Goal: Information Seeking & Learning: Learn about a topic

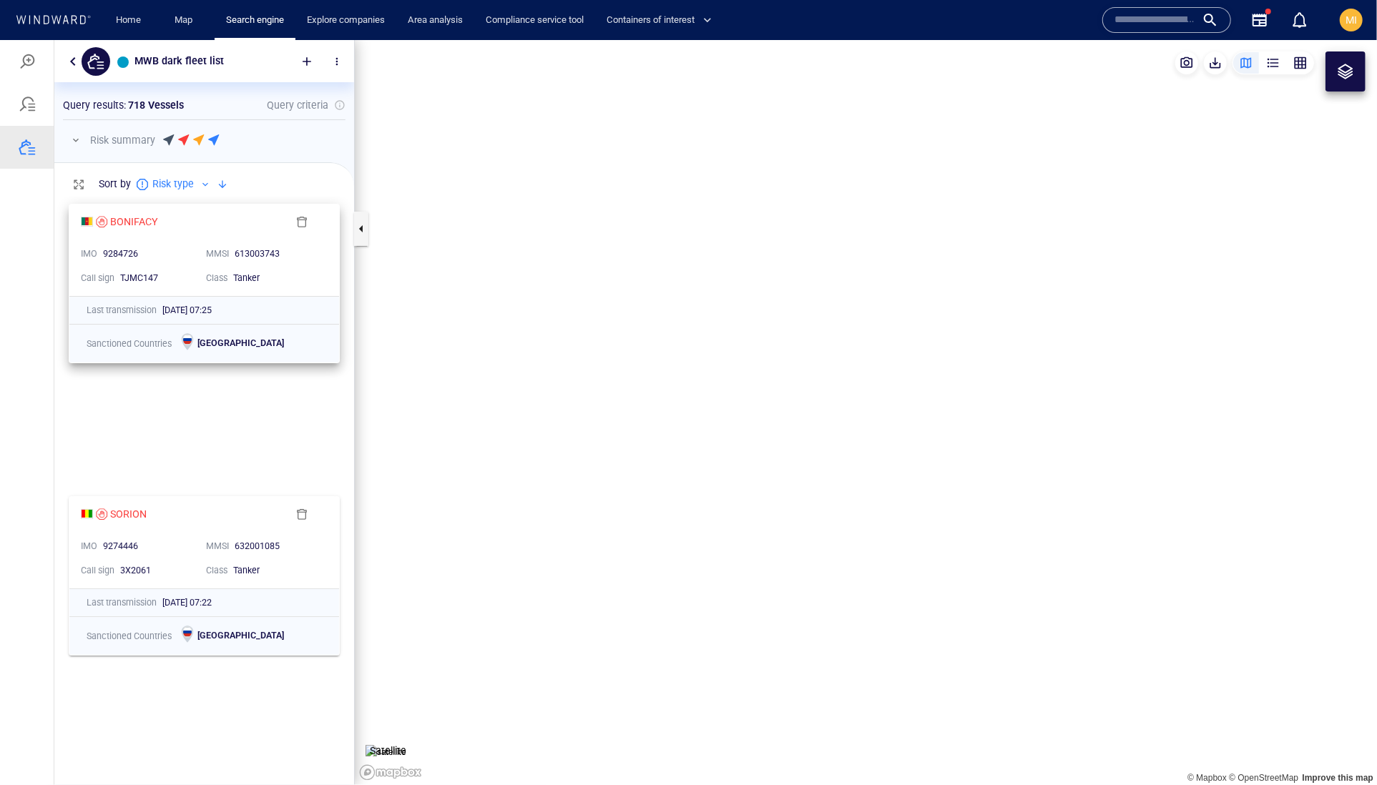
scroll to position [546, 299]
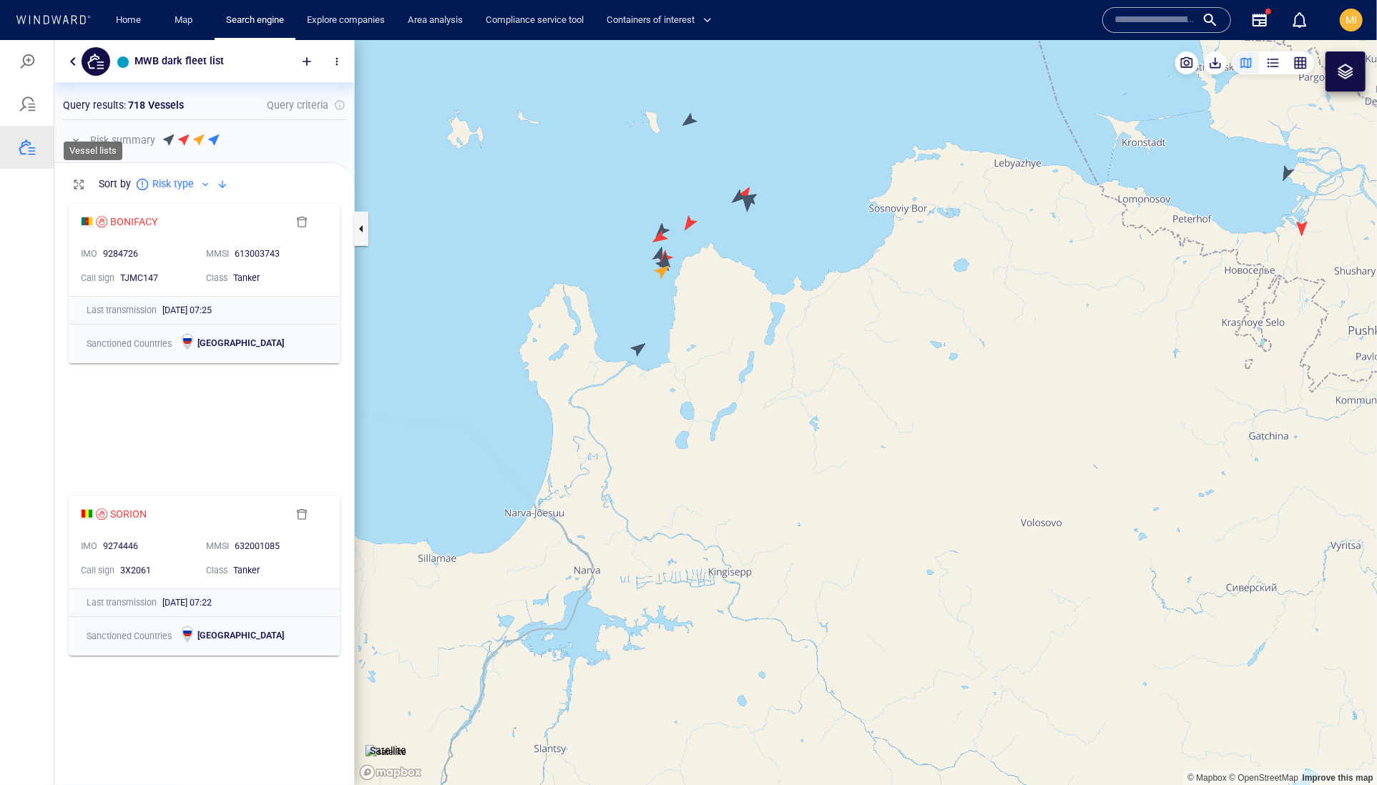
click at [36, 155] on div at bounding box center [27, 146] width 17 height 17
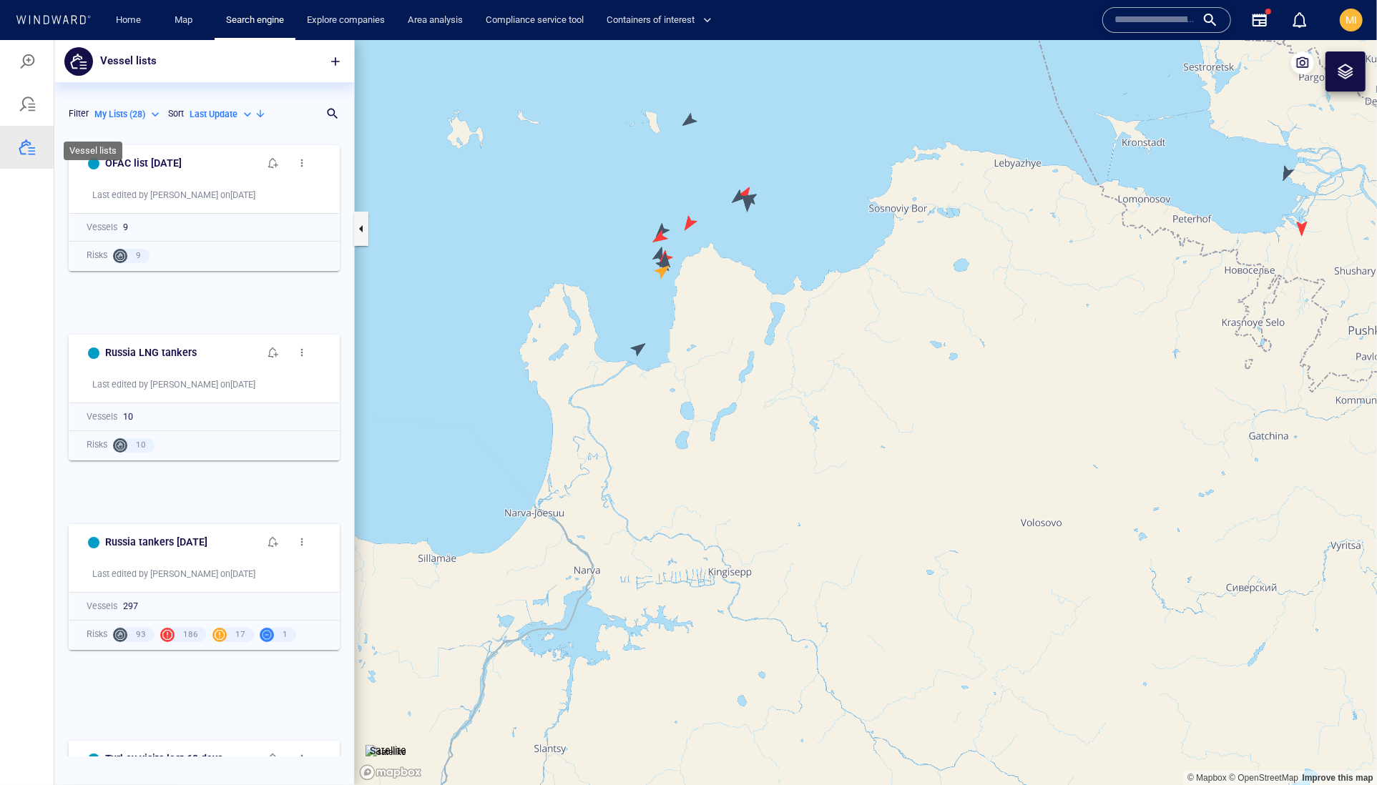
scroll to position [1, 1]
click at [190, 120] on p "Last Update" at bounding box center [214, 113] width 48 height 13
click at [263, 134] on div at bounding box center [688, 411] width 1377 height 745
click at [170, 172] on h6 "OFAC list Sept 2 2025" at bounding box center [143, 163] width 77 height 18
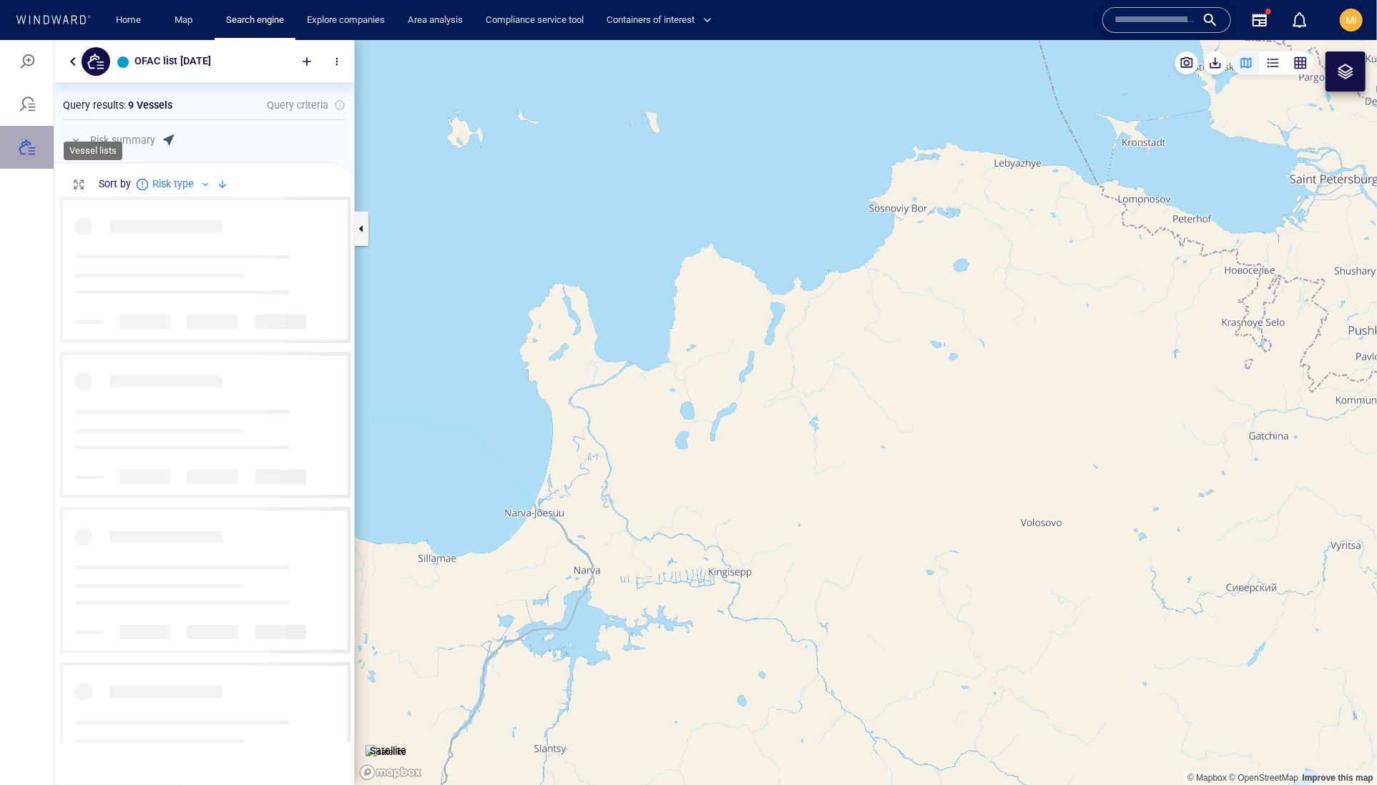
click at [31, 155] on div at bounding box center [27, 146] width 17 height 17
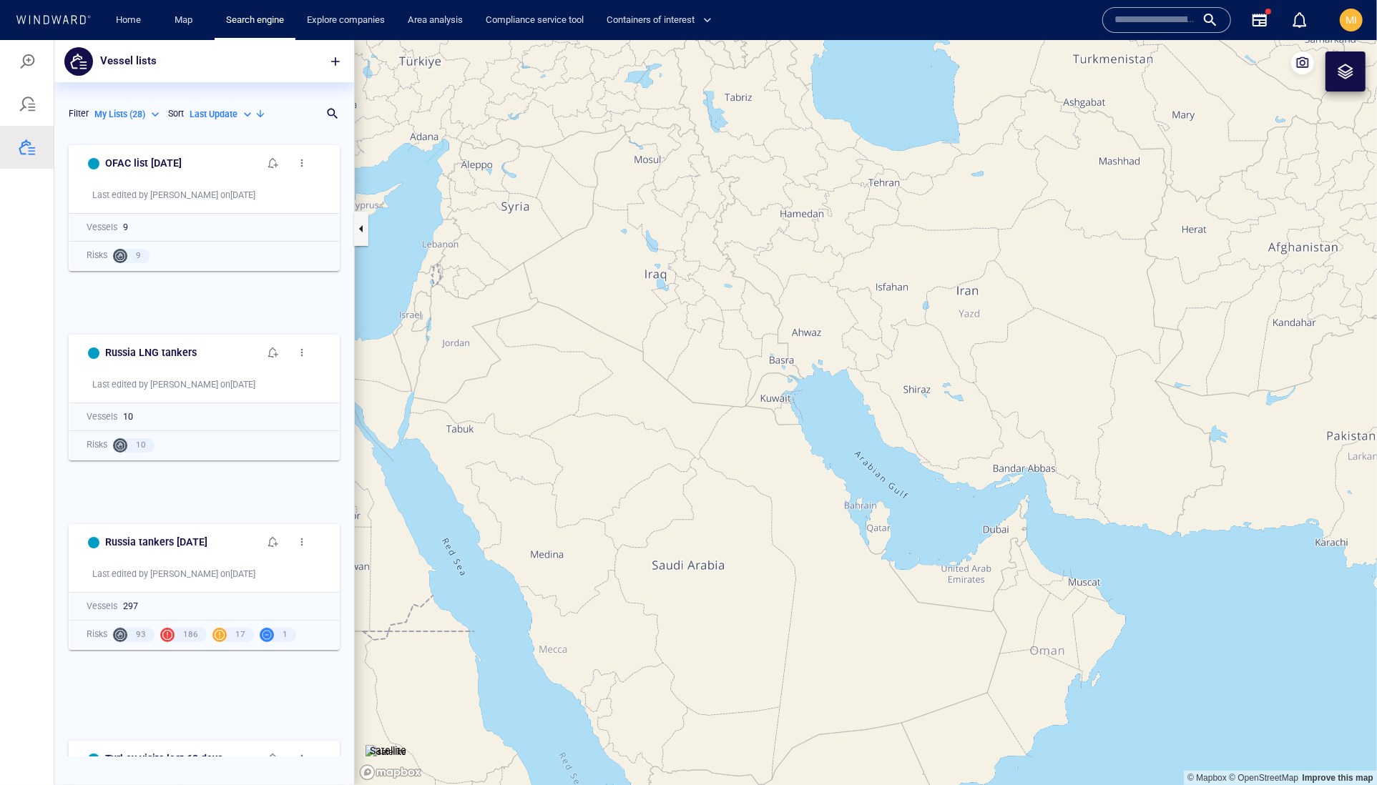
click at [190, 120] on p "Last Update" at bounding box center [214, 113] width 48 height 13
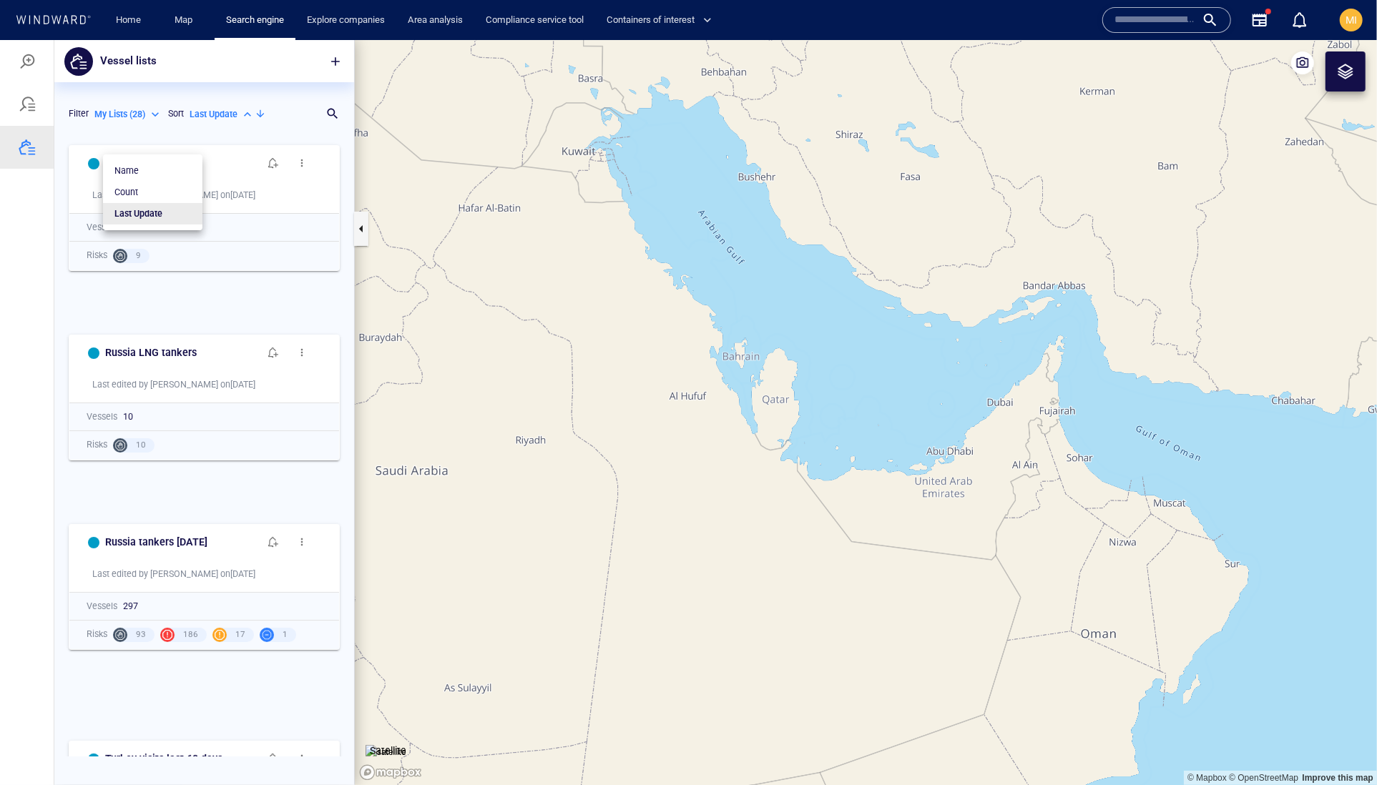
click at [285, 119] on div at bounding box center [688, 411] width 1377 height 745
click at [328, 59] on span "button" at bounding box center [335, 61] width 14 height 14
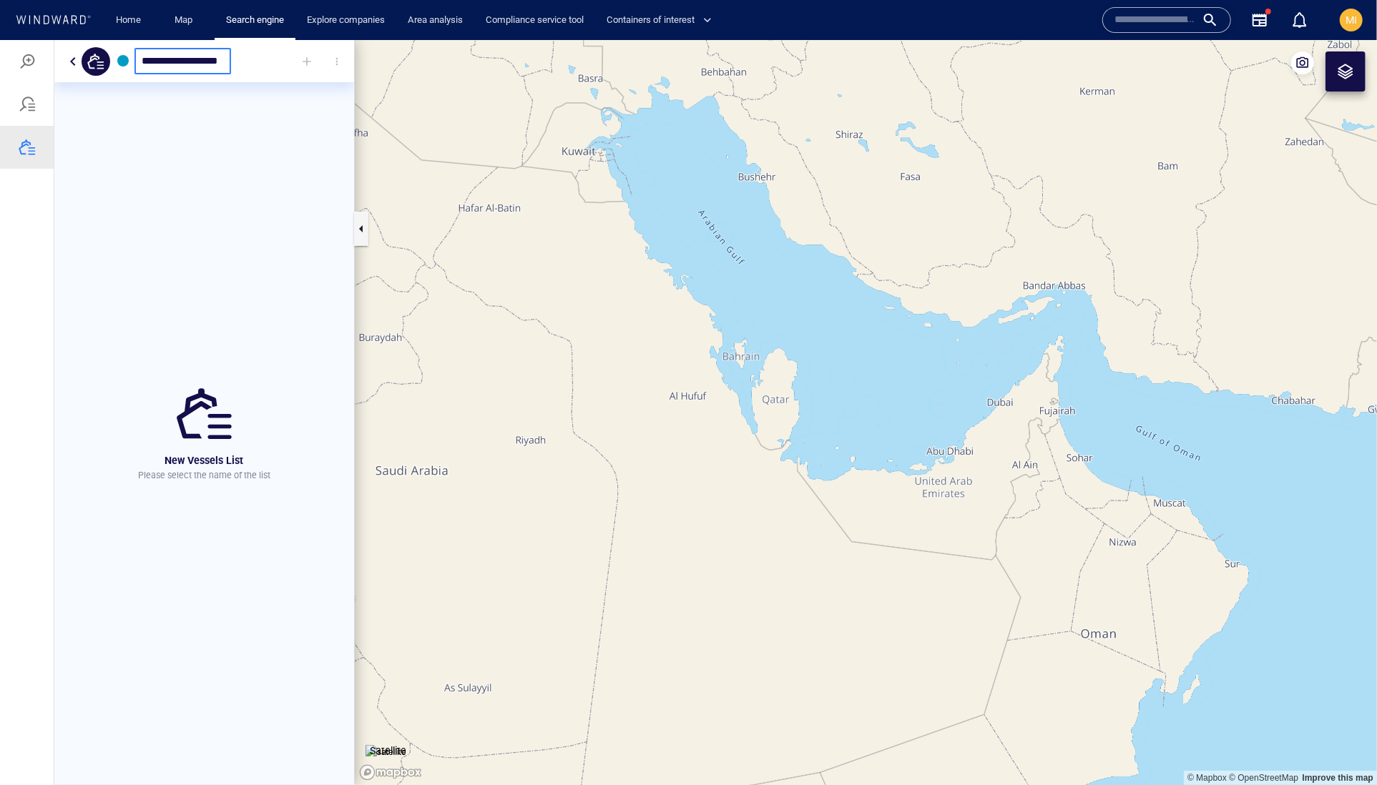
type input "**********"
click at [298, 59] on div at bounding box center [306, 60] width 31 height 31
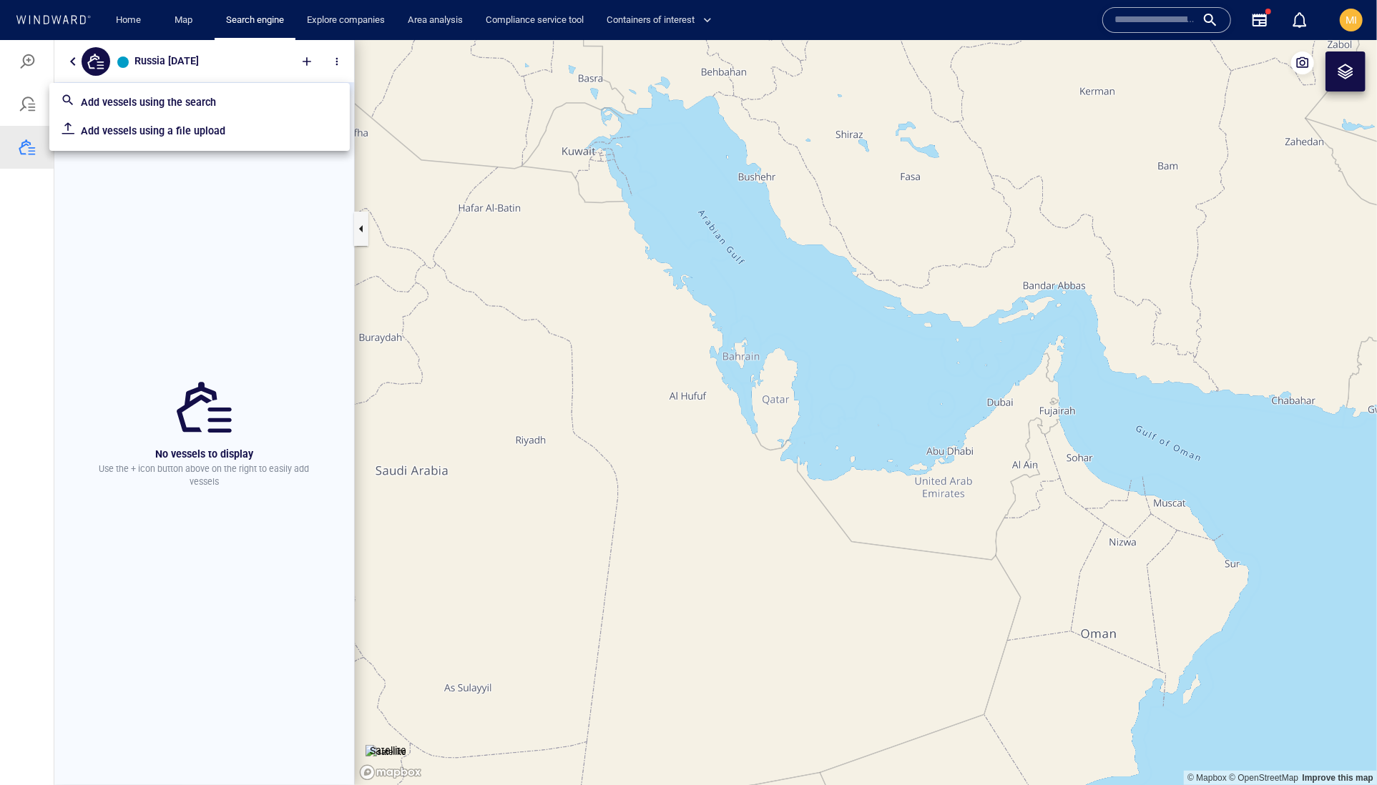
click at [270, 137] on p "Add vessels using a file upload" at bounding box center [209, 130] width 257 height 17
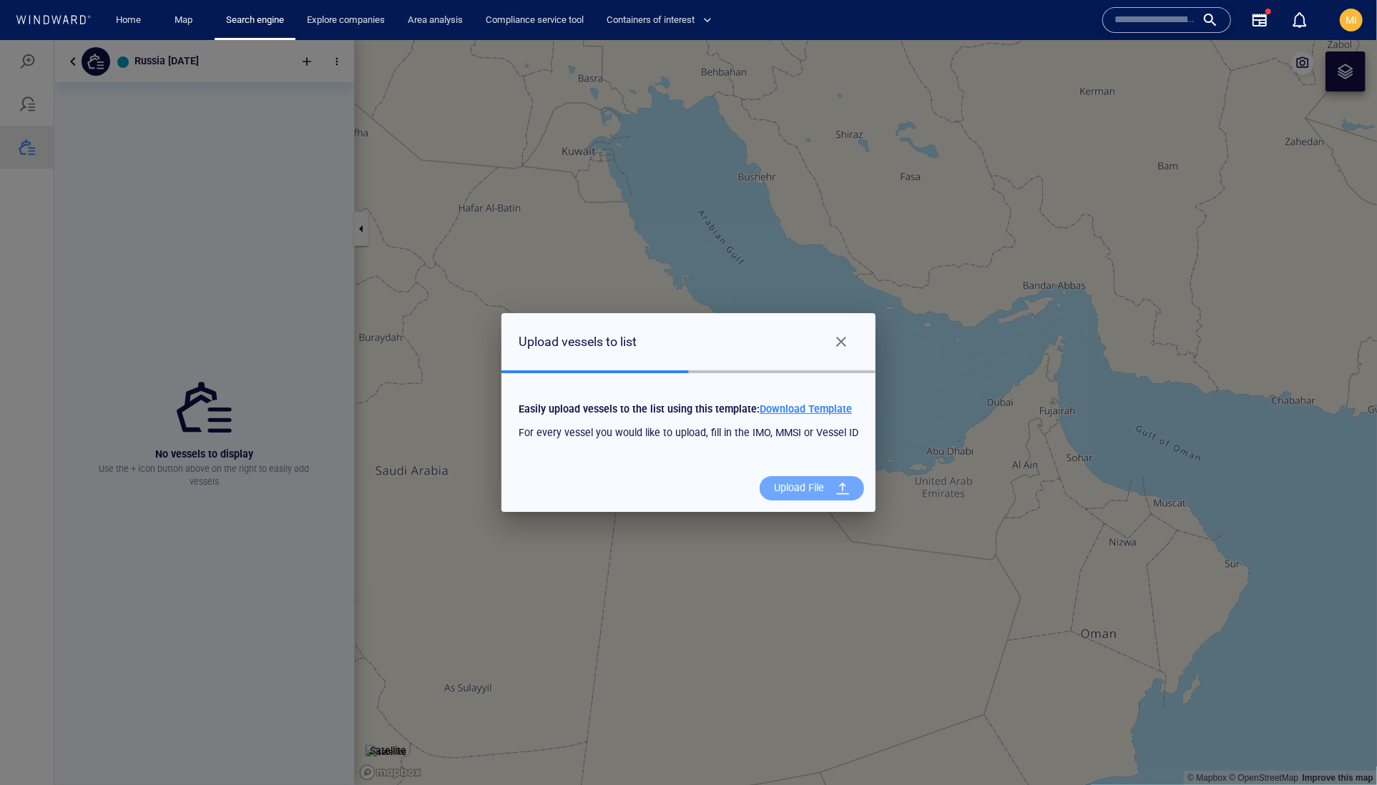
click at [830, 493] on div "Upload File" at bounding box center [799, 487] width 62 height 29
click at [0, 39] on input "Upload File" at bounding box center [0, 39] width 0 height 0
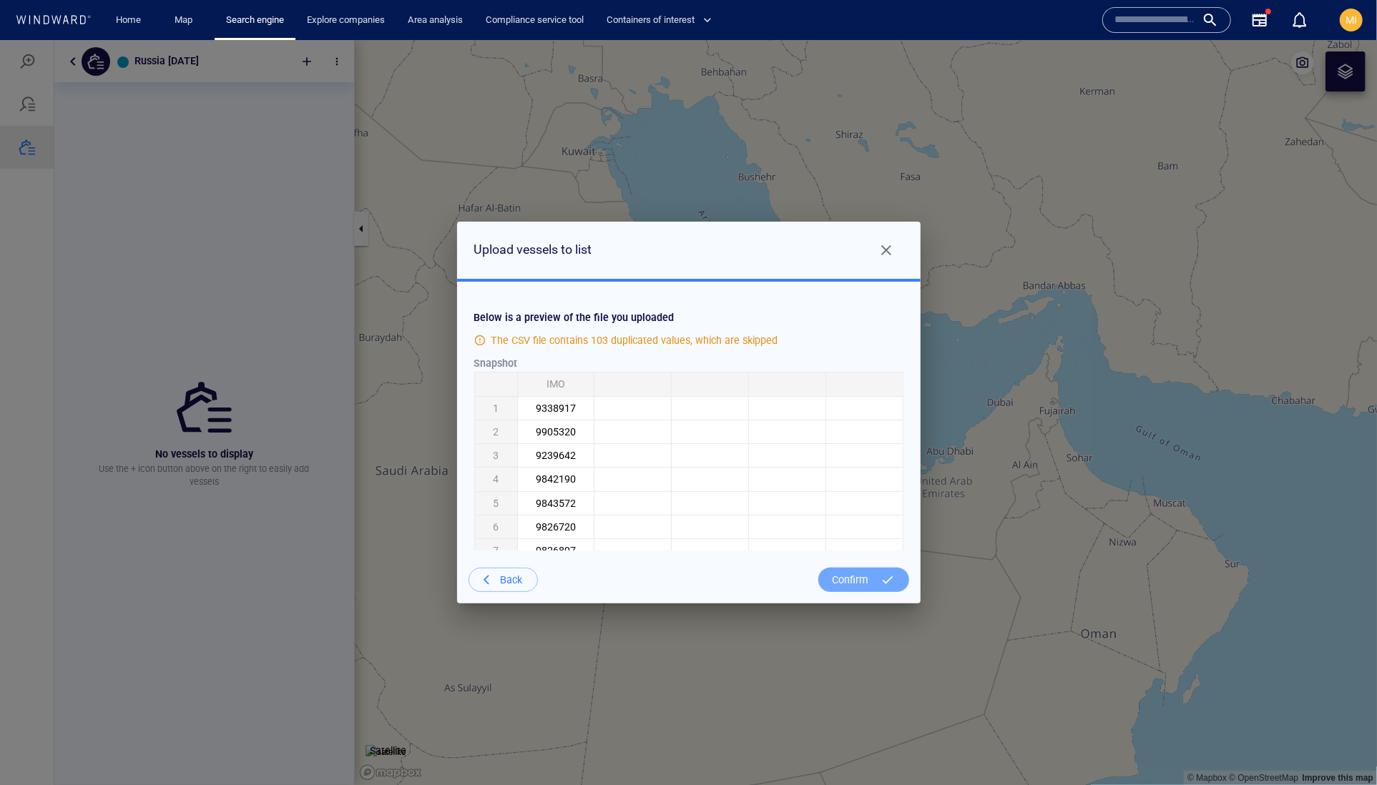
click at [848, 594] on div "Confirm" at bounding box center [851, 579] width 48 height 29
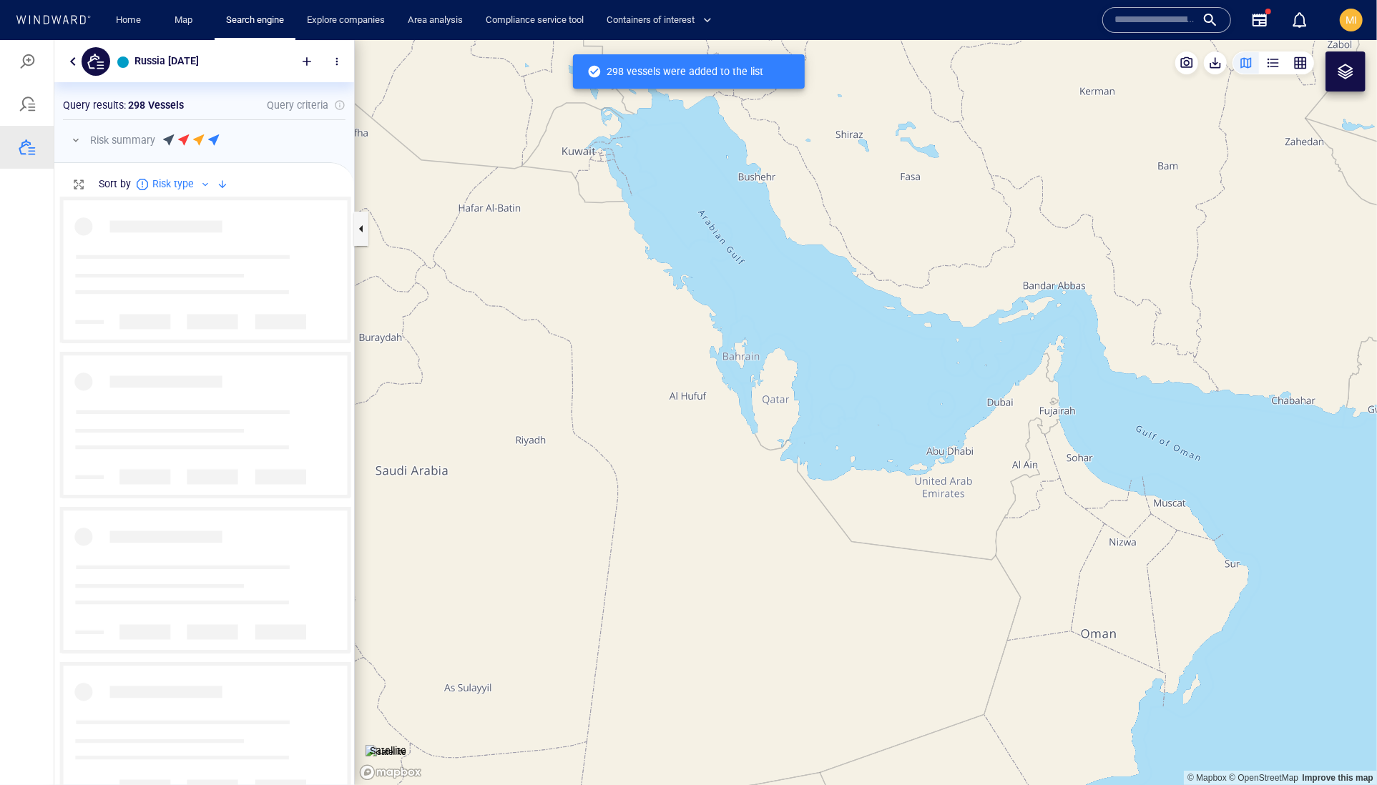
scroll to position [1, 1]
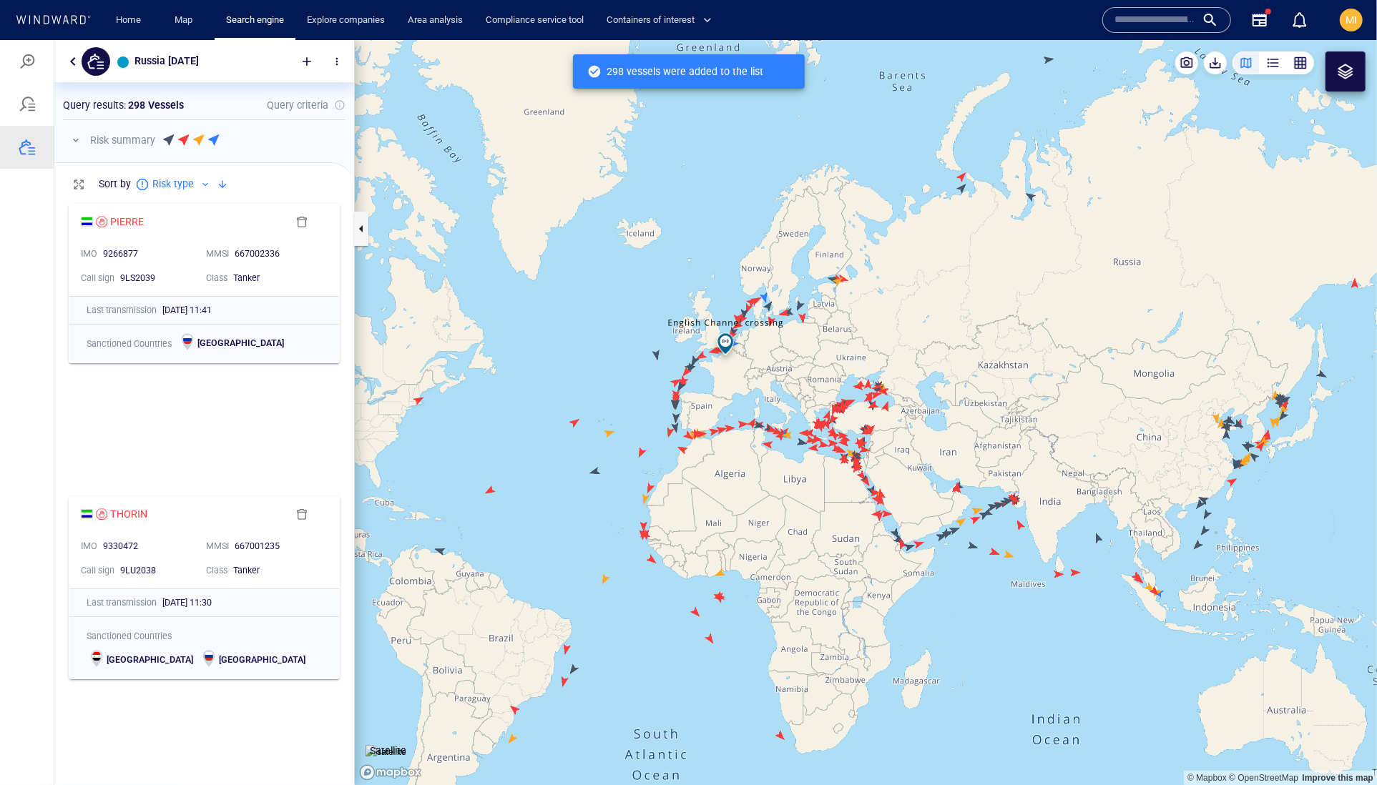
drag, startPoint x: 792, startPoint y: 566, endPoint x: 852, endPoint y: 546, distance: 63.3
click at [853, 546] on canvas "Map" at bounding box center [866, 412] width 1022 height 746
click at [32, 61] on div at bounding box center [27, 60] width 17 height 17
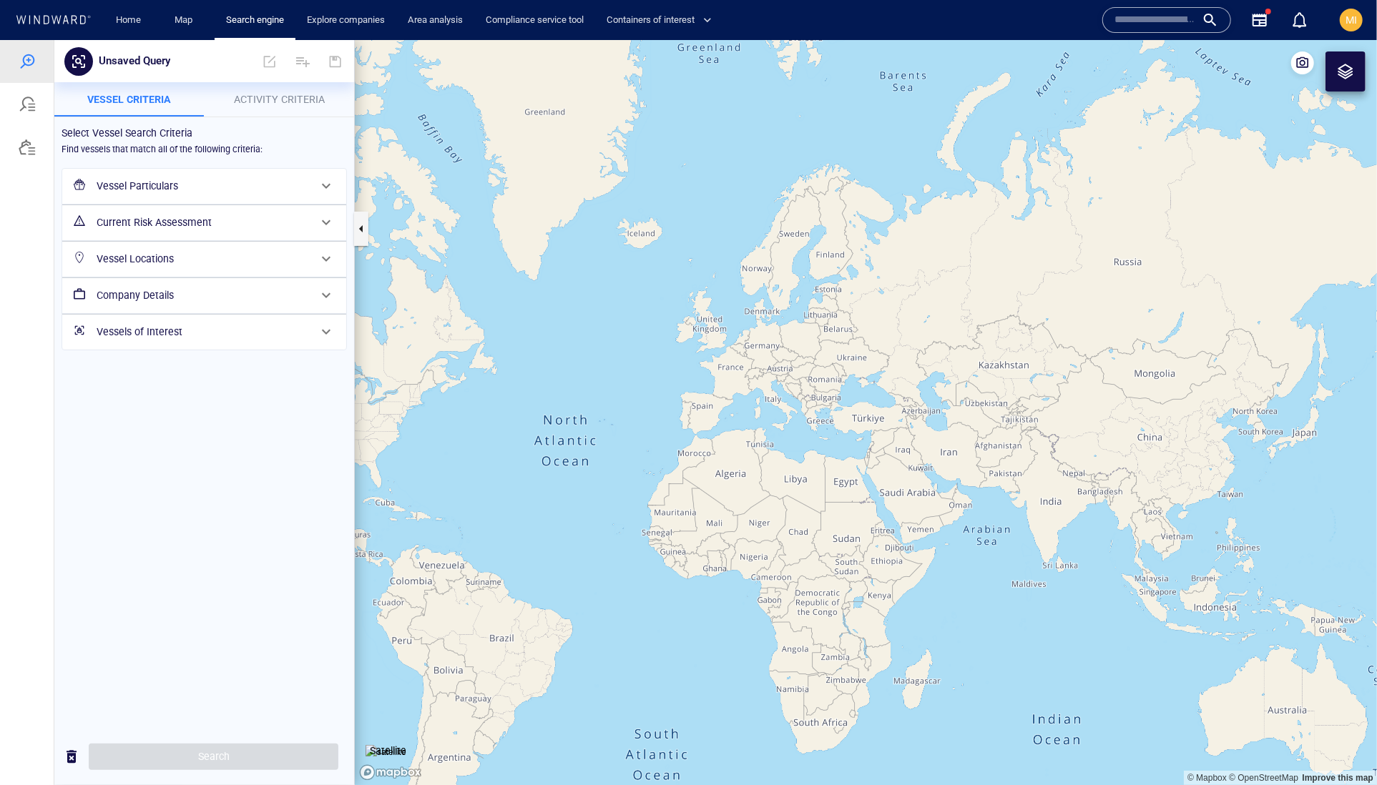
click at [183, 340] on h6 "Vessels of Interest" at bounding box center [203, 332] width 212 height 18
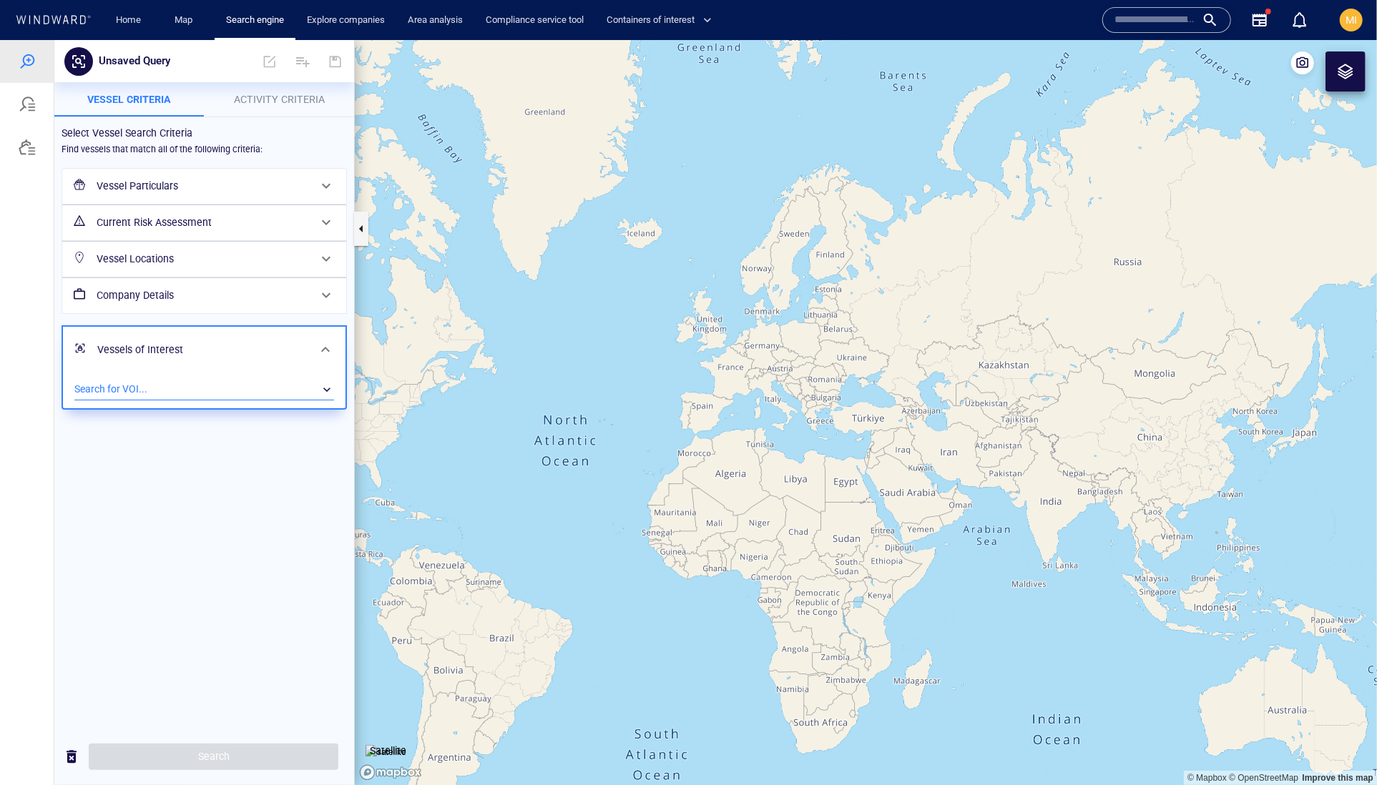
click at [195, 400] on div "​" at bounding box center [204, 388] width 260 height 21
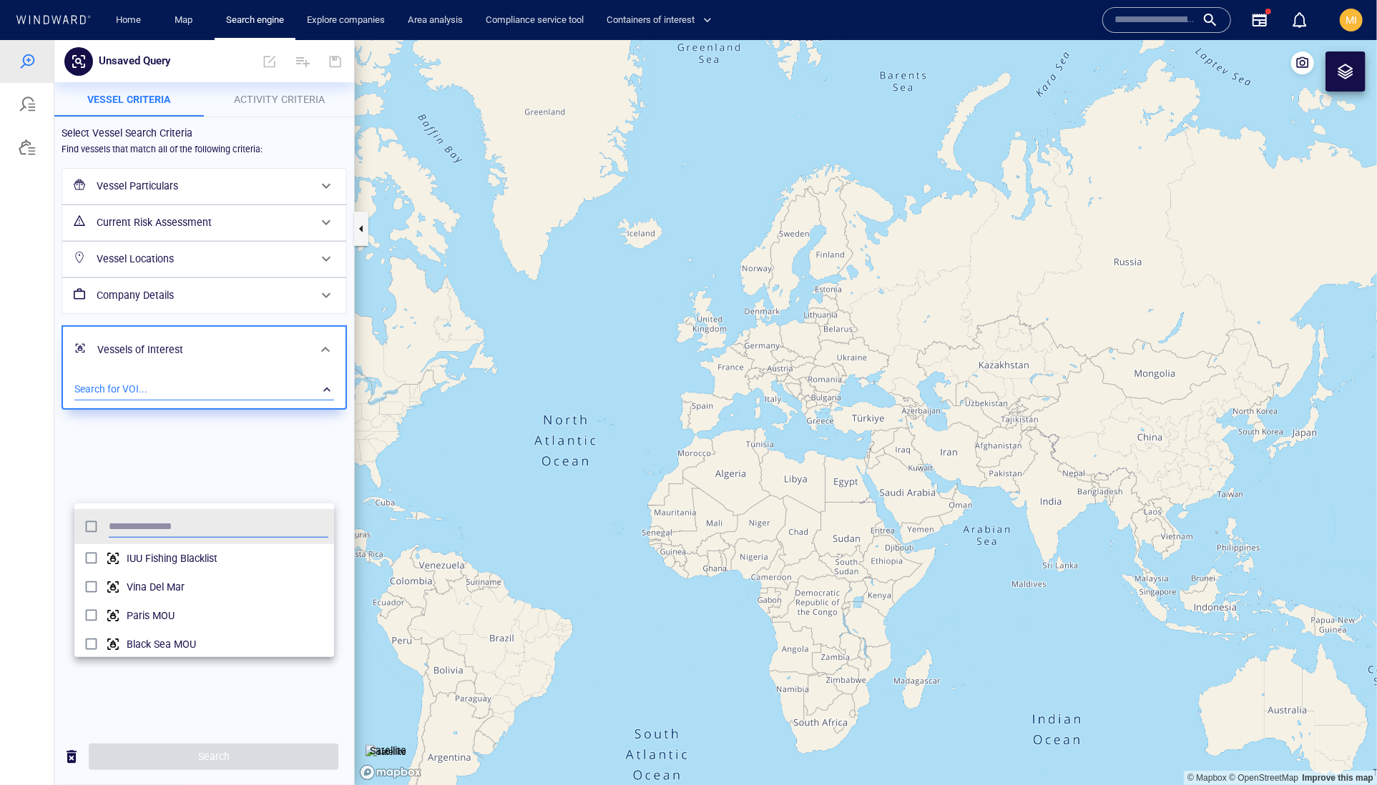
scroll to position [156, 260]
type input "**********"
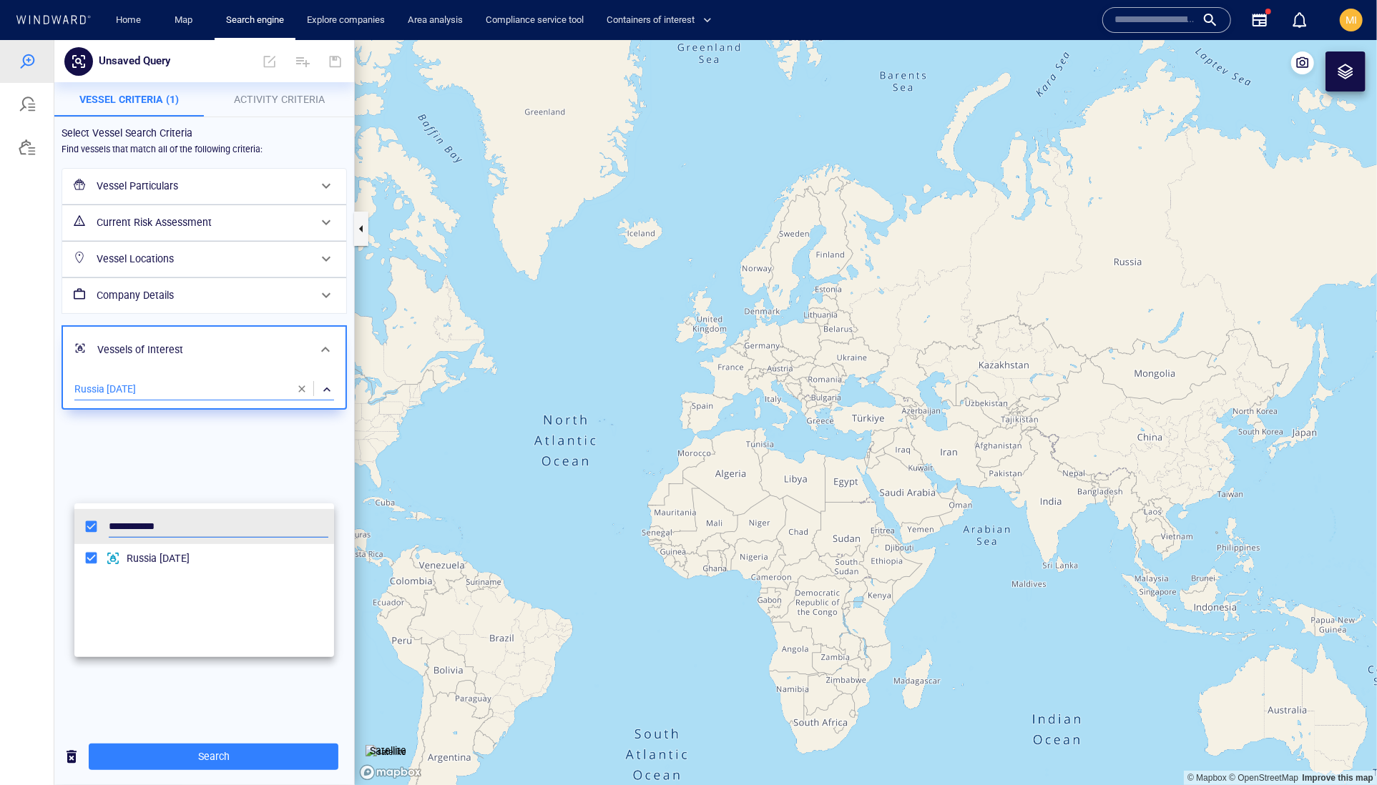
click at [243, 704] on div at bounding box center [688, 411] width 1377 height 745
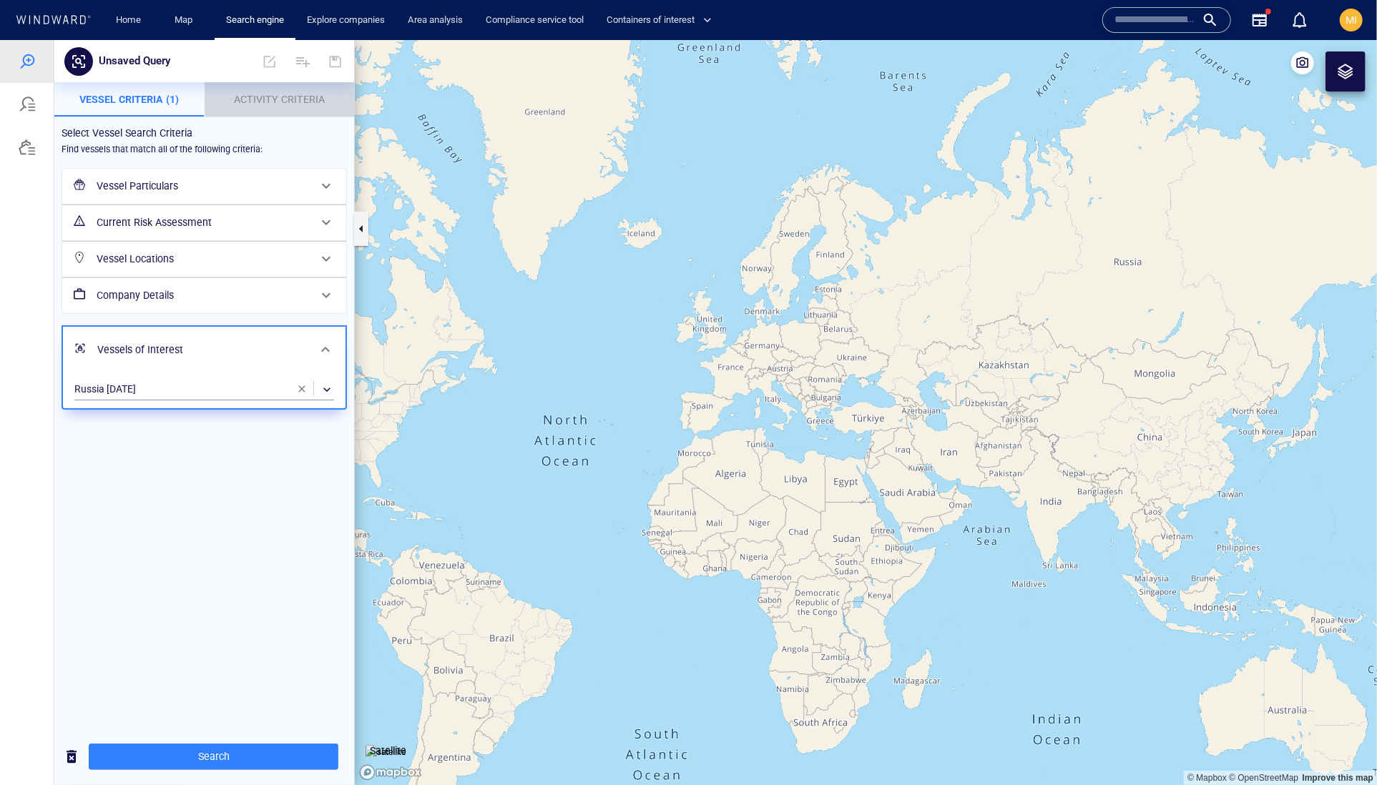
click at [279, 93] on span "Activity Criteria" at bounding box center [279, 98] width 91 height 11
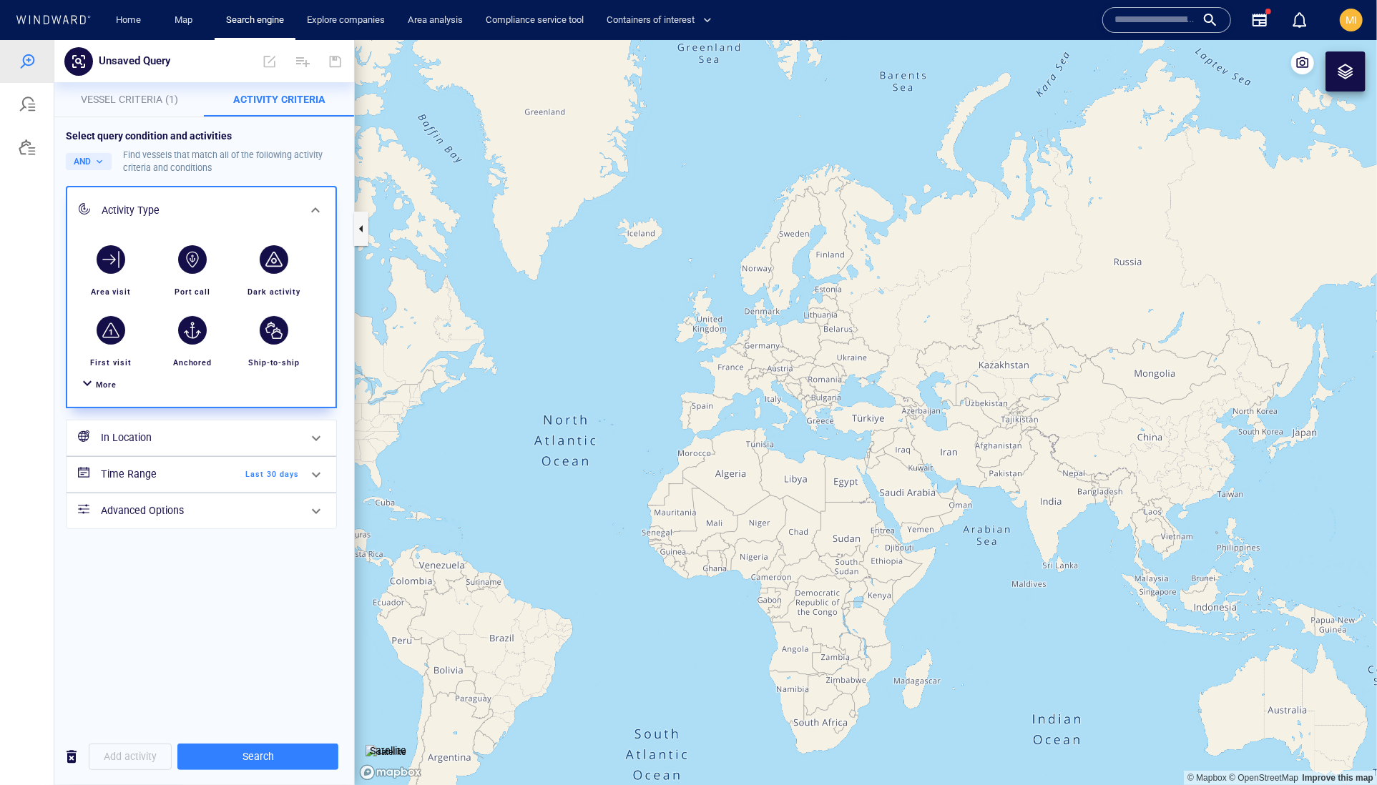
click at [117, 389] on span "More" at bounding box center [106, 384] width 21 height 9
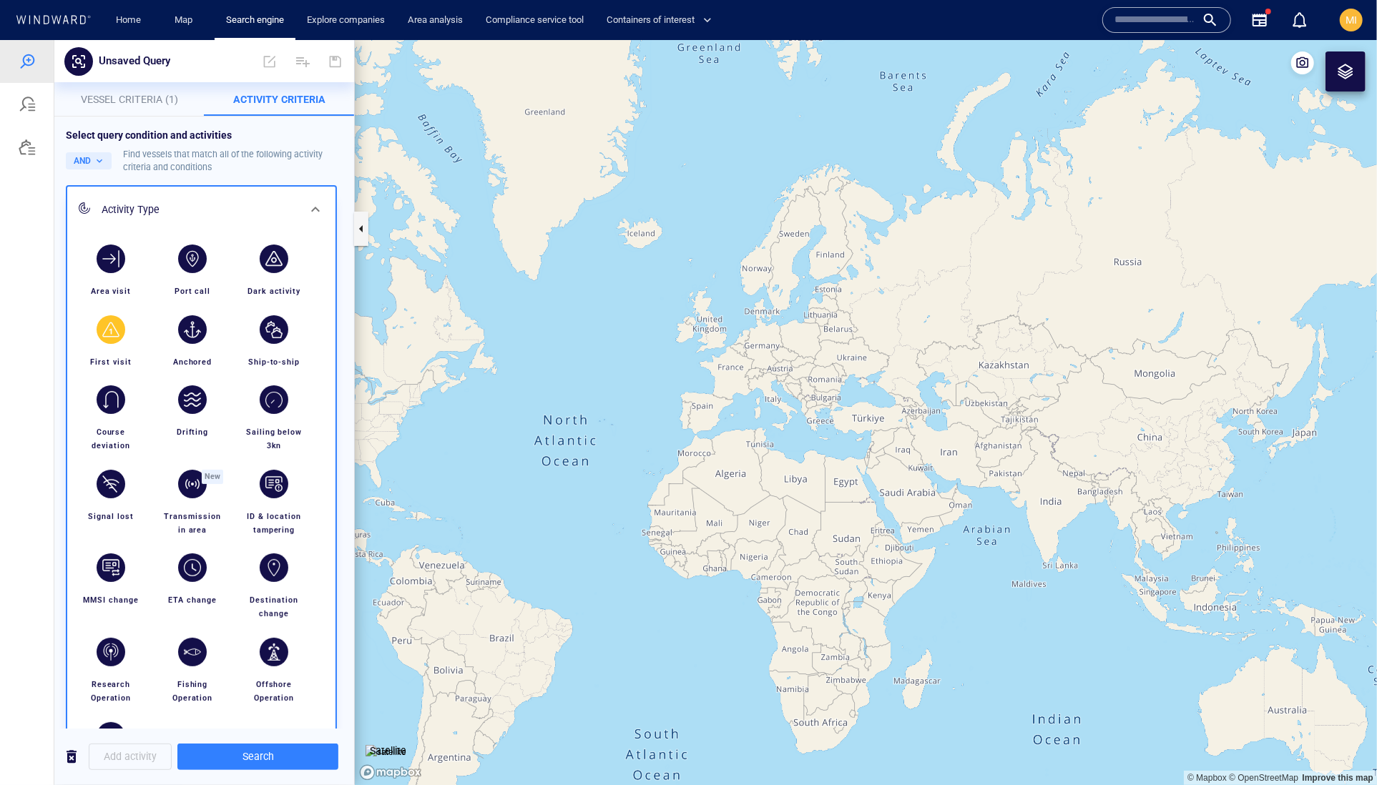
click at [117, 343] on div "button" at bounding box center [111, 329] width 29 height 29
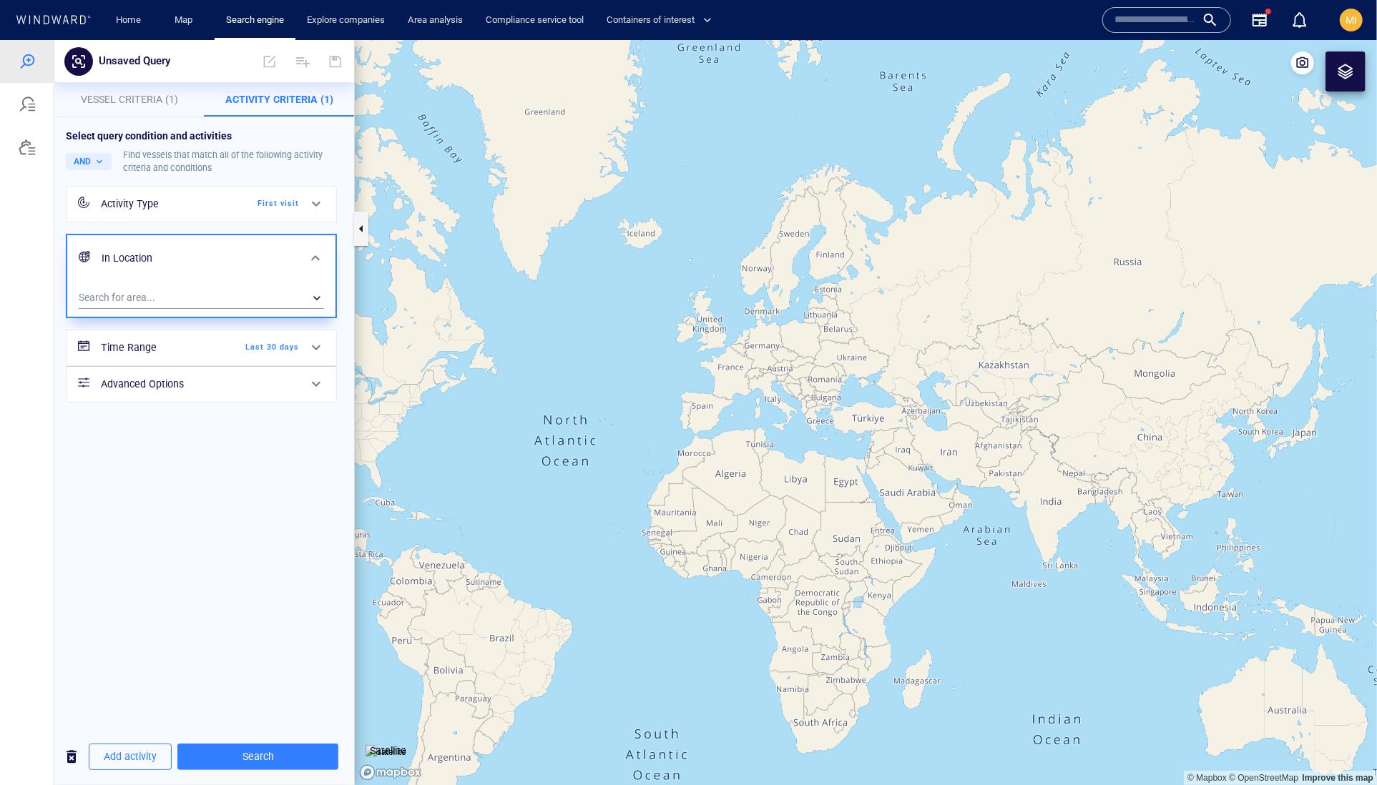
click at [277, 353] on span "Last 30 days" at bounding box center [258, 346] width 82 height 13
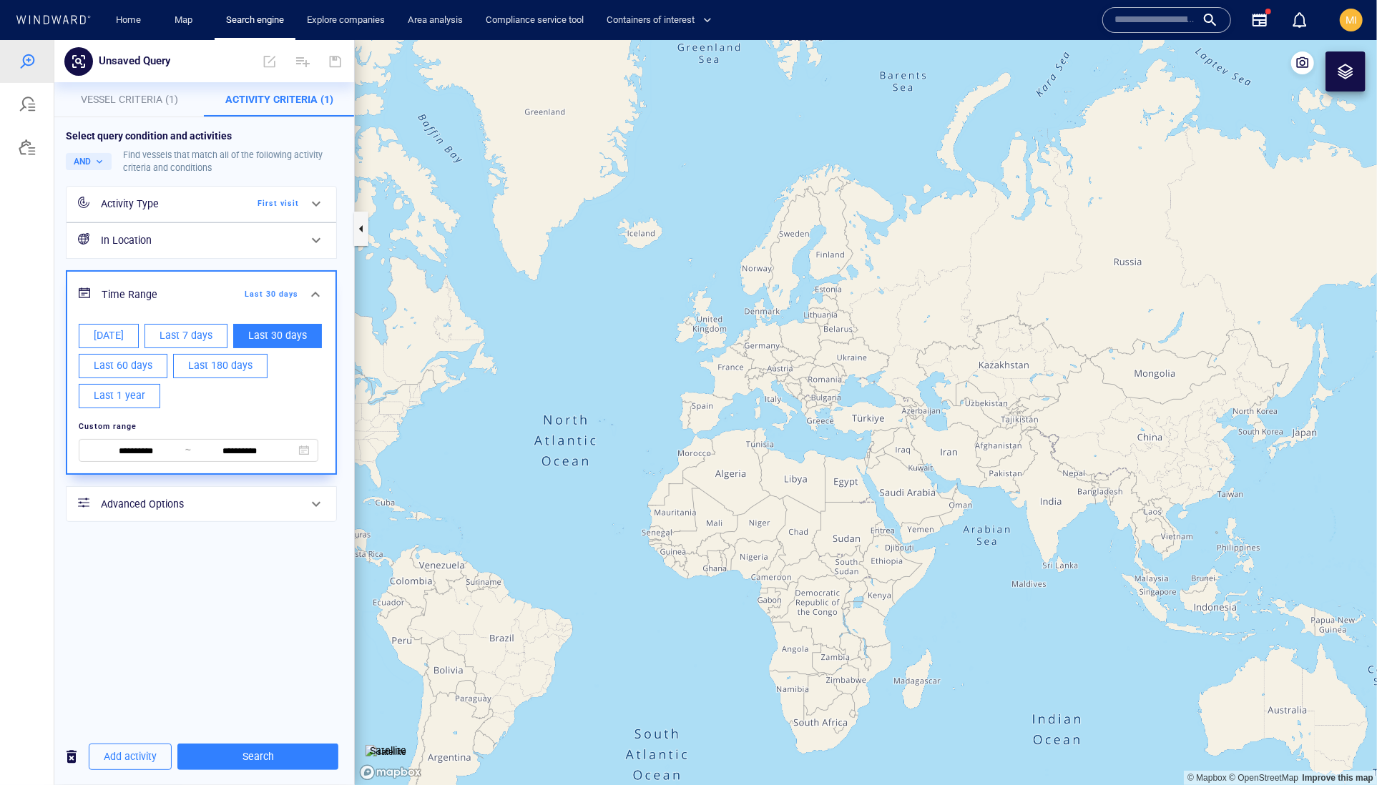
click at [152, 374] on span "Last 60 days" at bounding box center [123, 365] width 59 height 18
type input "**********"
click at [246, 656] on div "**********" at bounding box center [204, 422] width 300 height 611
click at [256, 513] on h6 "Advanced Options" at bounding box center [200, 504] width 198 height 18
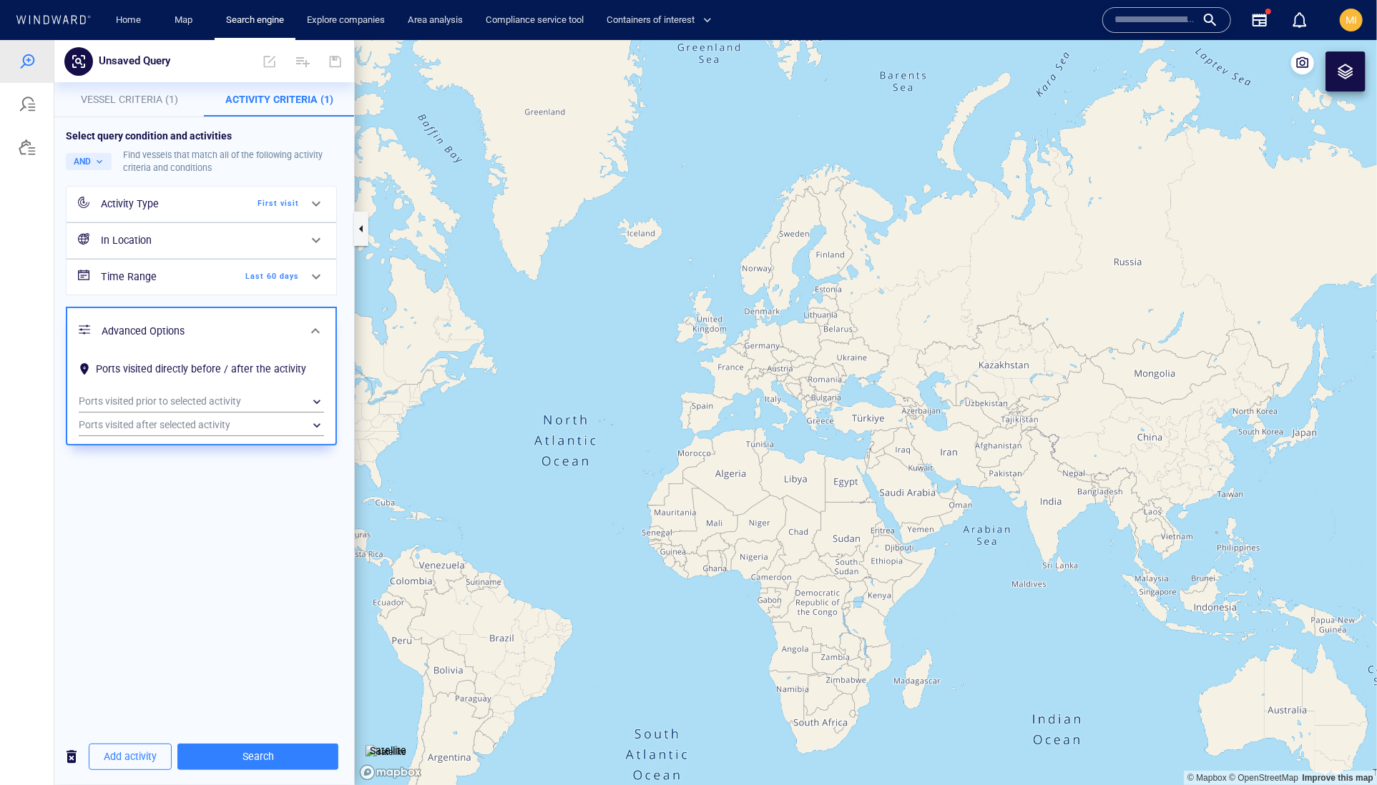
click at [241, 641] on div "Select query condition and activities AND Find vessels that match all of the fo…" at bounding box center [204, 422] width 300 height 611
click at [313, 295] on div "Time Range Last 60 days" at bounding box center [201, 276] width 271 height 36
click at [23, 529] on div at bounding box center [27, 411] width 54 height 745
click at [190, 692] on div "Select query condition and activities AND Find vessels that match all of the fo…" at bounding box center [204, 422] width 300 height 611
click at [310, 339] on span at bounding box center [315, 330] width 17 height 17
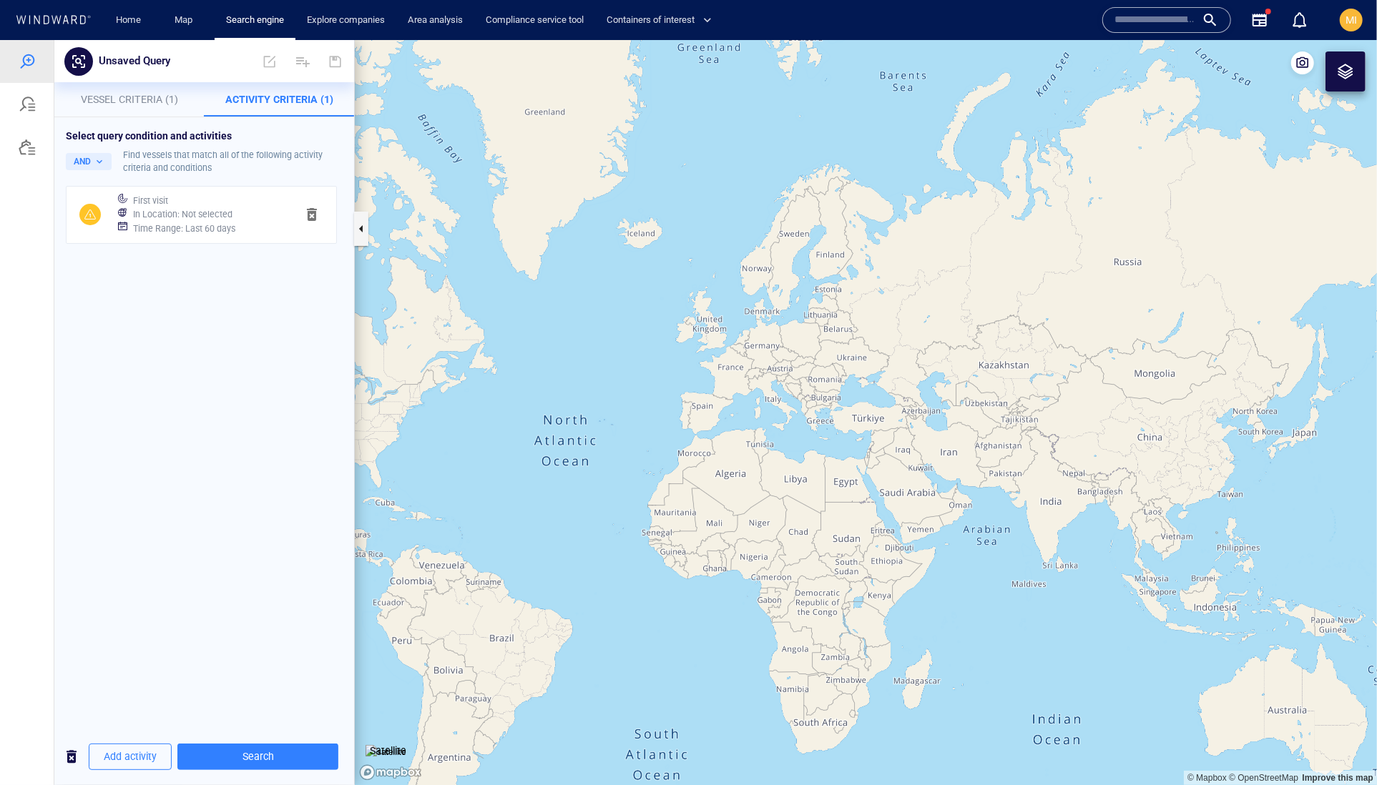
click at [232, 221] on h6 "In Location : Not selected" at bounding box center [182, 214] width 99 height 14
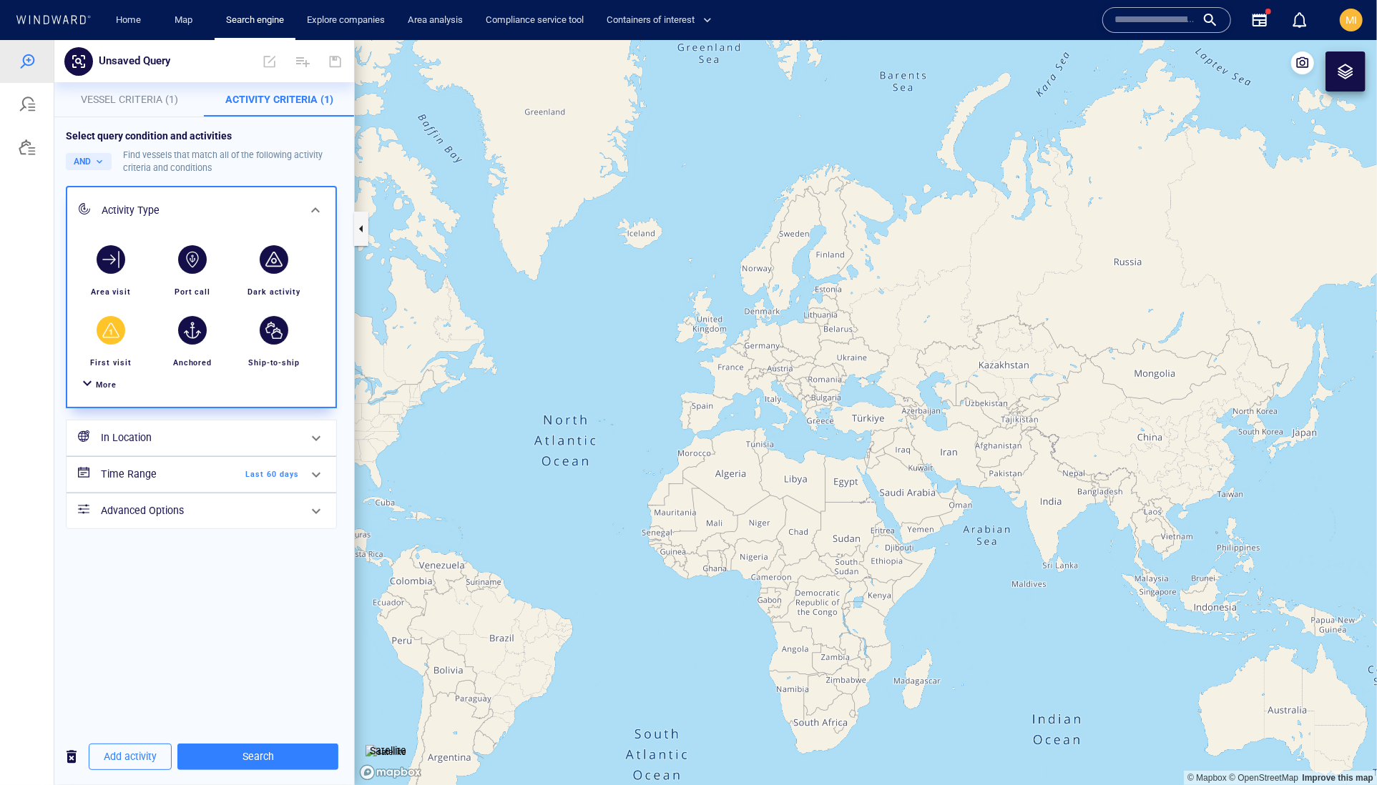
click at [187, 446] on h6 "In Location" at bounding box center [200, 437] width 198 height 18
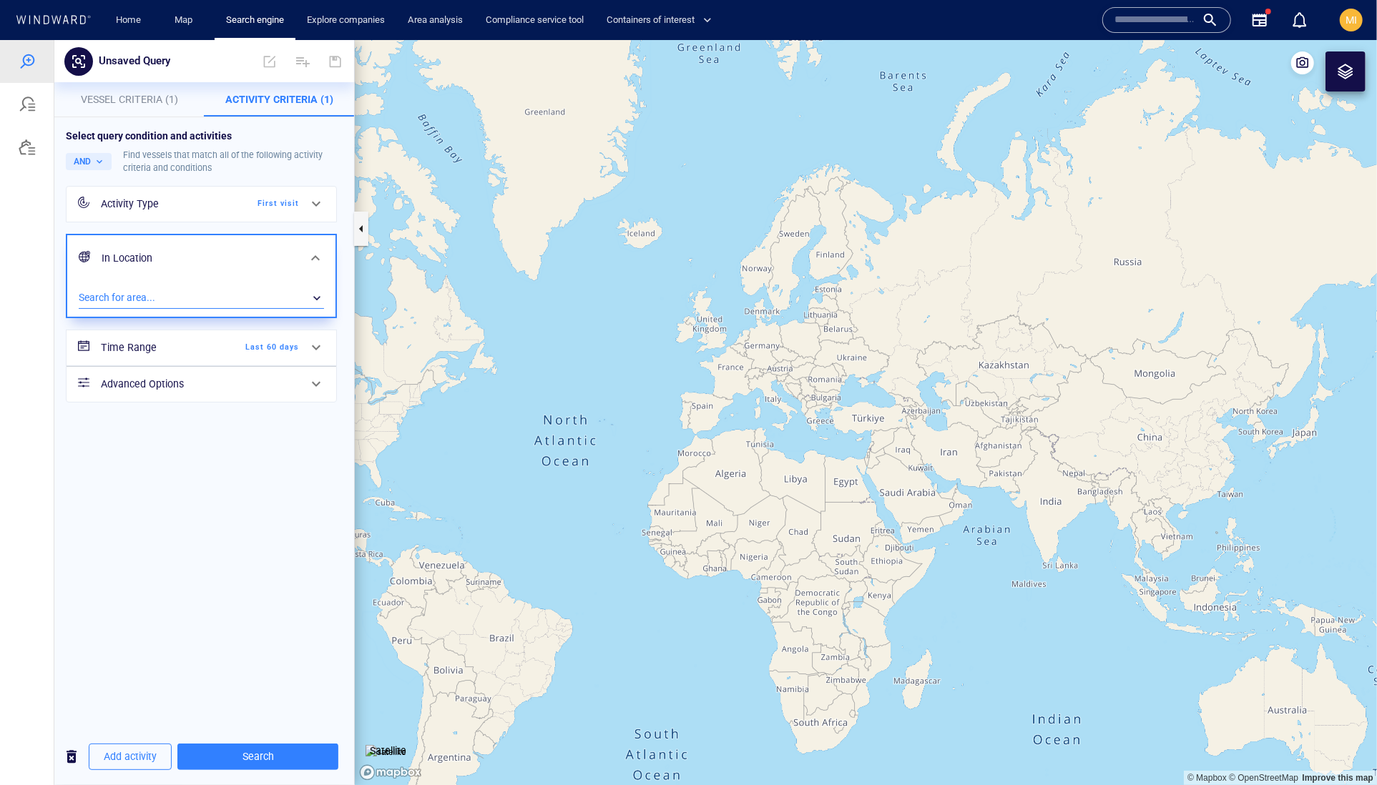
click at [216, 308] on div "​" at bounding box center [201, 297] width 245 height 21
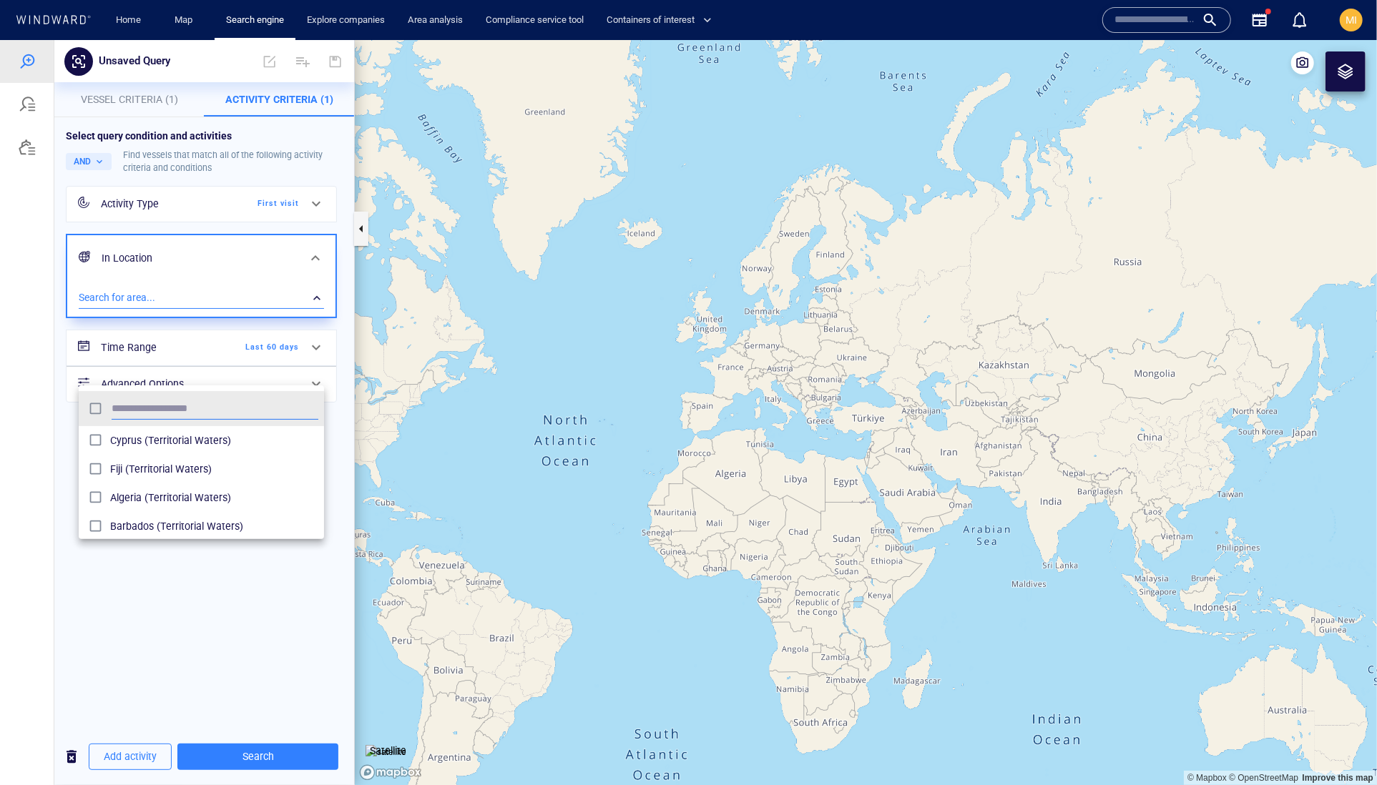
scroll to position [156, 246]
type input "******"
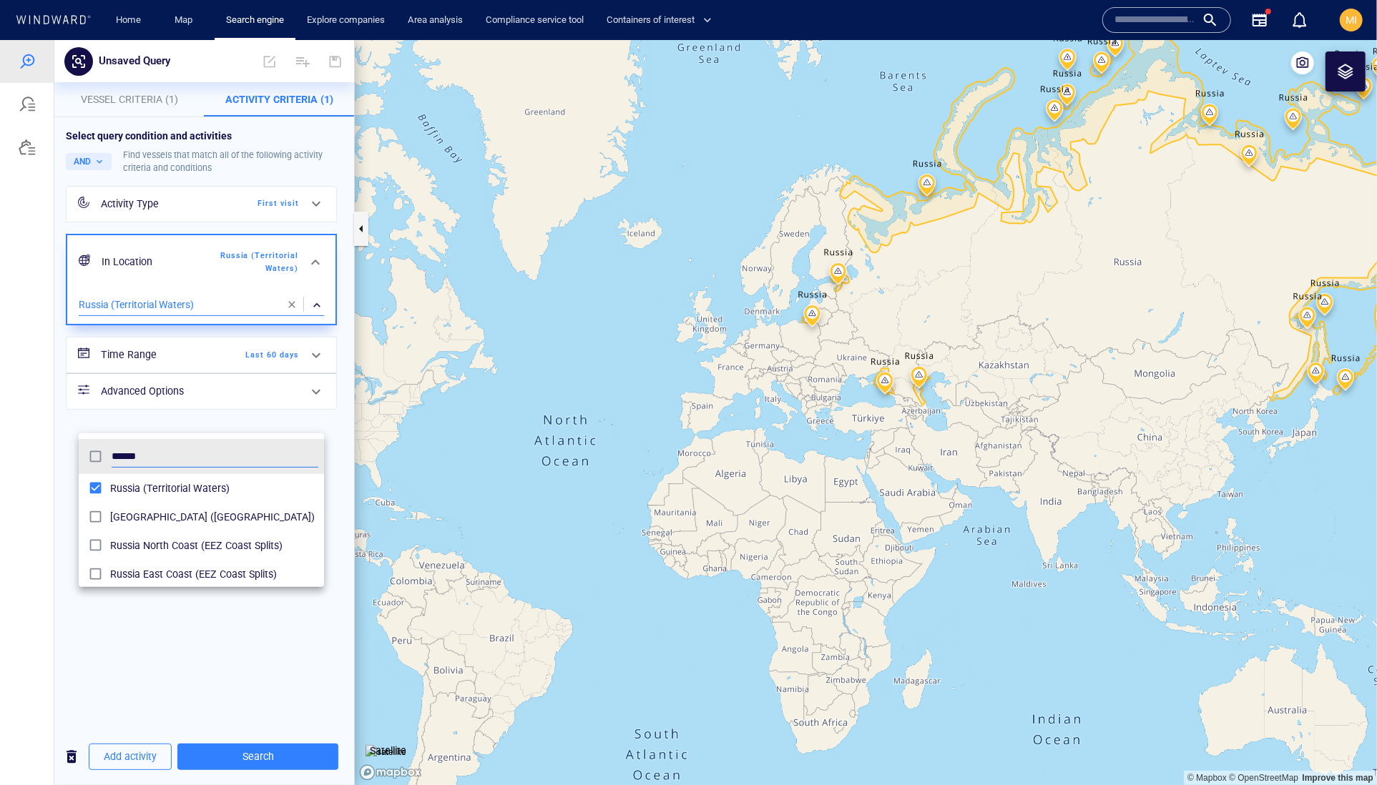
click at [260, 687] on div at bounding box center [688, 411] width 1377 height 745
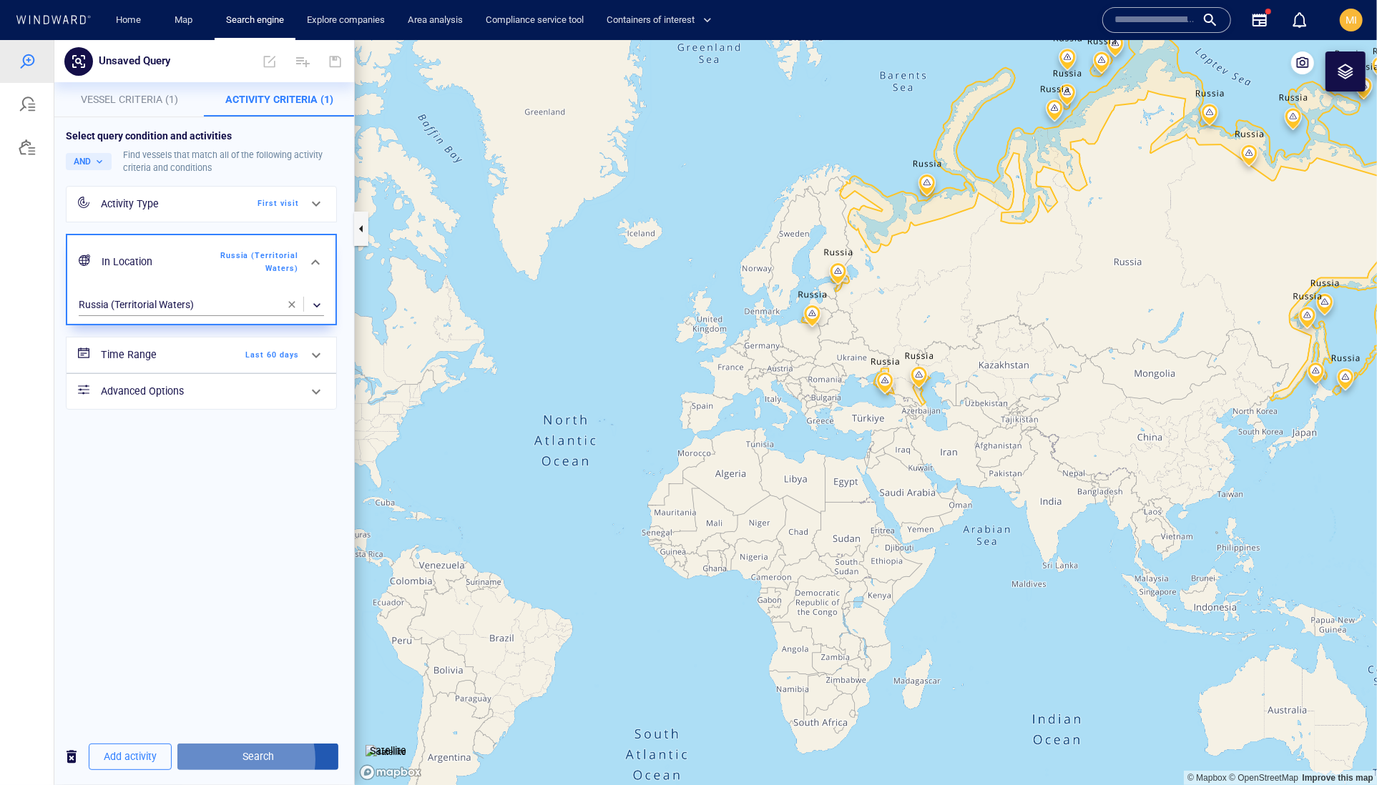
click at [272, 755] on span "Search" at bounding box center [258, 756] width 138 height 18
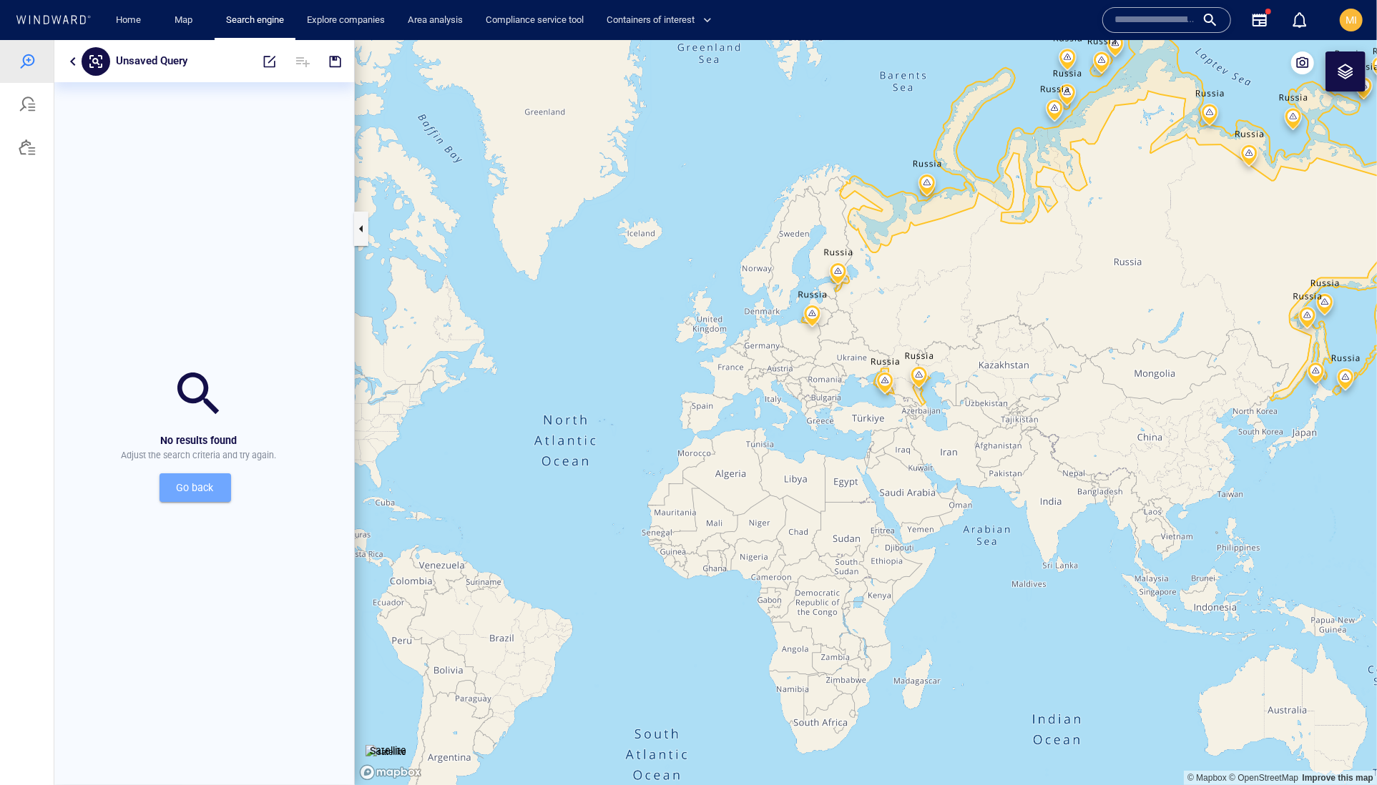
click at [197, 496] on span "Go back" at bounding box center [195, 487] width 49 height 18
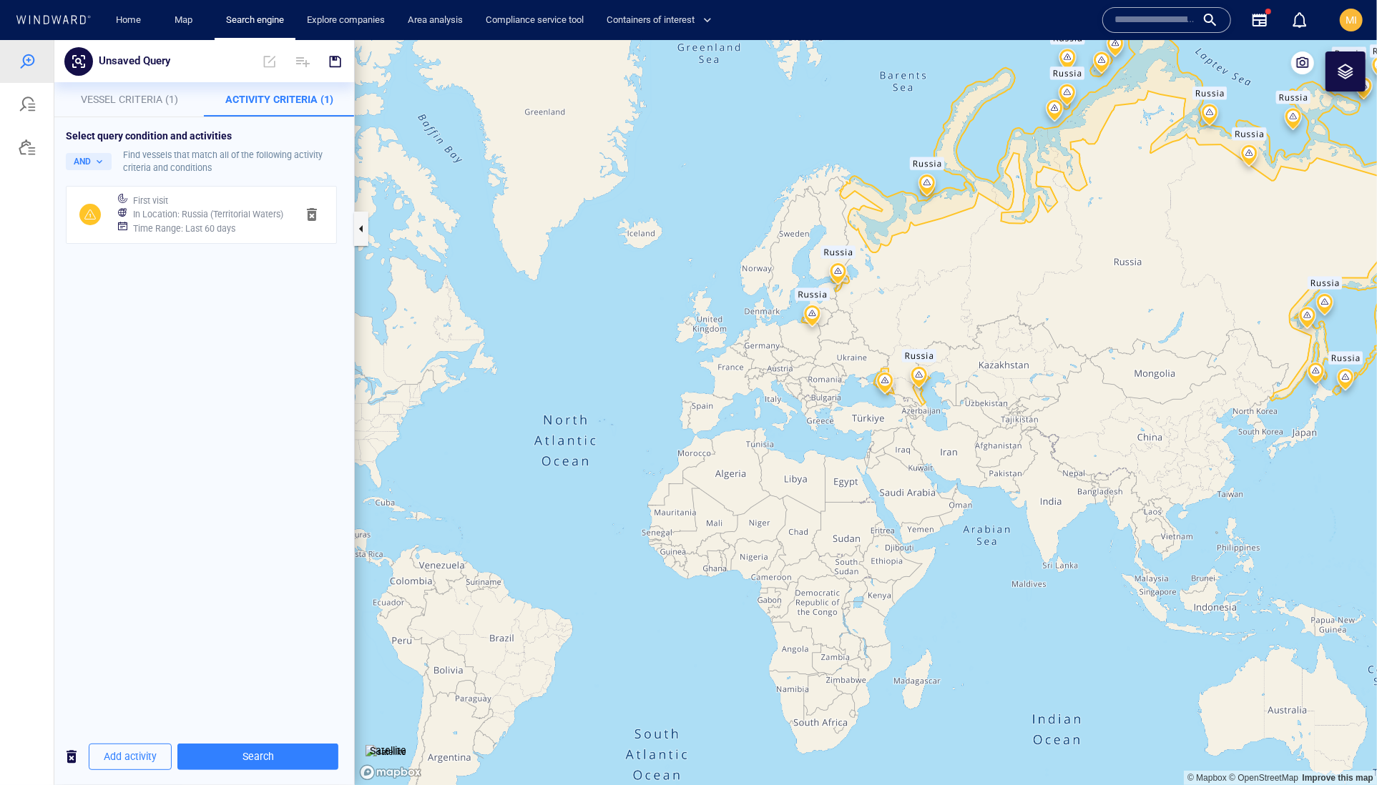
click at [255, 221] on h6 "In Location : Russia (Territorial Waters)" at bounding box center [208, 214] width 150 height 14
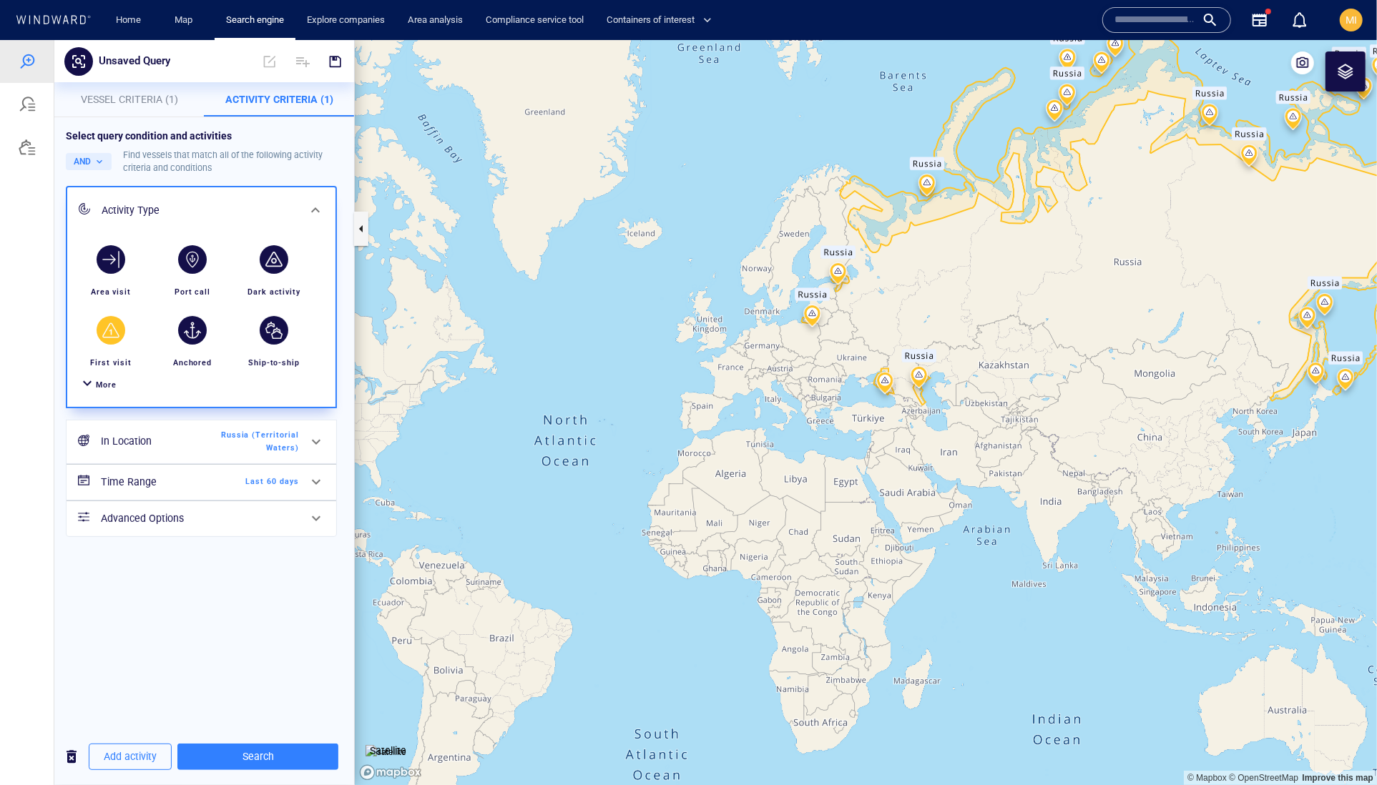
click at [207, 491] on h6 "Time Range" at bounding box center [159, 482] width 116 height 18
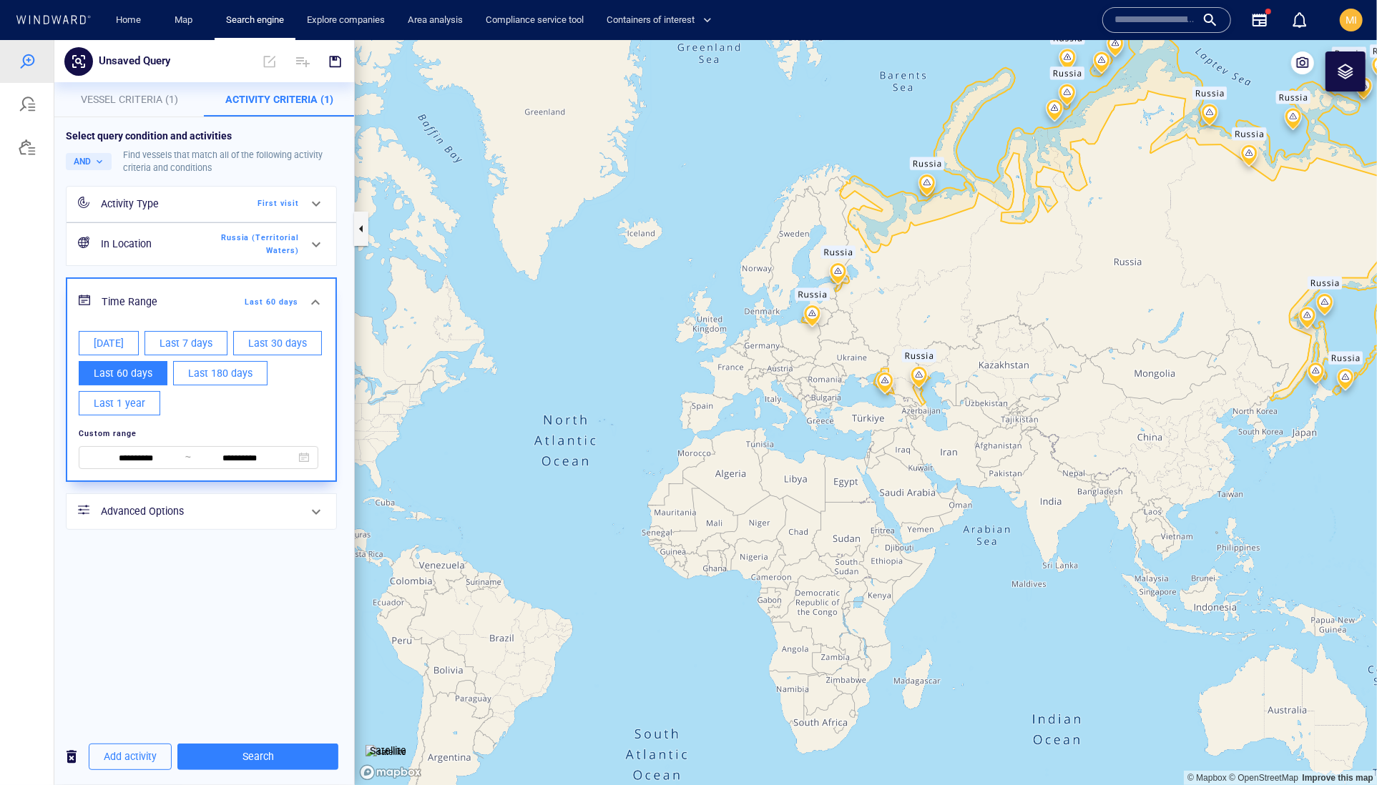
click at [145, 412] on span "Last 1 year" at bounding box center [119, 403] width 51 height 18
type input "**********"
click at [272, 752] on span "Search" at bounding box center [258, 756] width 138 height 18
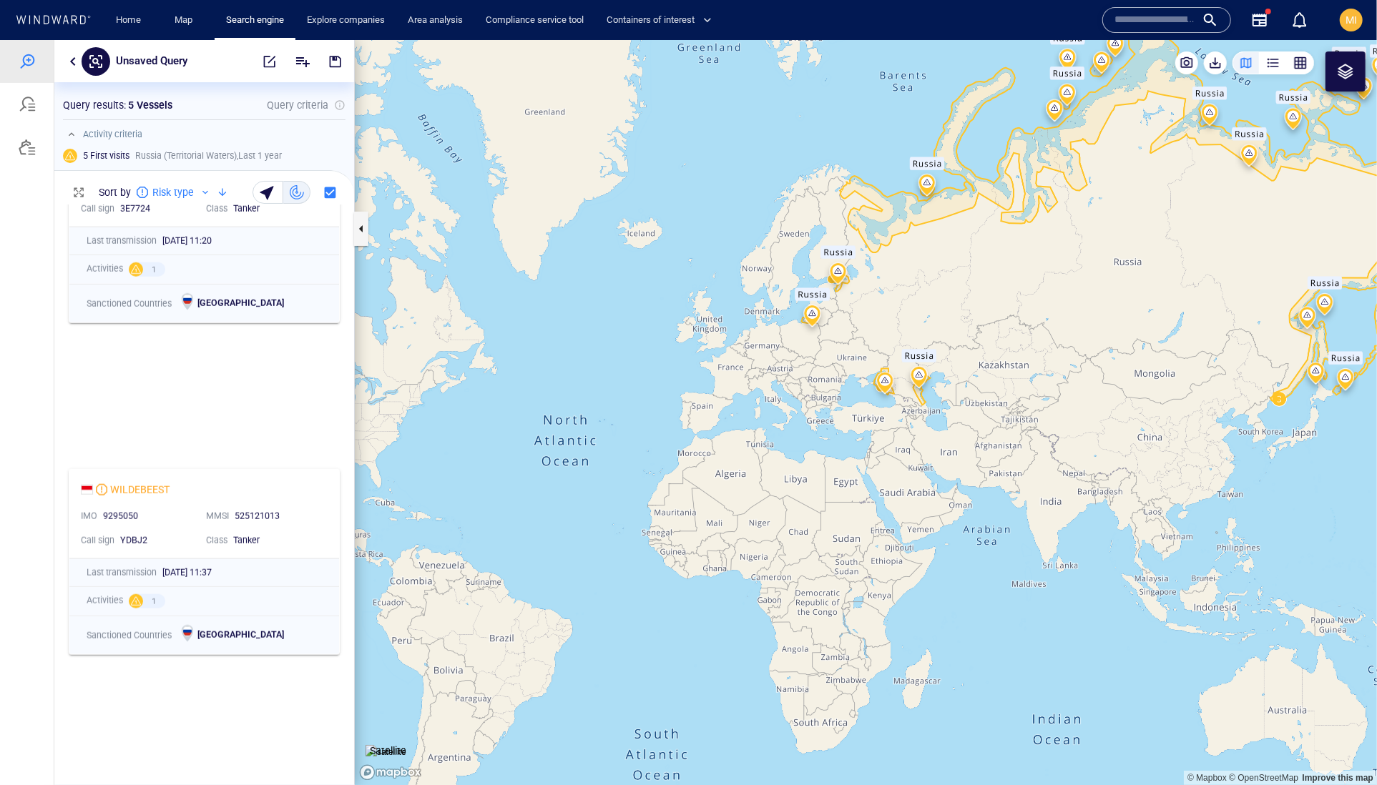
scroll to position [1076, 0]
click at [123, 606] on p "Activities" at bounding box center [105, 600] width 36 height 13
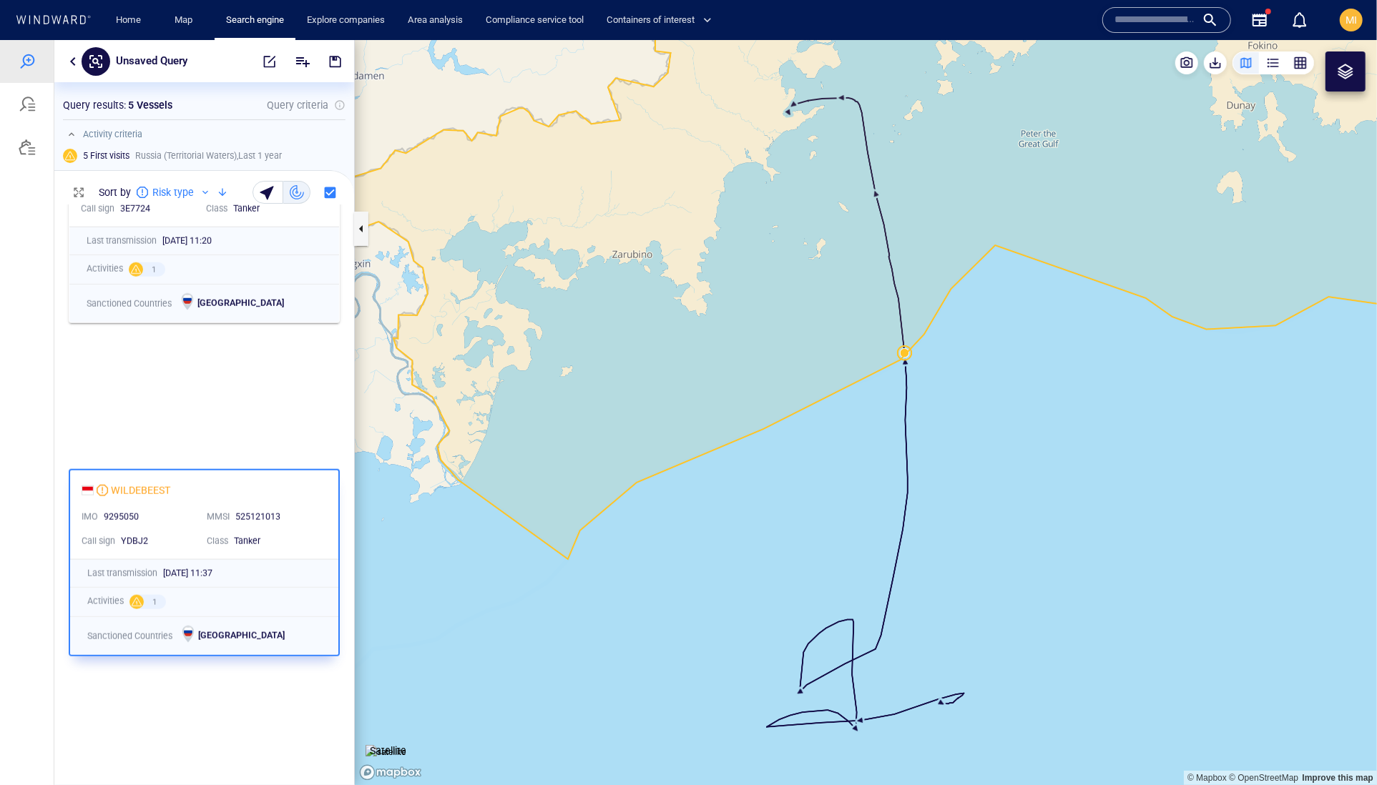
click at [856, 664] on canvas "Map" at bounding box center [866, 412] width 1022 height 746
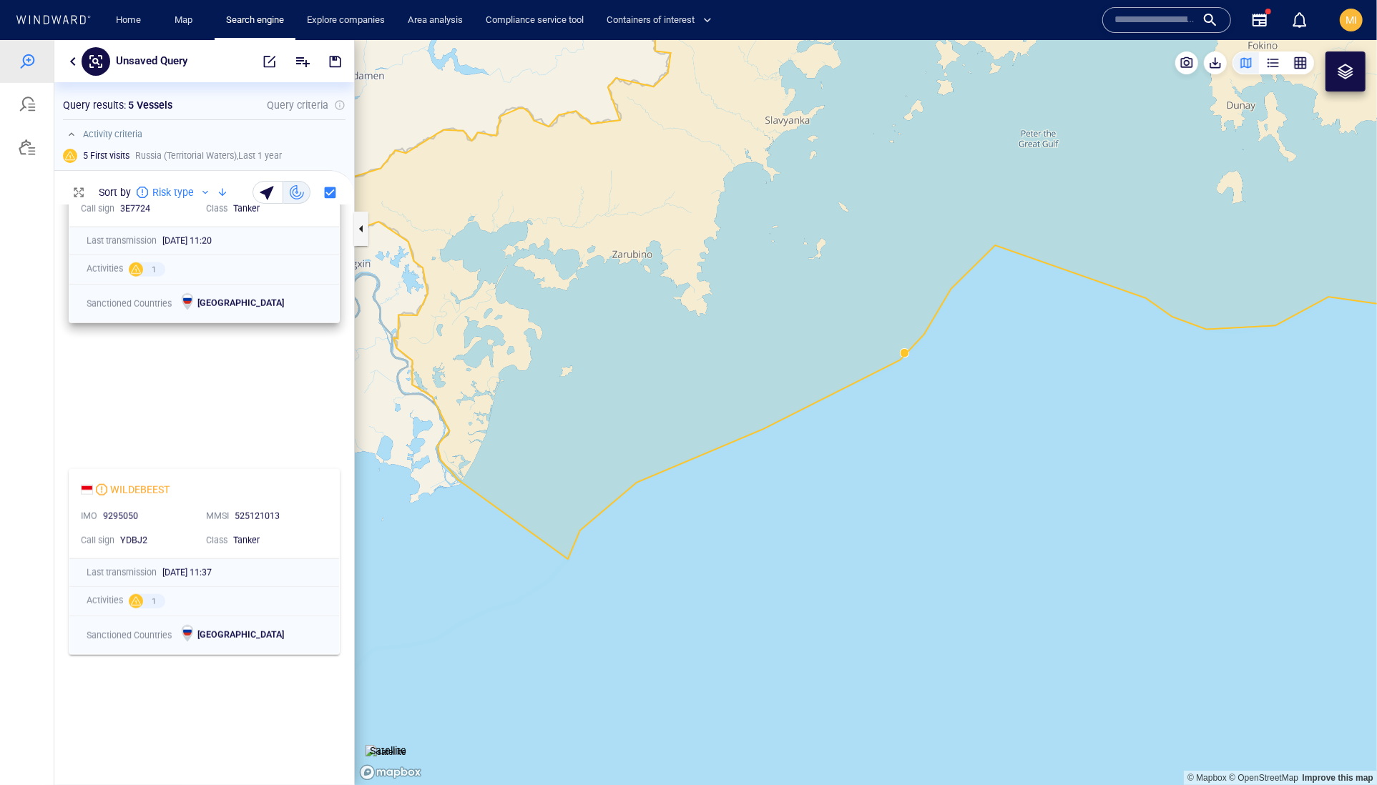
click at [123, 275] on p "Activities" at bounding box center [105, 268] width 36 height 13
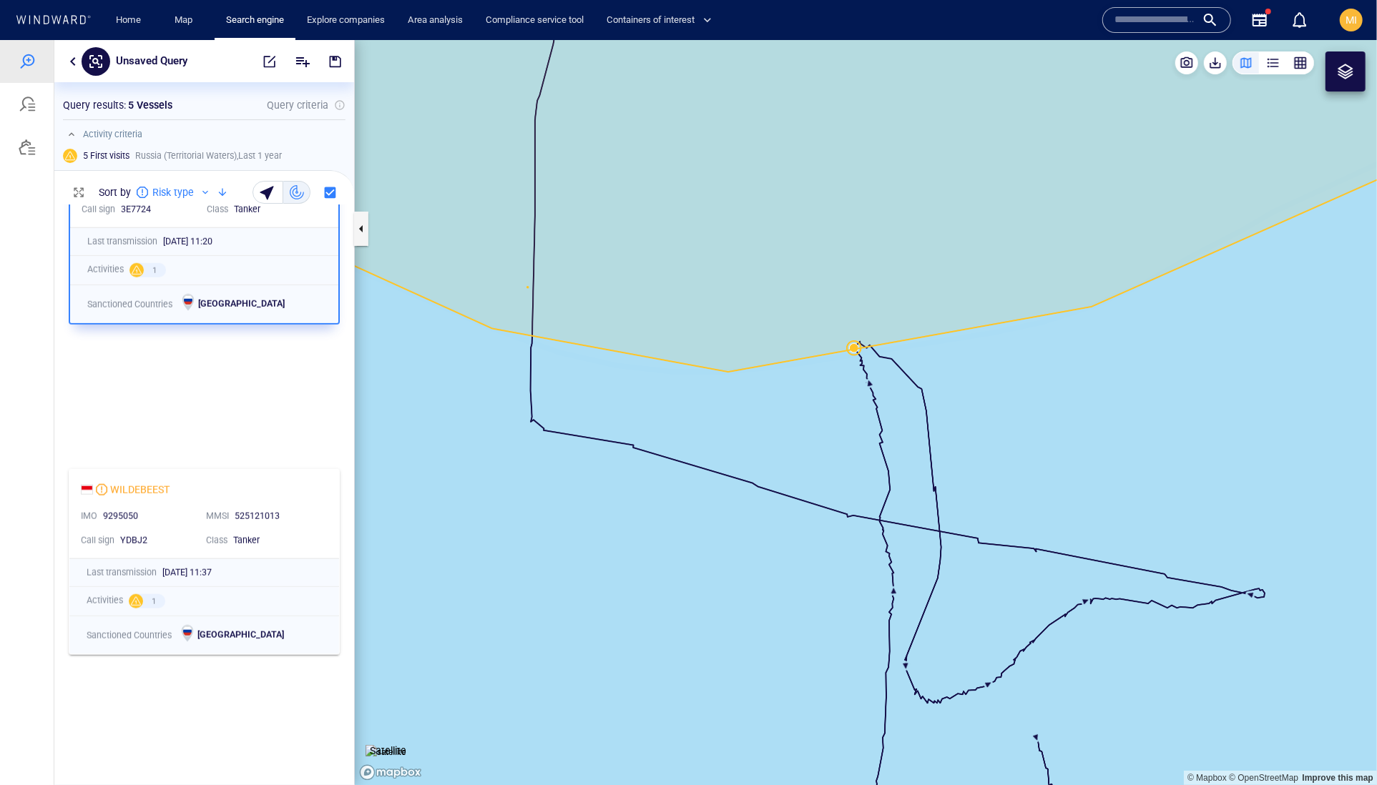
click at [868, 390] on canvas "Map" at bounding box center [866, 412] width 1022 height 746
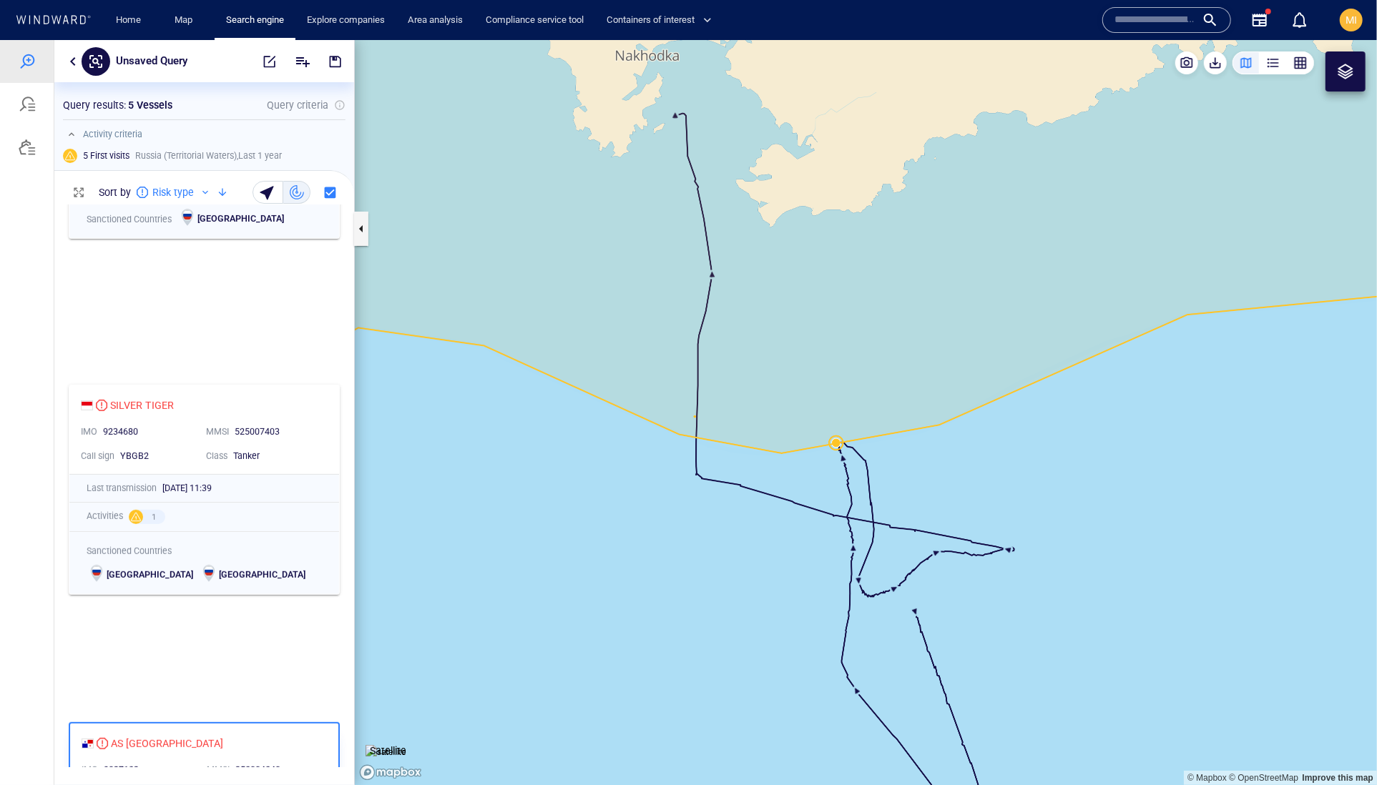
scroll to position [455, 0]
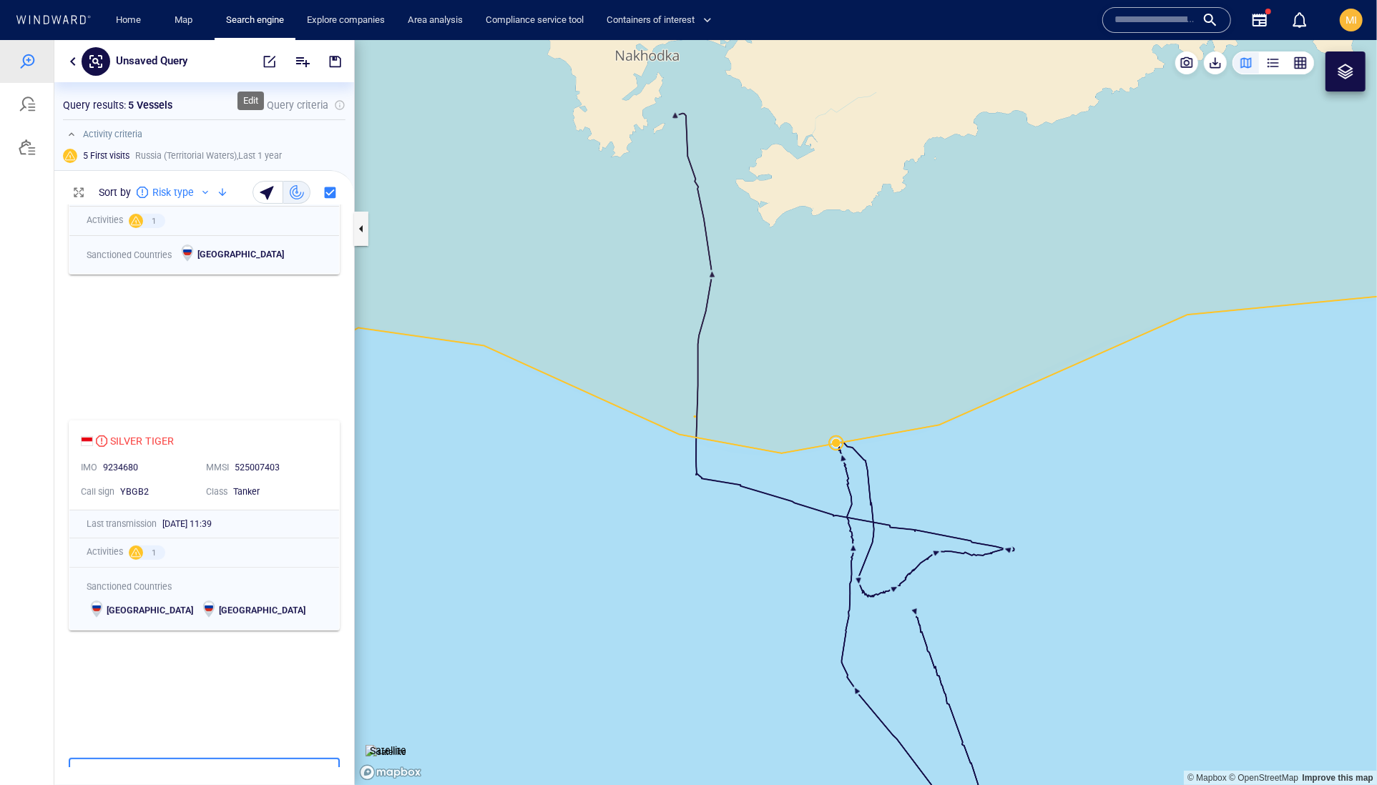
click at [262, 67] on span "button" at bounding box center [269, 61] width 14 height 14
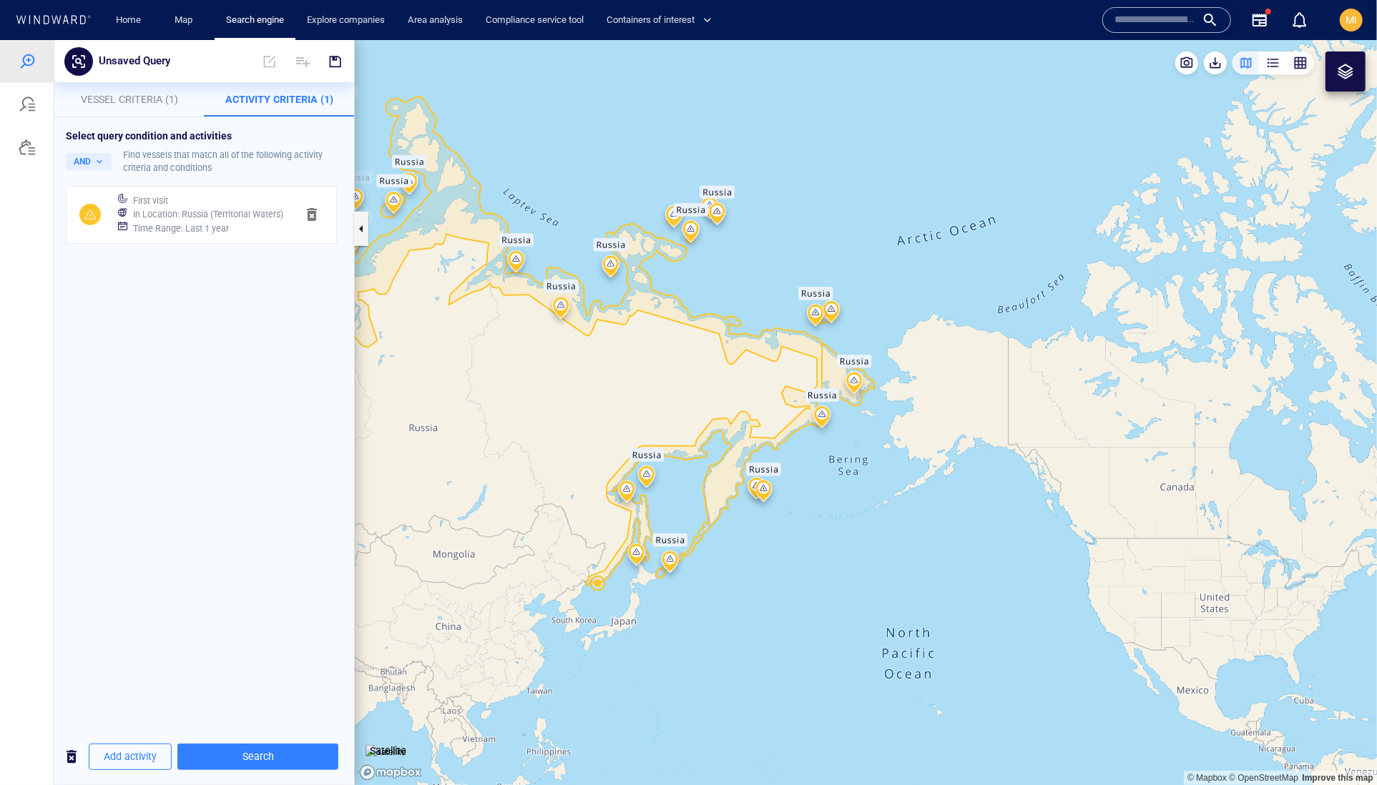
drag, startPoint x: 684, startPoint y: 623, endPoint x: 810, endPoint y: 601, distance: 127.1
click at [810, 601] on canvas "Map" at bounding box center [866, 412] width 1022 height 746
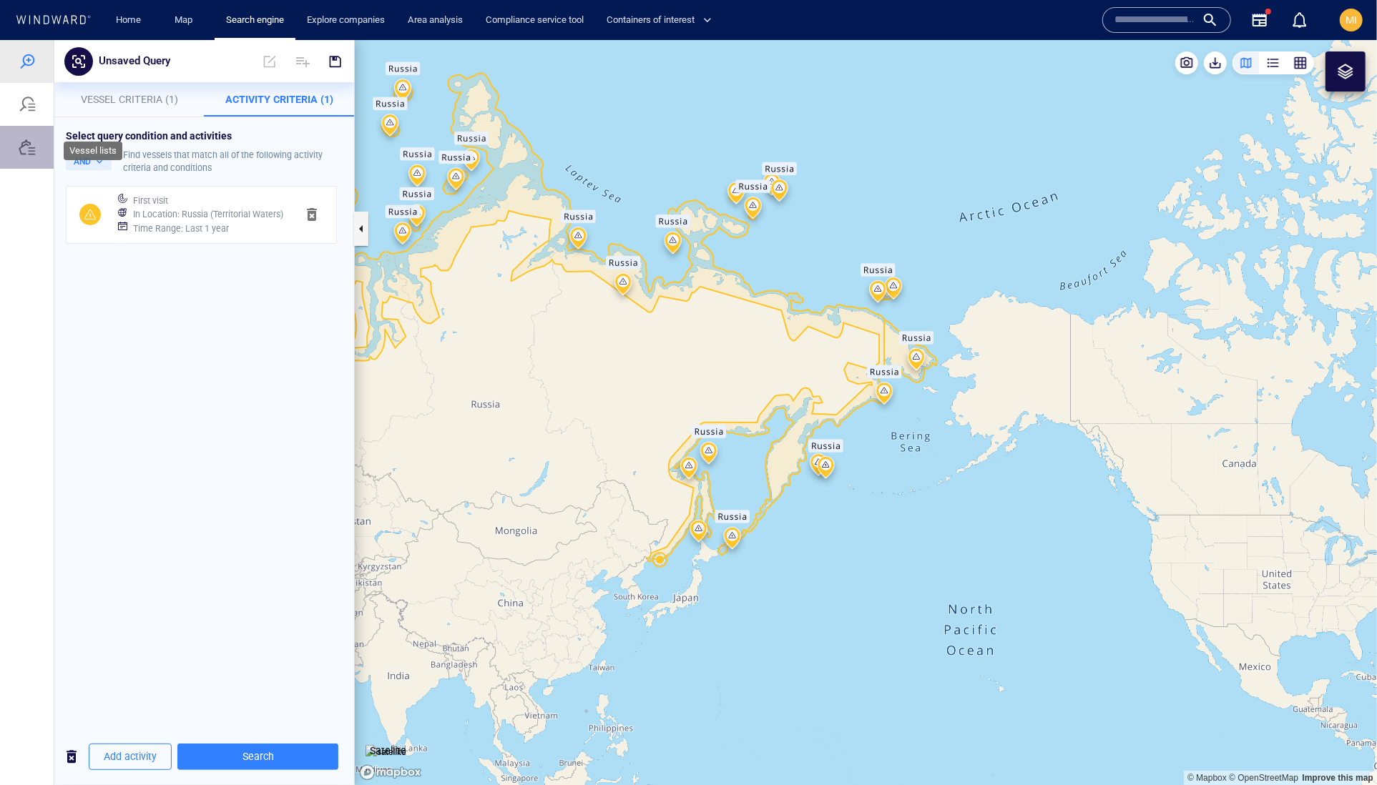
click at [33, 155] on div at bounding box center [27, 146] width 17 height 17
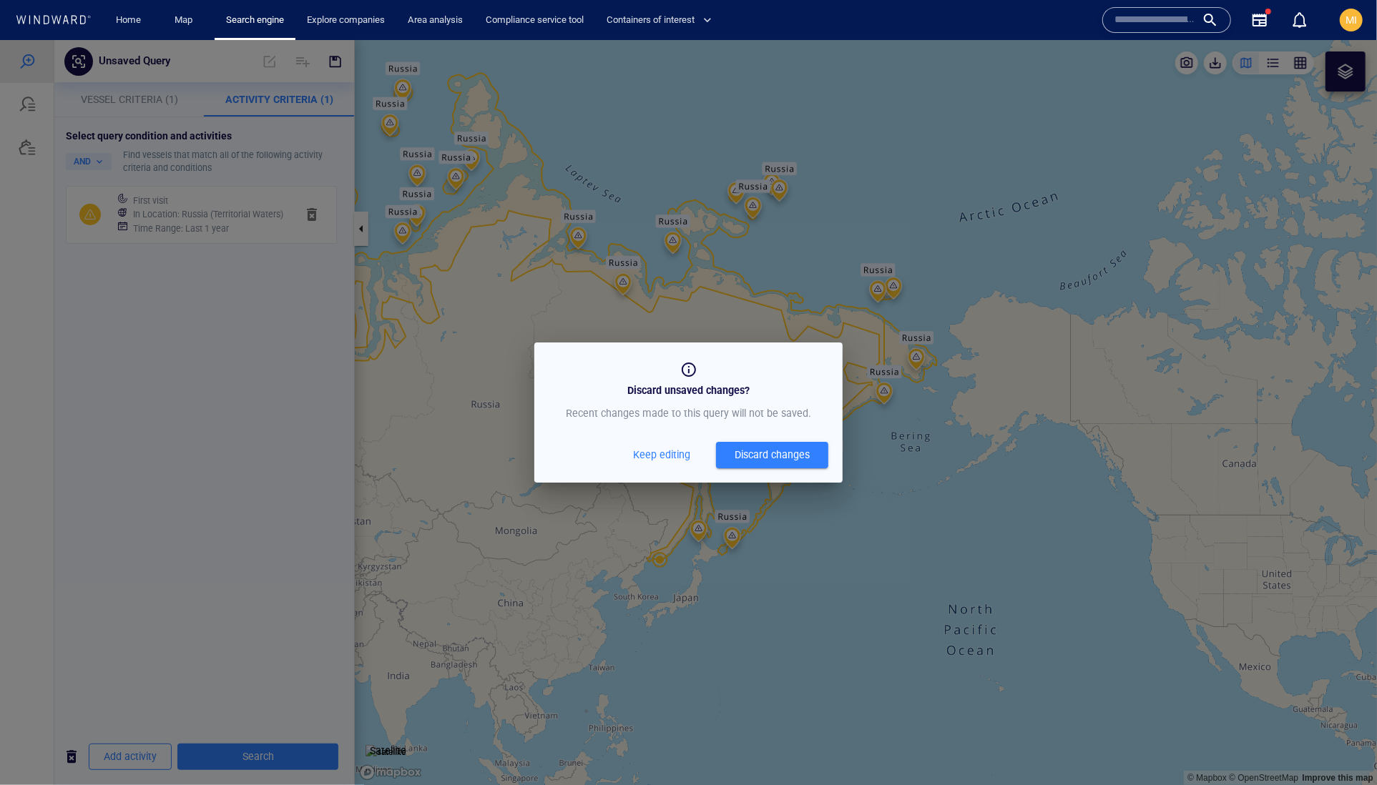
click at [757, 463] on div "Discard changes" at bounding box center [771, 455] width 75 height 18
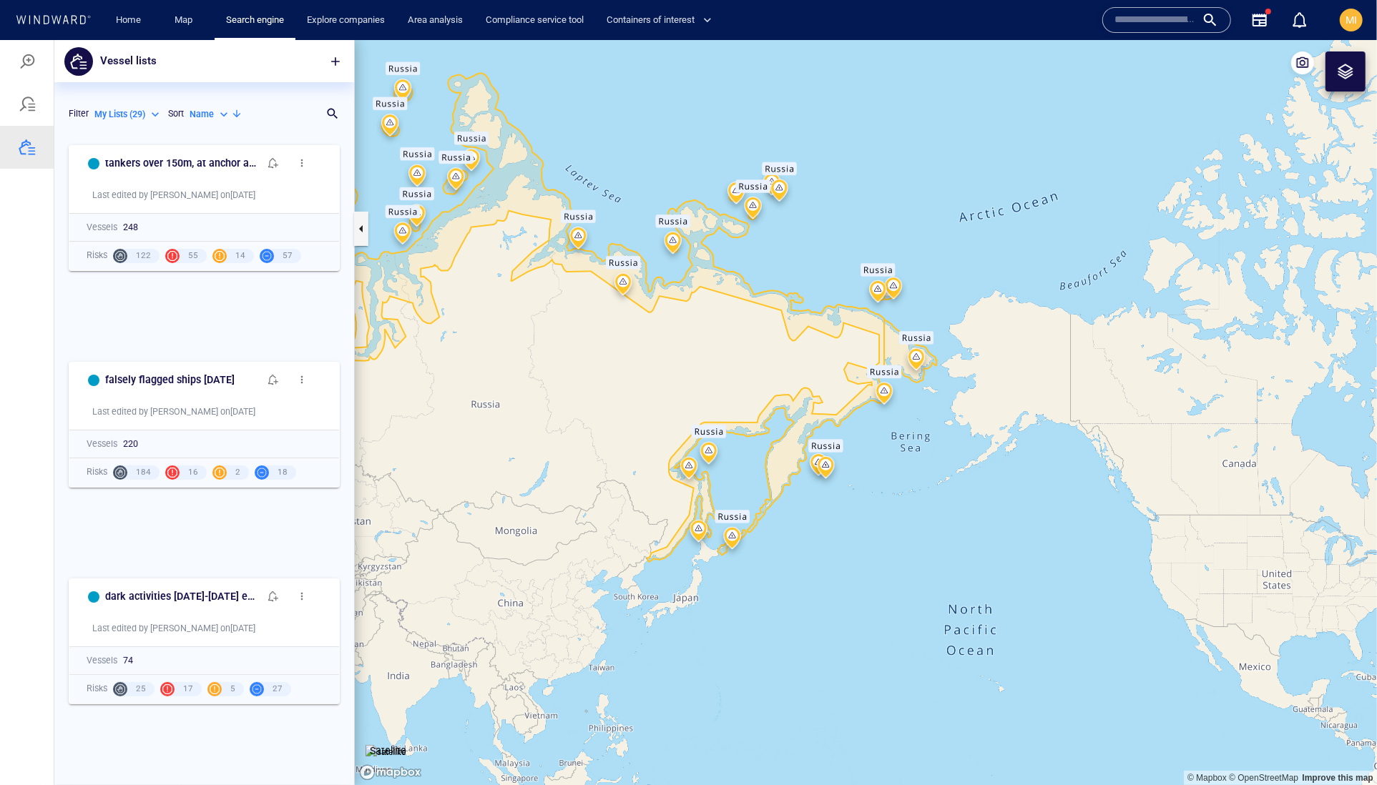
scroll to position [619, 299]
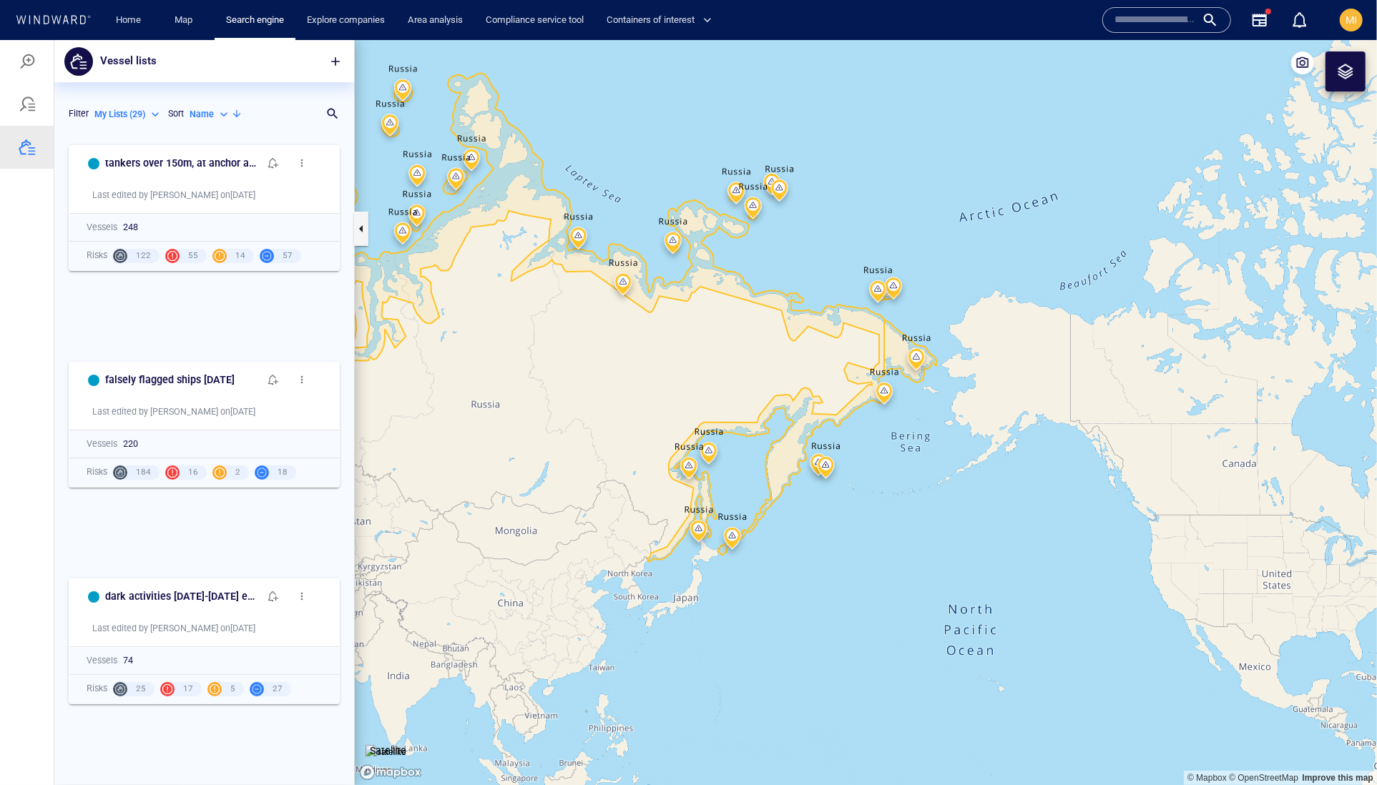
click at [190, 120] on p "Name" at bounding box center [202, 113] width 24 height 13
click at [147, 220] on p "Last Update" at bounding box center [138, 213] width 48 height 13
type input "*********"
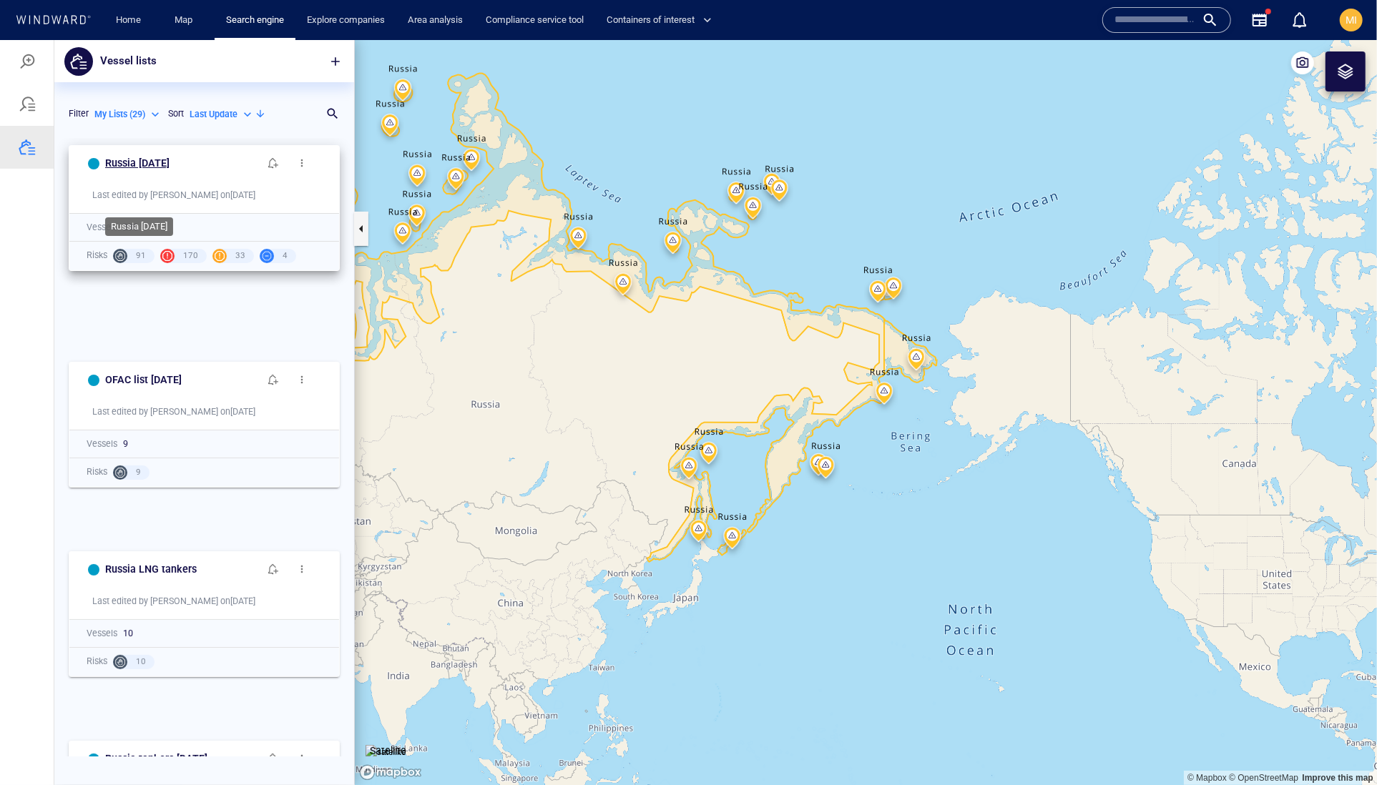
click at [169, 172] on h6 "Russia August 2025" at bounding box center [137, 163] width 64 height 18
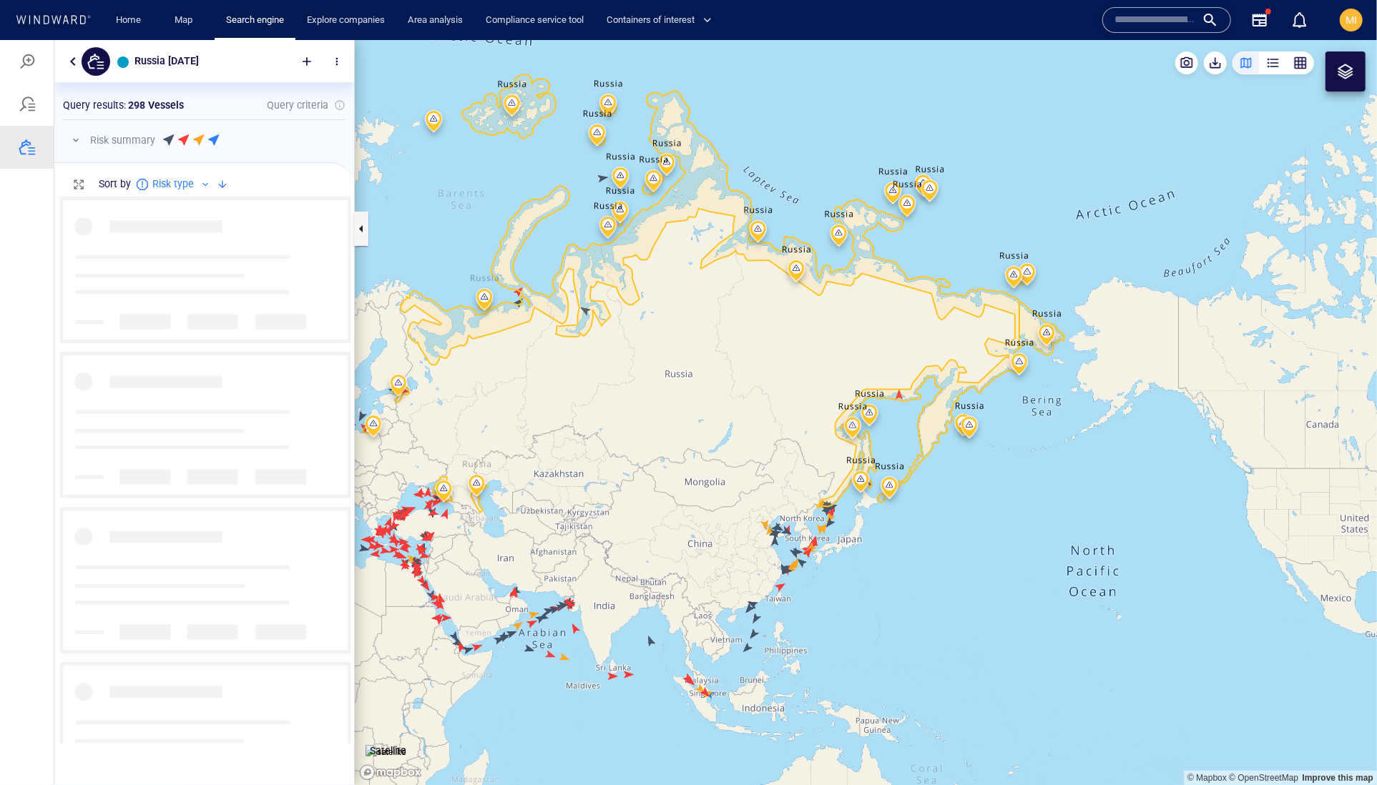
scroll to position [546, 299]
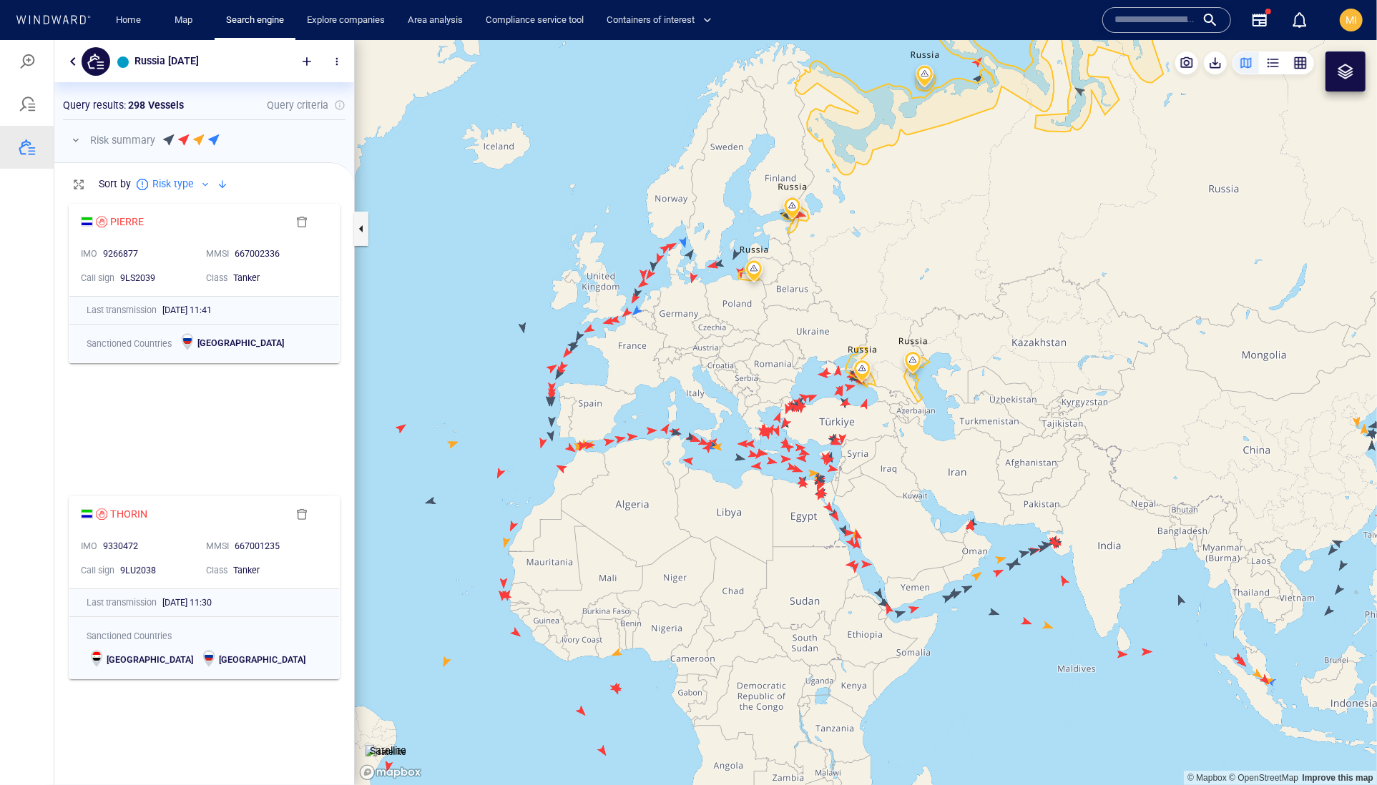
click at [1147, 21] on input "text" at bounding box center [1155, 19] width 82 height 21
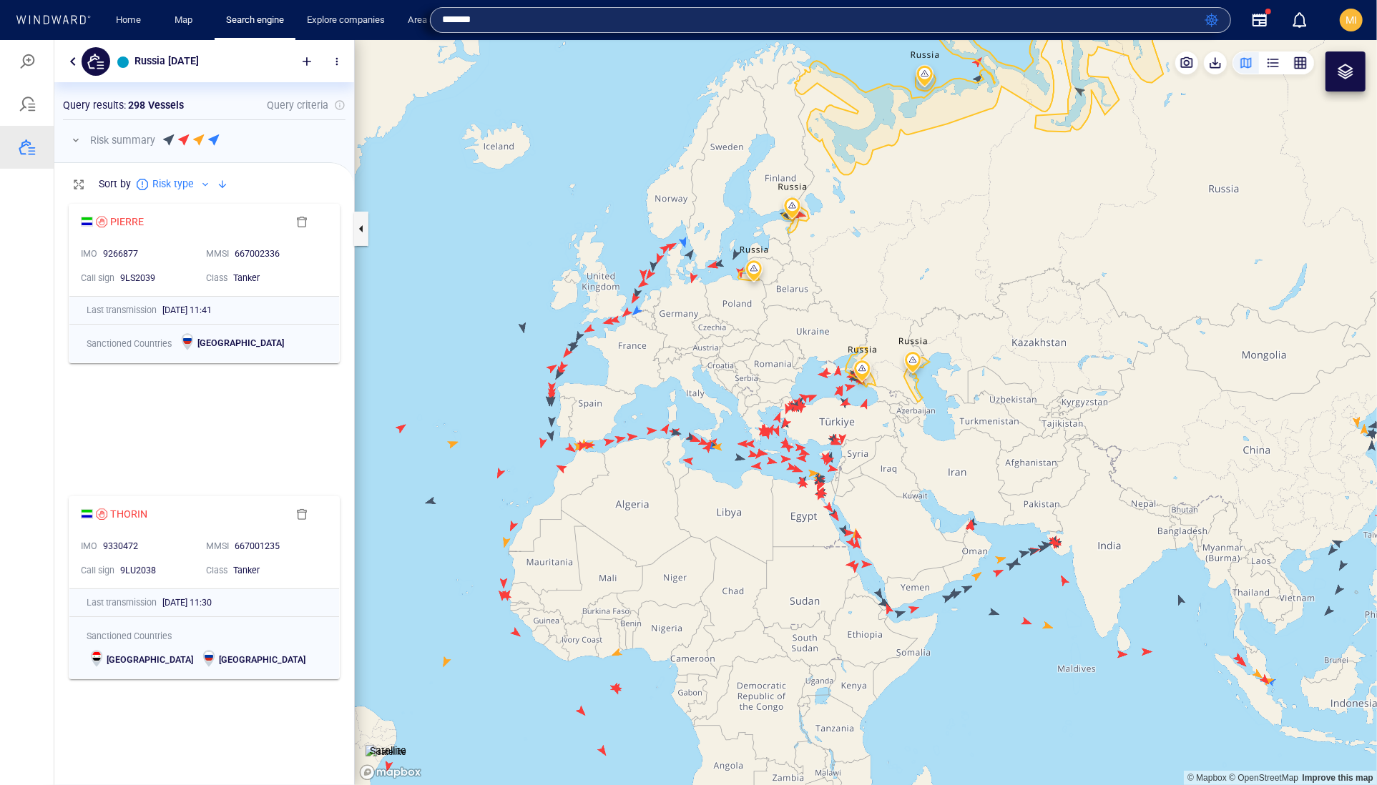
type input "*******"
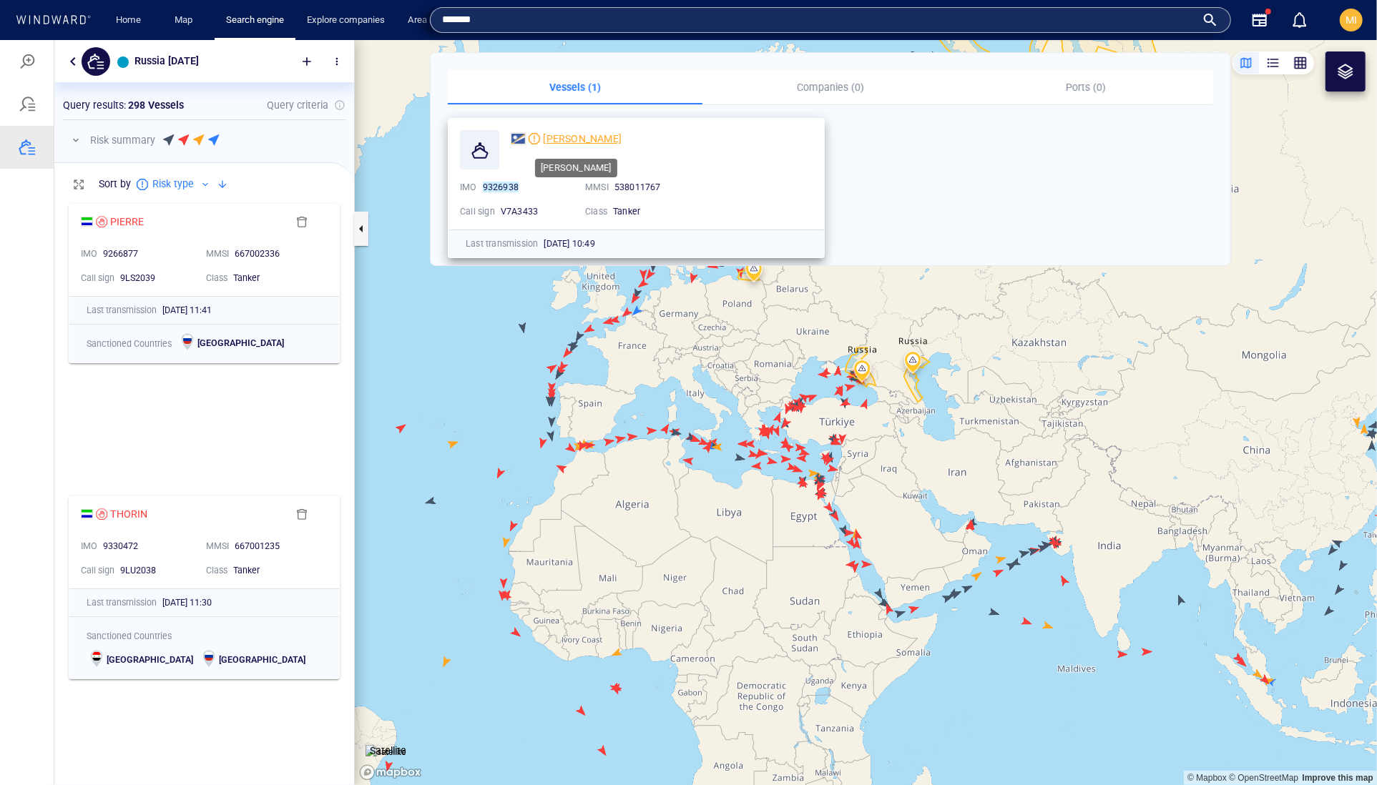
click at [574, 133] on span "[PERSON_NAME]" at bounding box center [582, 138] width 79 height 11
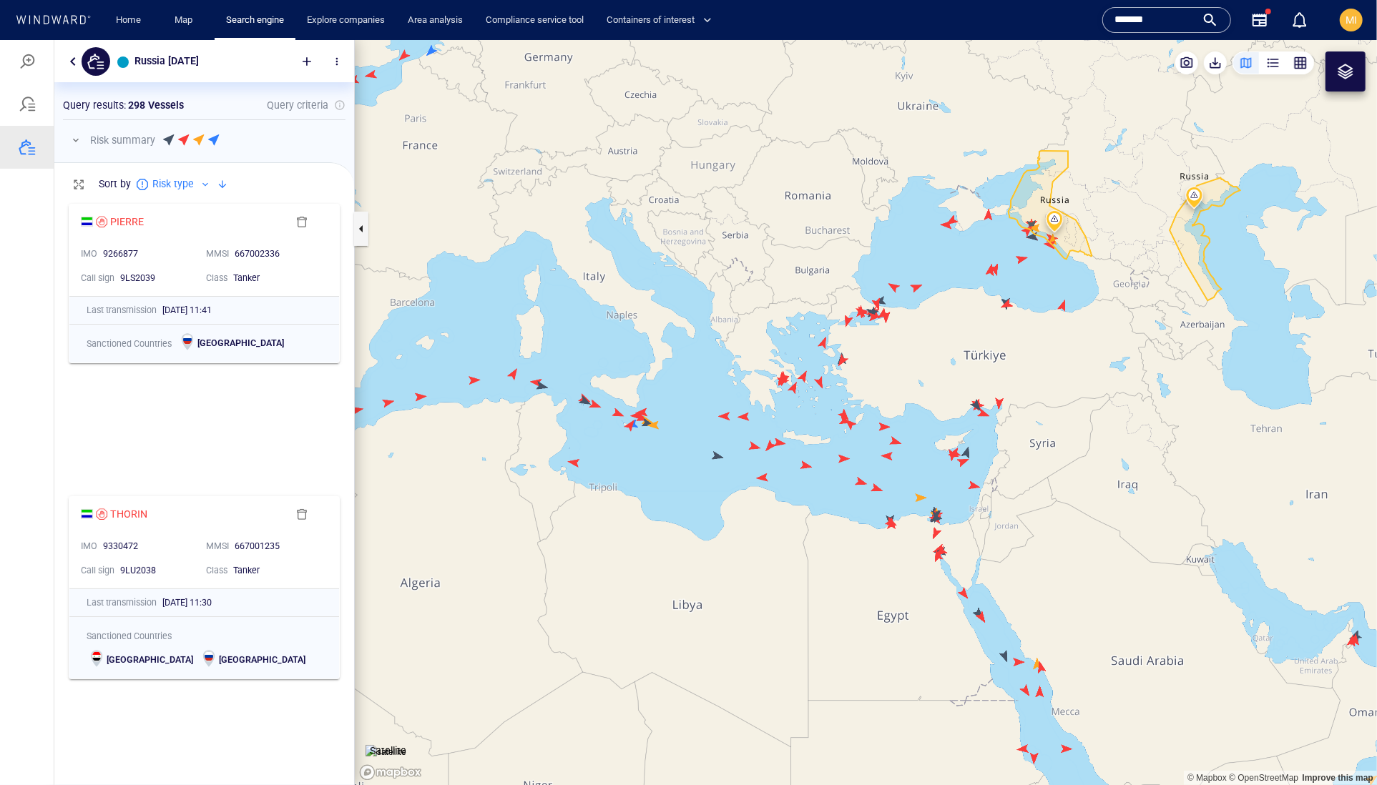
drag, startPoint x: 624, startPoint y: 440, endPoint x: 704, endPoint y: 461, distance: 82.7
click at [704, 461] on canvas "Map" at bounding box center [866, 412] width 1022 height 746
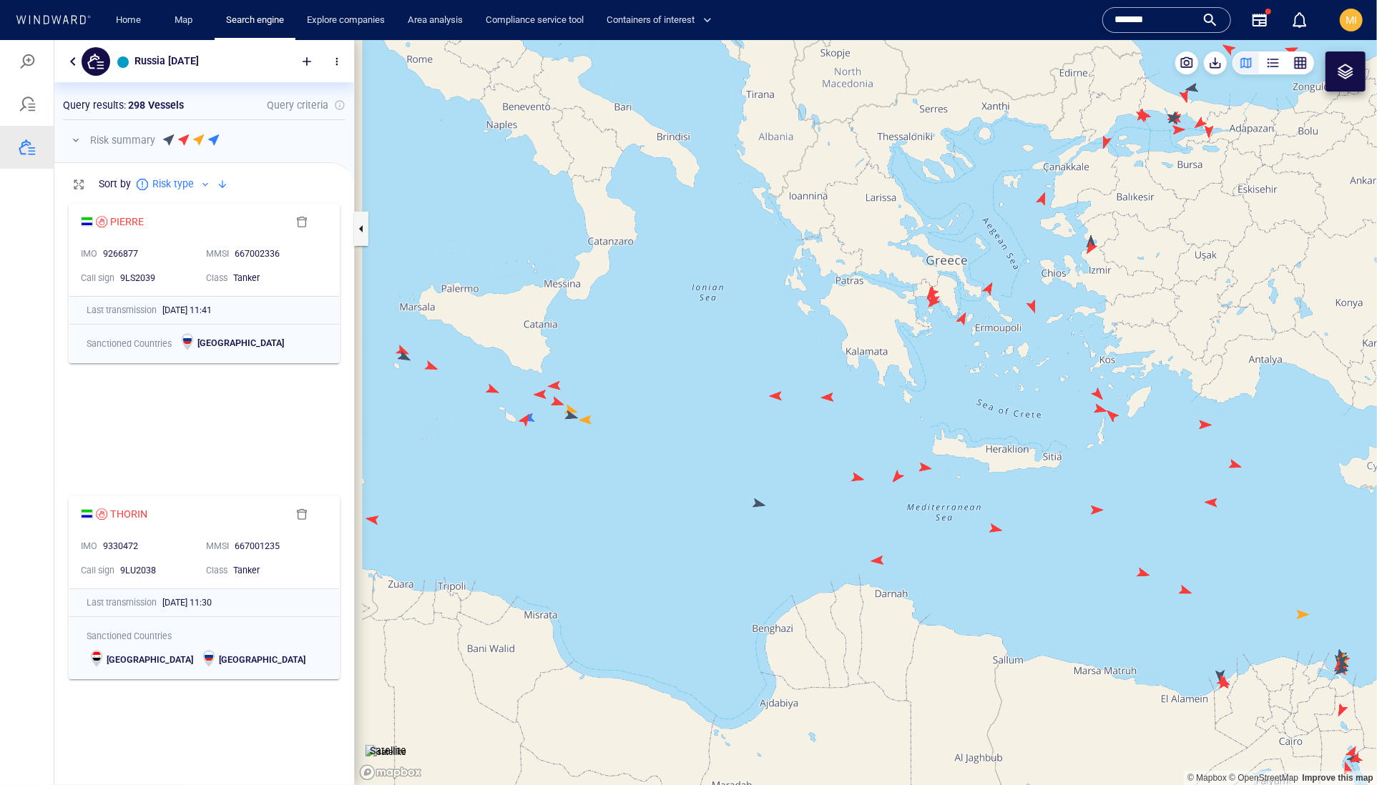
drag, startPoint x: 570, startPoint y: 434, endPoint x: 732, endPoint y: 472, distance: 166.7
click at [732, 468] on canvas "Map" at bounding box center [866, 412] width 1022 height 746
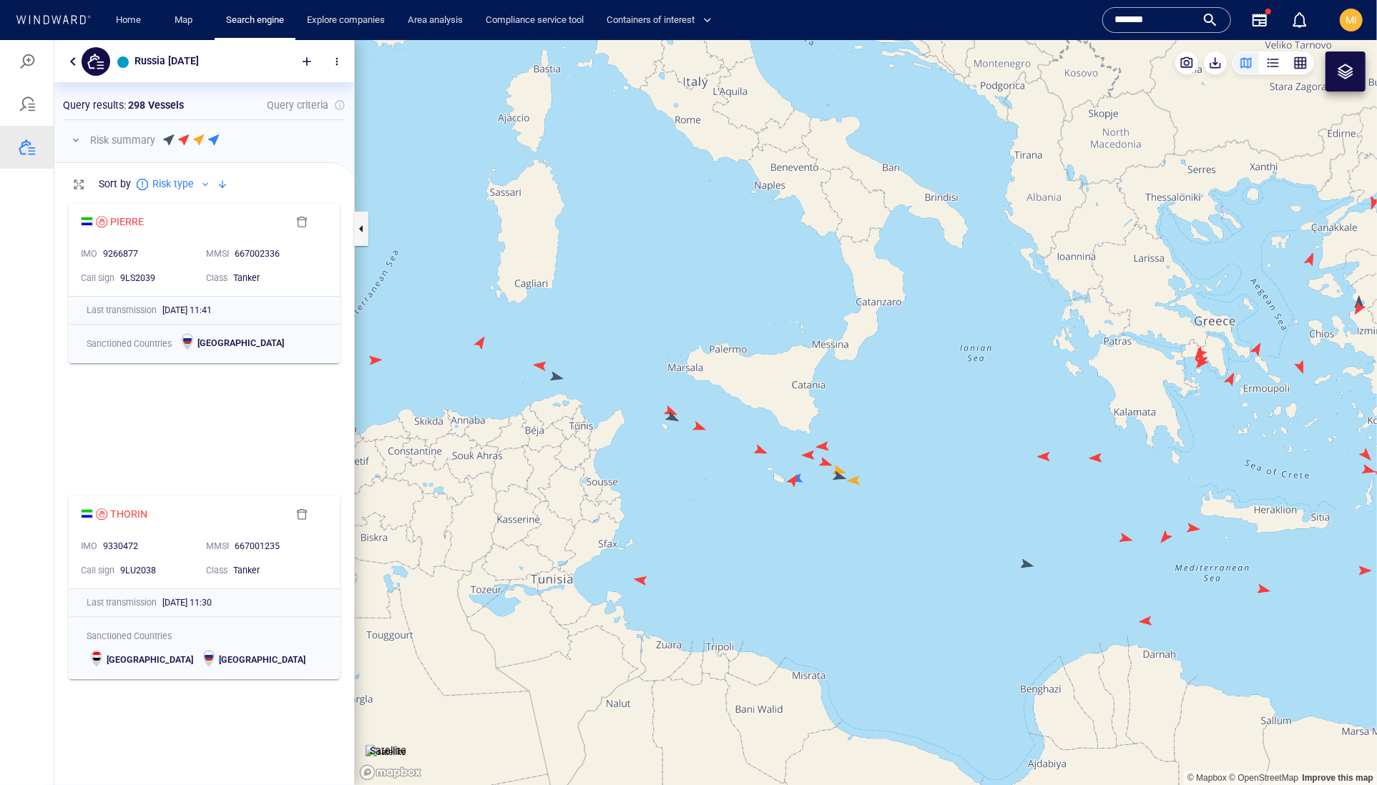
click at [774, 463] on canvas "Map" at bounding box center [866, 412] width 1022 height 746
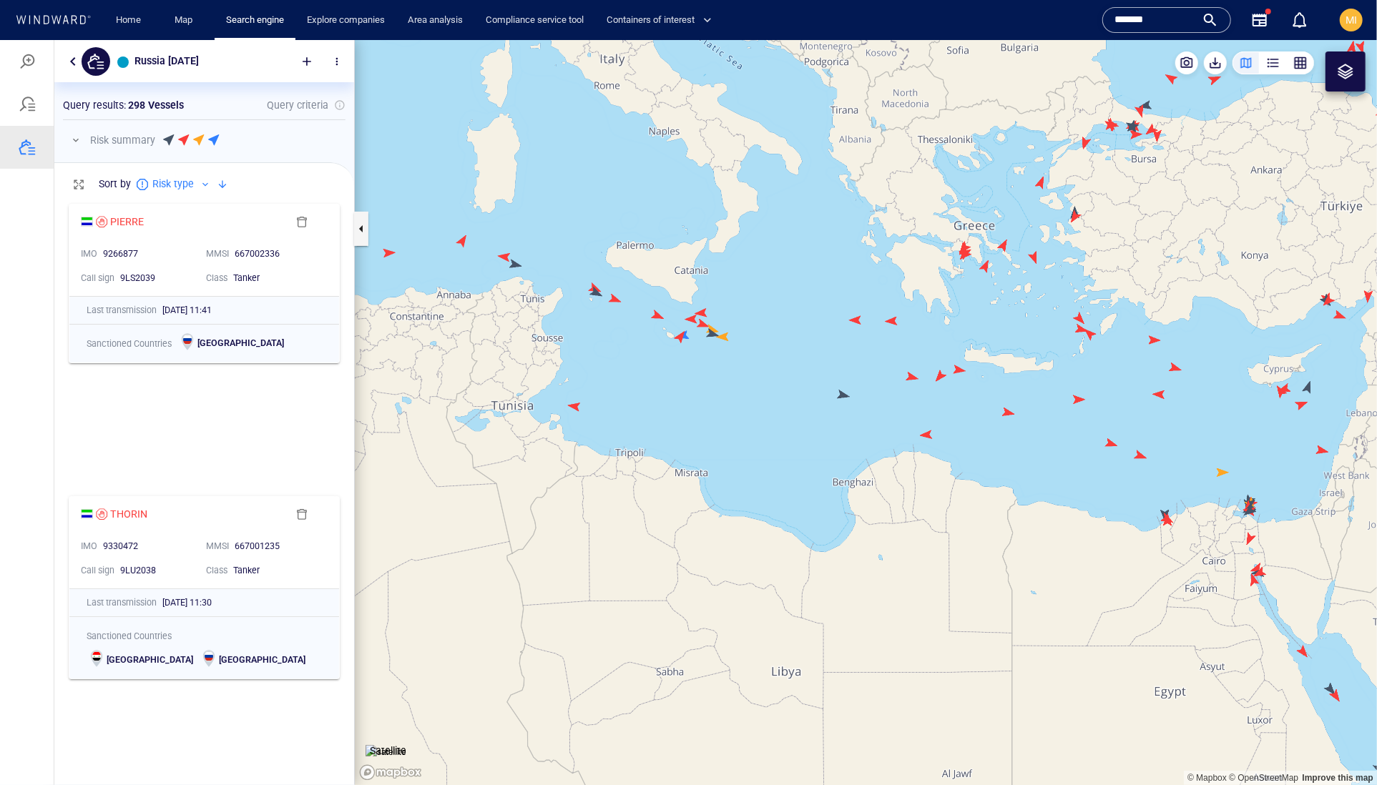
drag, startPoint x: 948, startPoint y: 421, endPoint x: 835, endPoint y: 343, distance: 137.3
click at [835, 343] on canvas "Map" at bounding box center [866, 412] width 1022 height 746
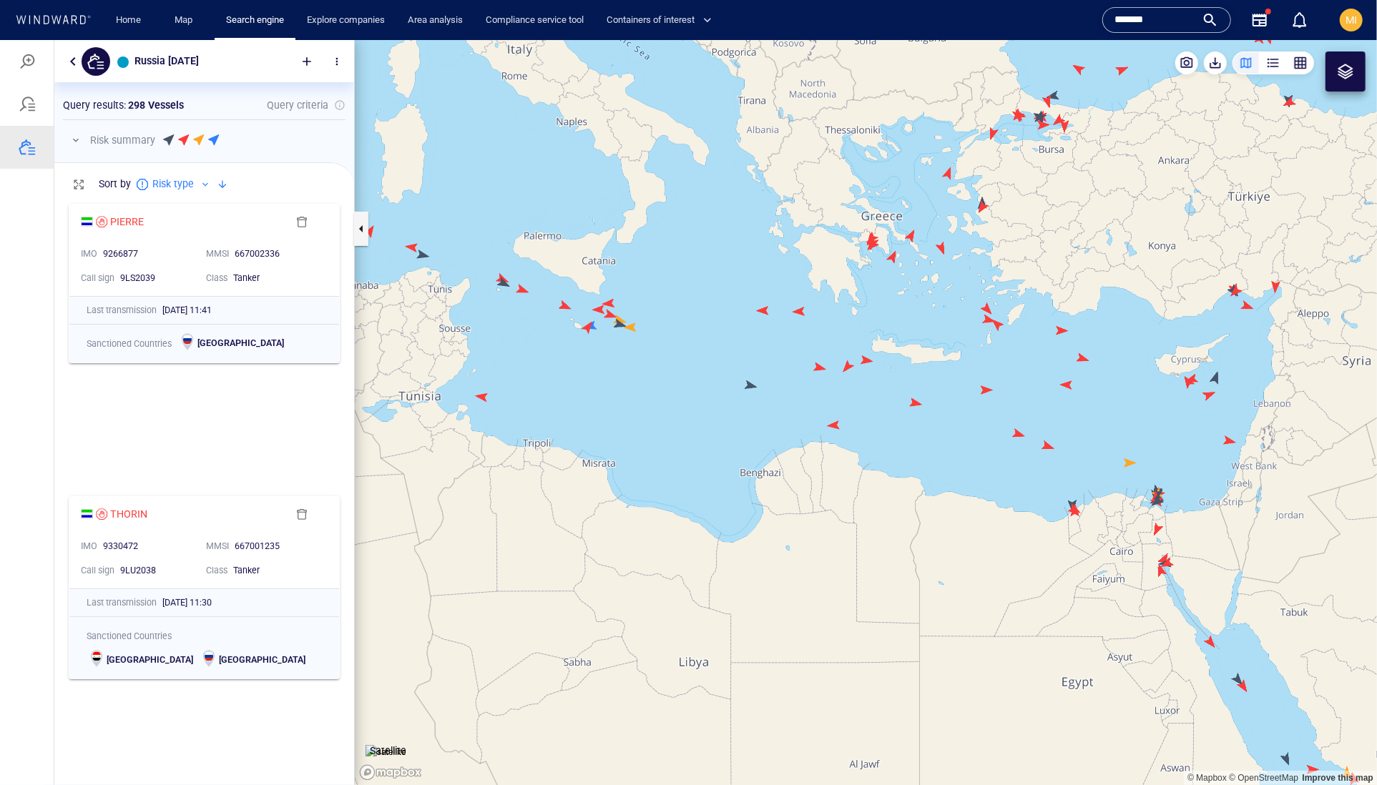
drag, startPoint x: 1109, startPoint y: 355, endPoint x: 910, endPoint y: 313, distance: 203.2
click at [916, 310] on canvas "Map" at bounding box center [866, 412] width 1022 height 746
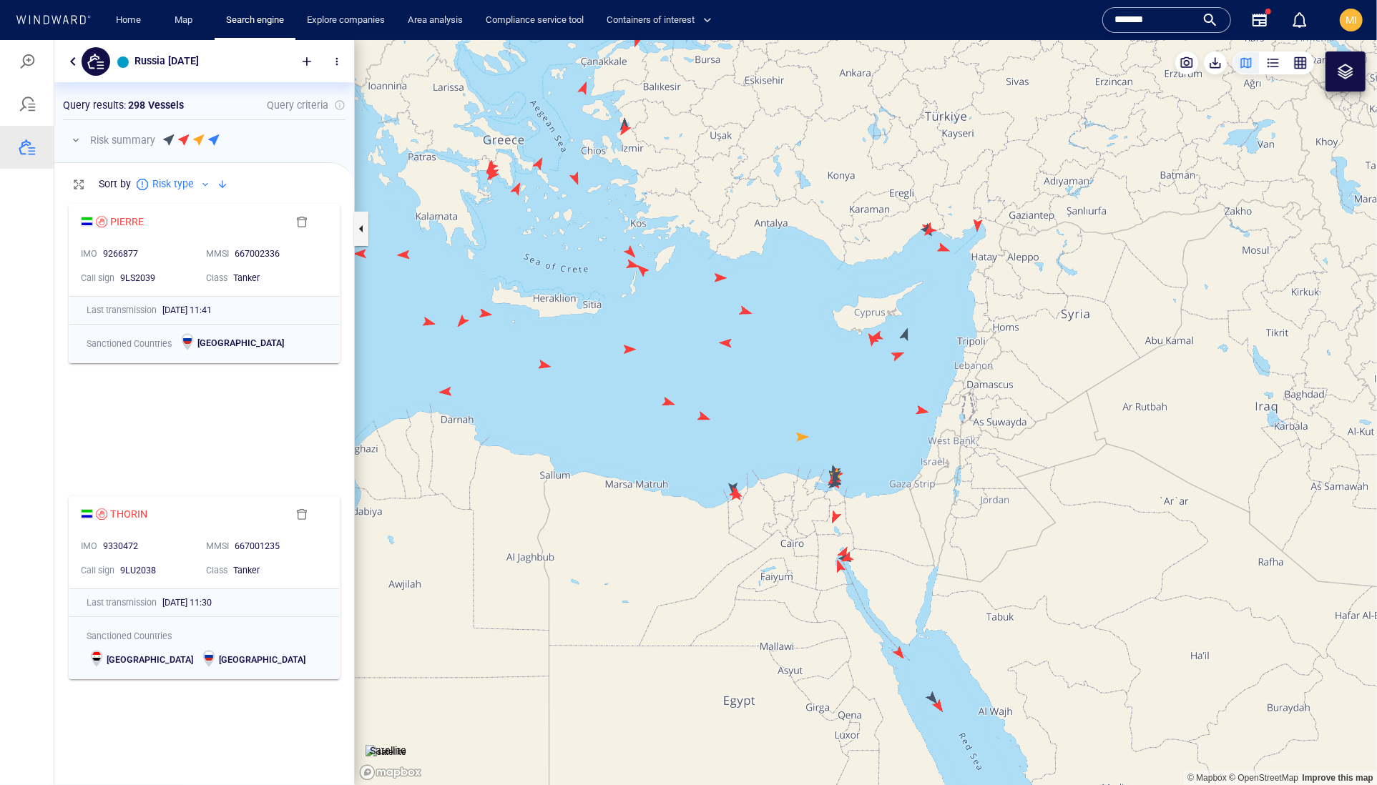
drag, startPoint x: 644, startPoint y: 315, endPoint x: 745, endPoint y: 406, distance: 136.2
click at [745, 401] on canvas "Map" at bounding box center [866, 412] width 1022 height 746
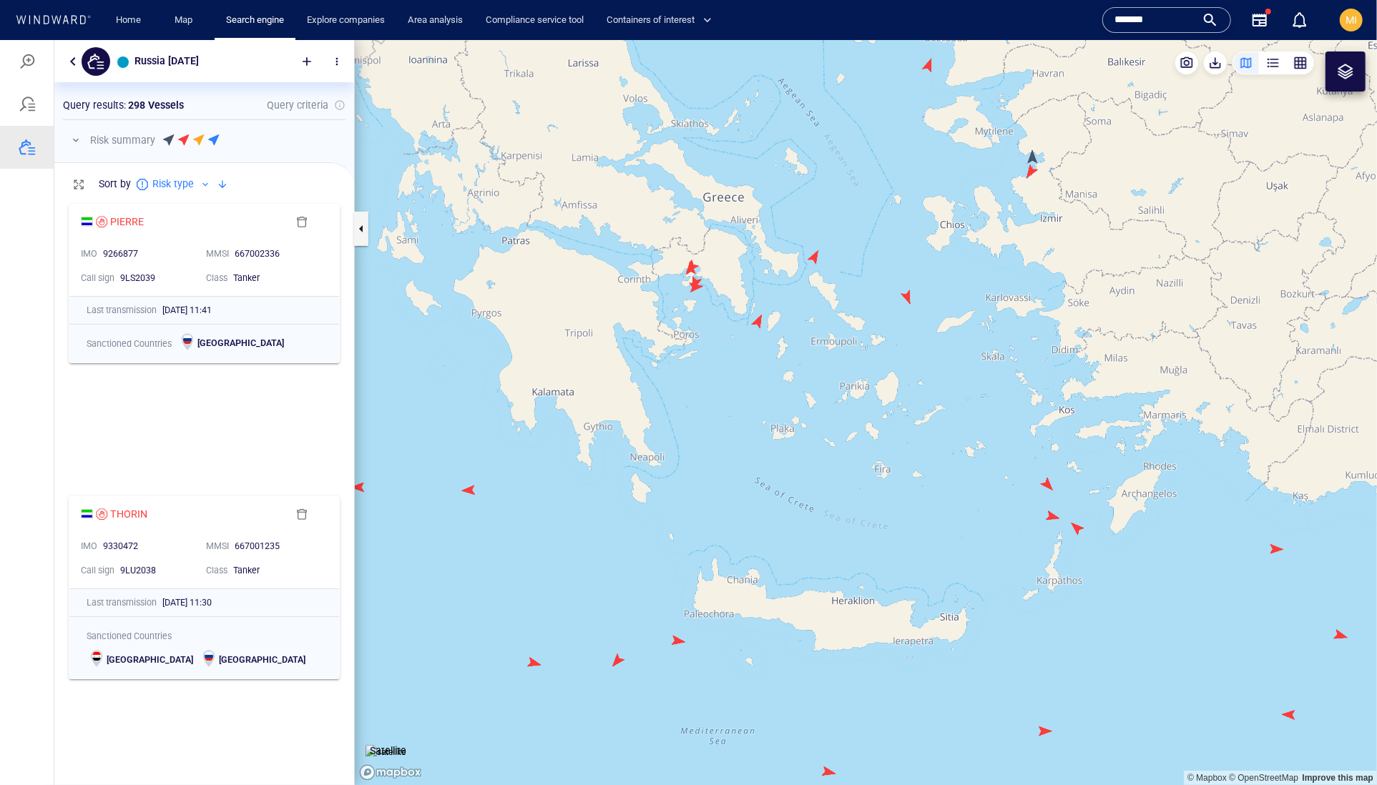
drag, startPoint x: 691, startPoint y: 330, endPoint x: 687, endPoint y: 417, distance: 87.4
click at [687, 414] on canvas "Map" at bounding box center [866, 412] width 1022 height 746
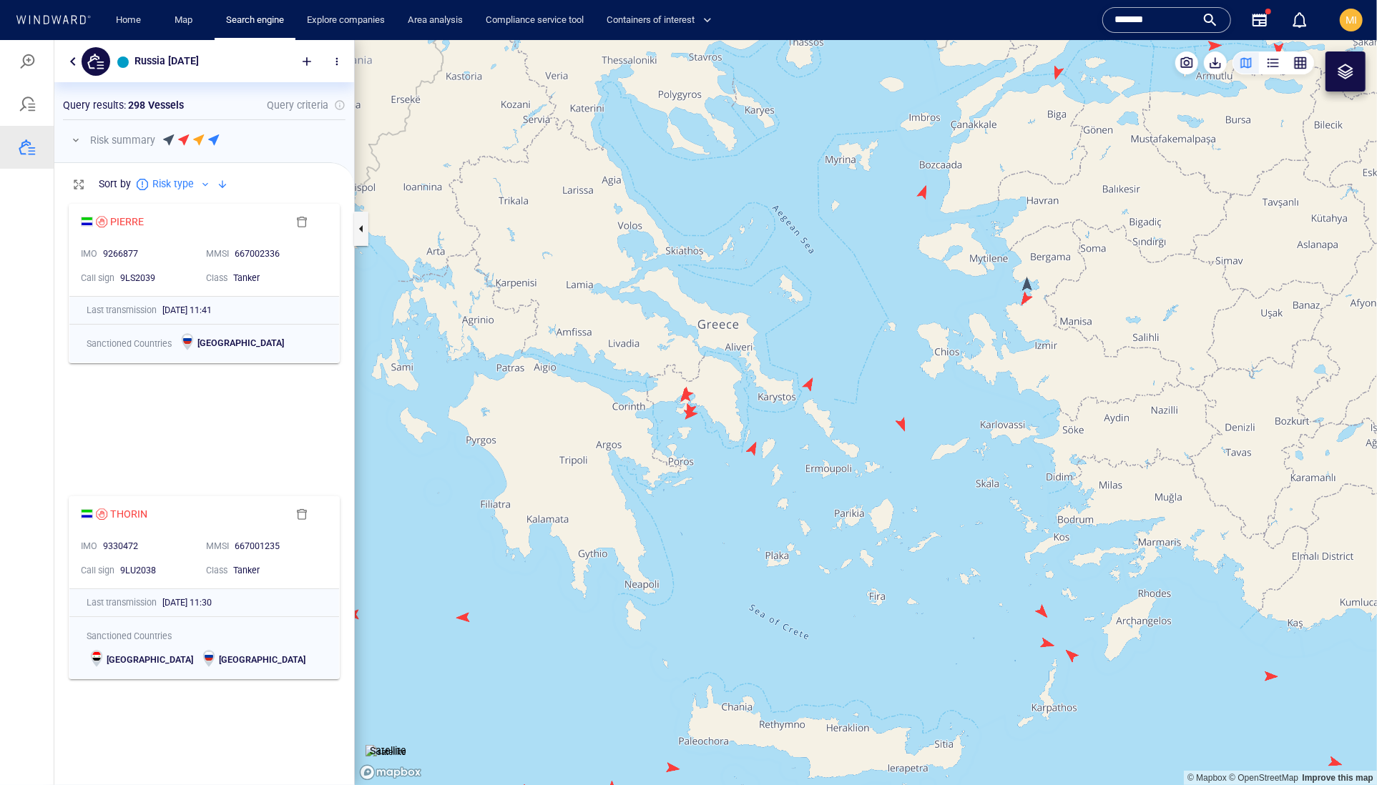
click at [687, 417] on canvas "Map" at bounding box center [866, 412] width 1022 height 746
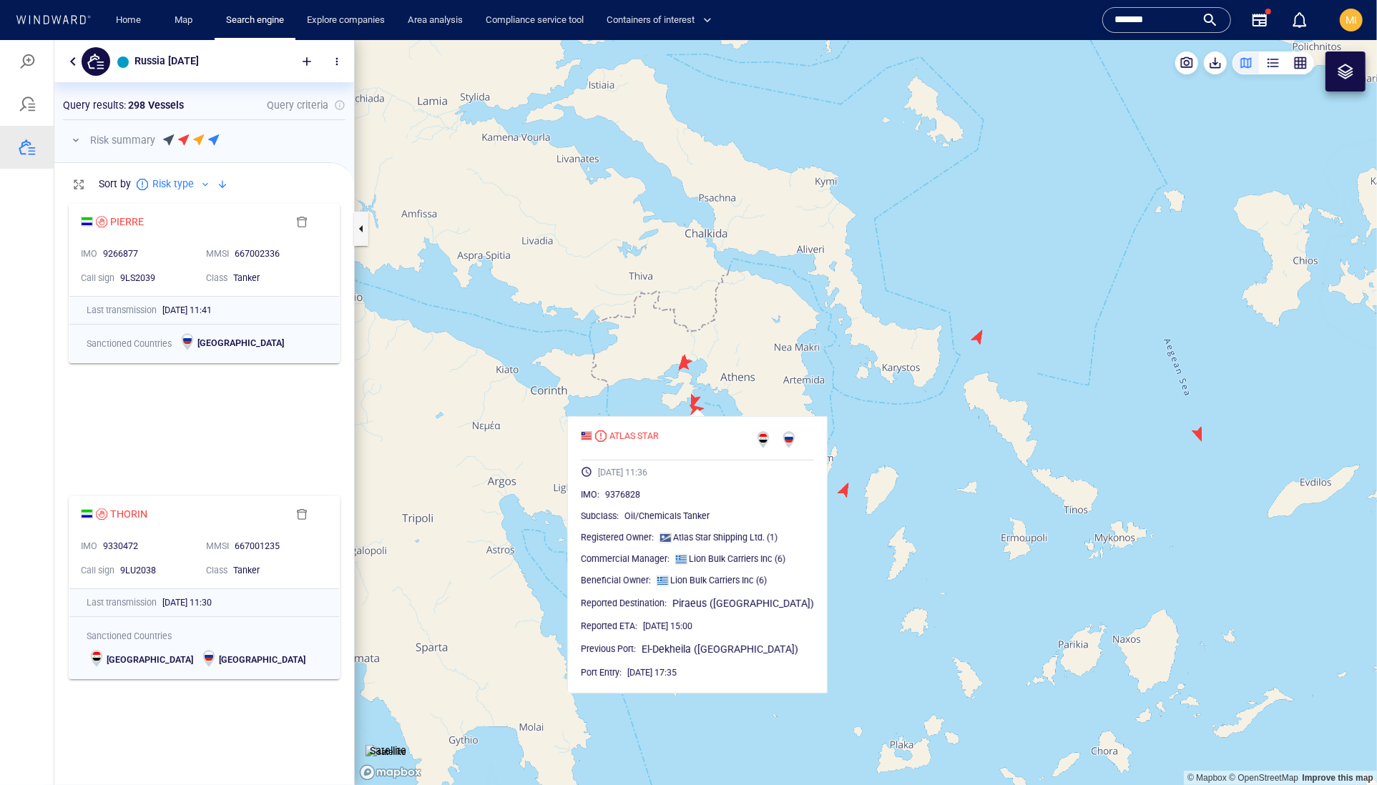
scroll to position [0, 0]
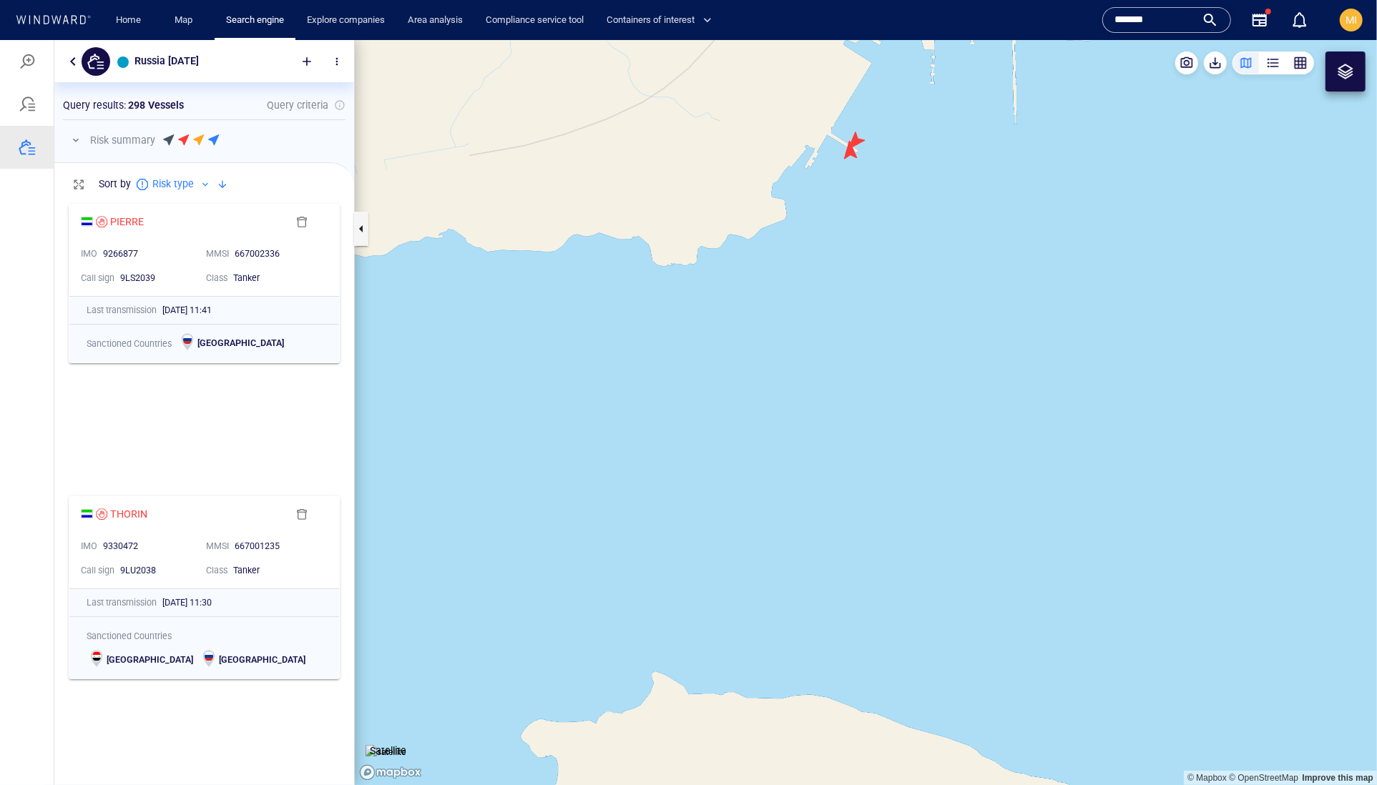
click at [850, 155] on canvas "Map" at bounding box center [866, 412] width 1022 height 746
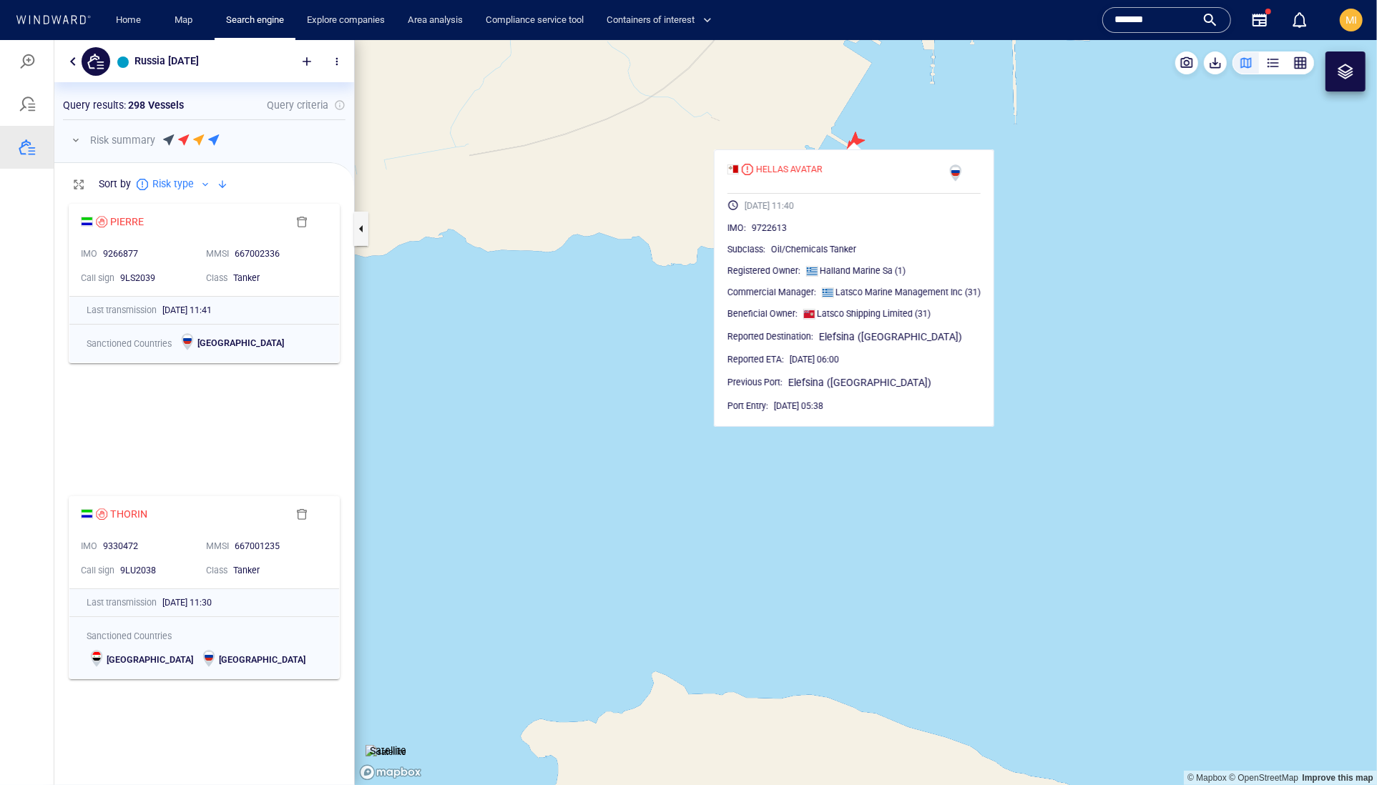
click at [856, 137] on canvas "Map" at bounding box center [866, 412] width 1022 height 746
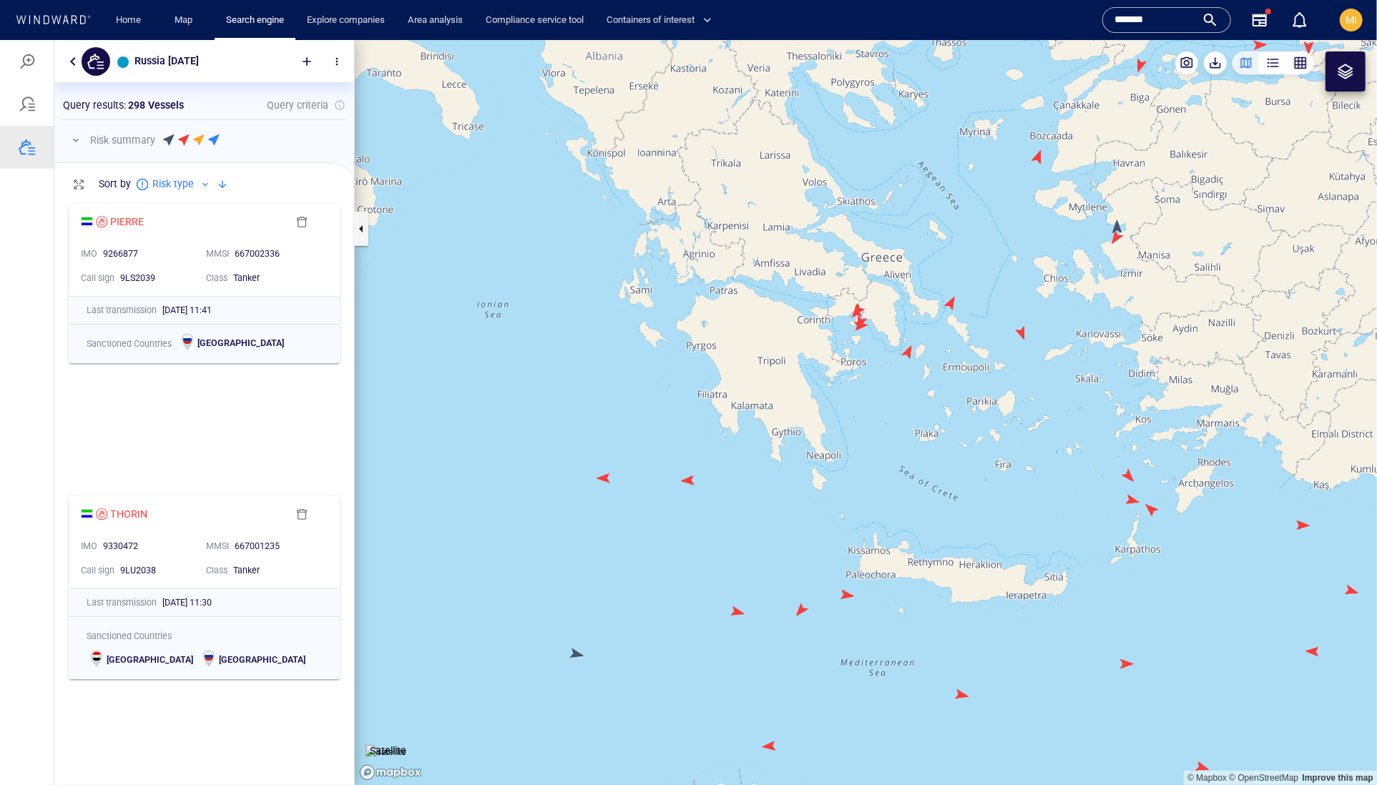
drag, startPoint x: 981, startPoint y: 308, endPoint x: 839, endPoint y: 343, distance: 146.4
click at [847, 340] on canvas "Map" at bounding box center [866, 412] width 1022 height 746
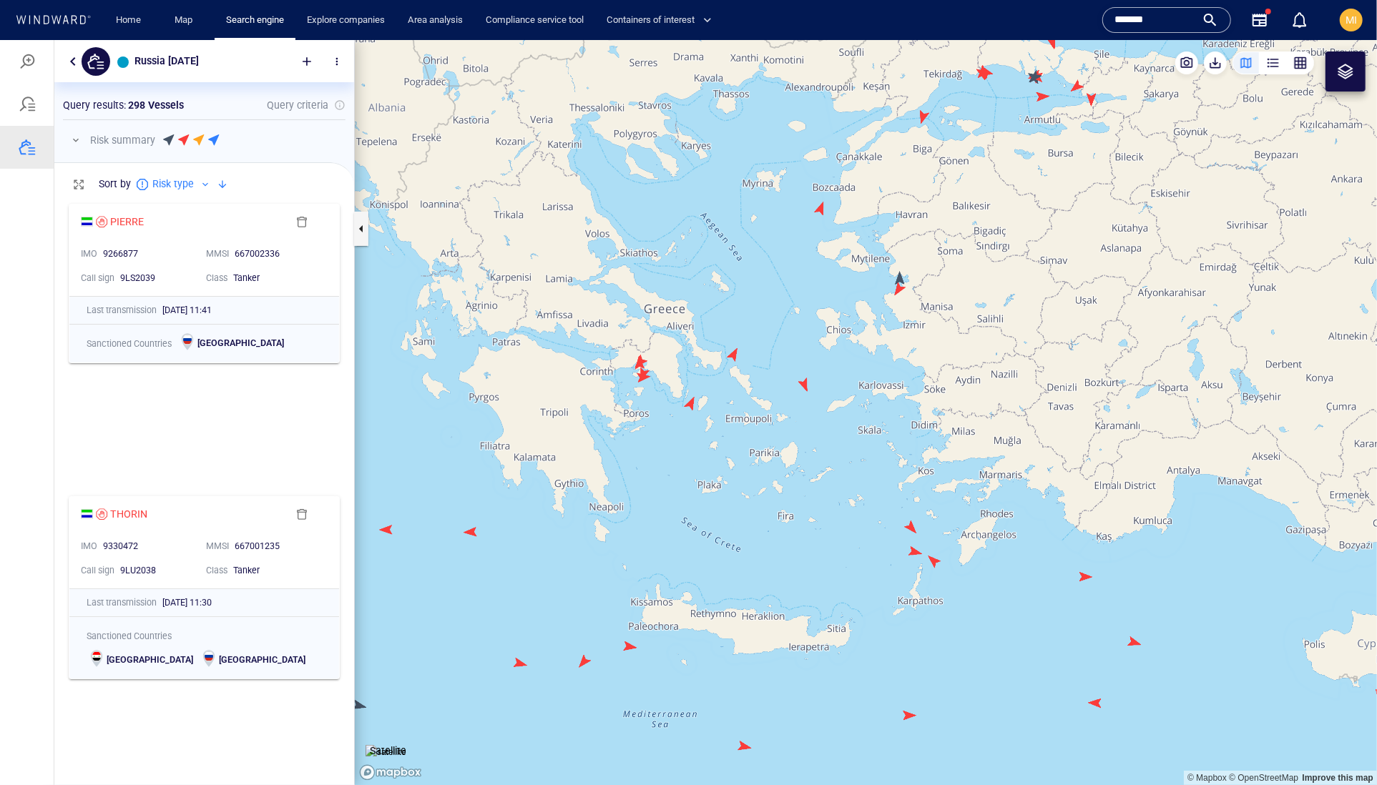
drag, startPoint x: 913, startPoint y: 318, endPoint x: 842, endPoint y: 466, distance: 164.1
click at [842, 466] on canvas "Map" at bounding box center [866, 412] width 1022 height 746
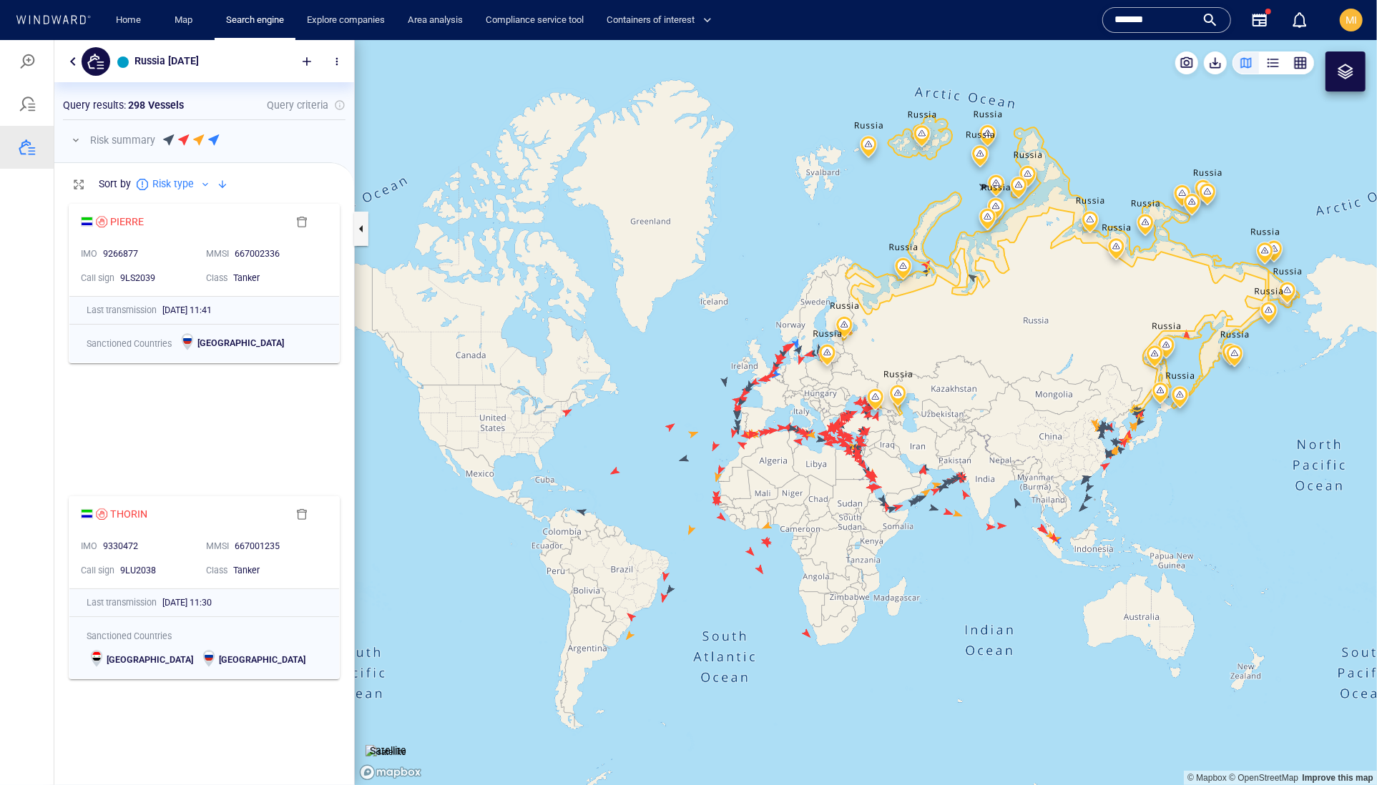
drag, startPoint x: 644, startPoint y: 498, endPoint x: 719, endPoint y: 601, distance: 128.0
click at [718, 596] on canvas "Map" at bounding box center [866, 412] width 1022 height 746
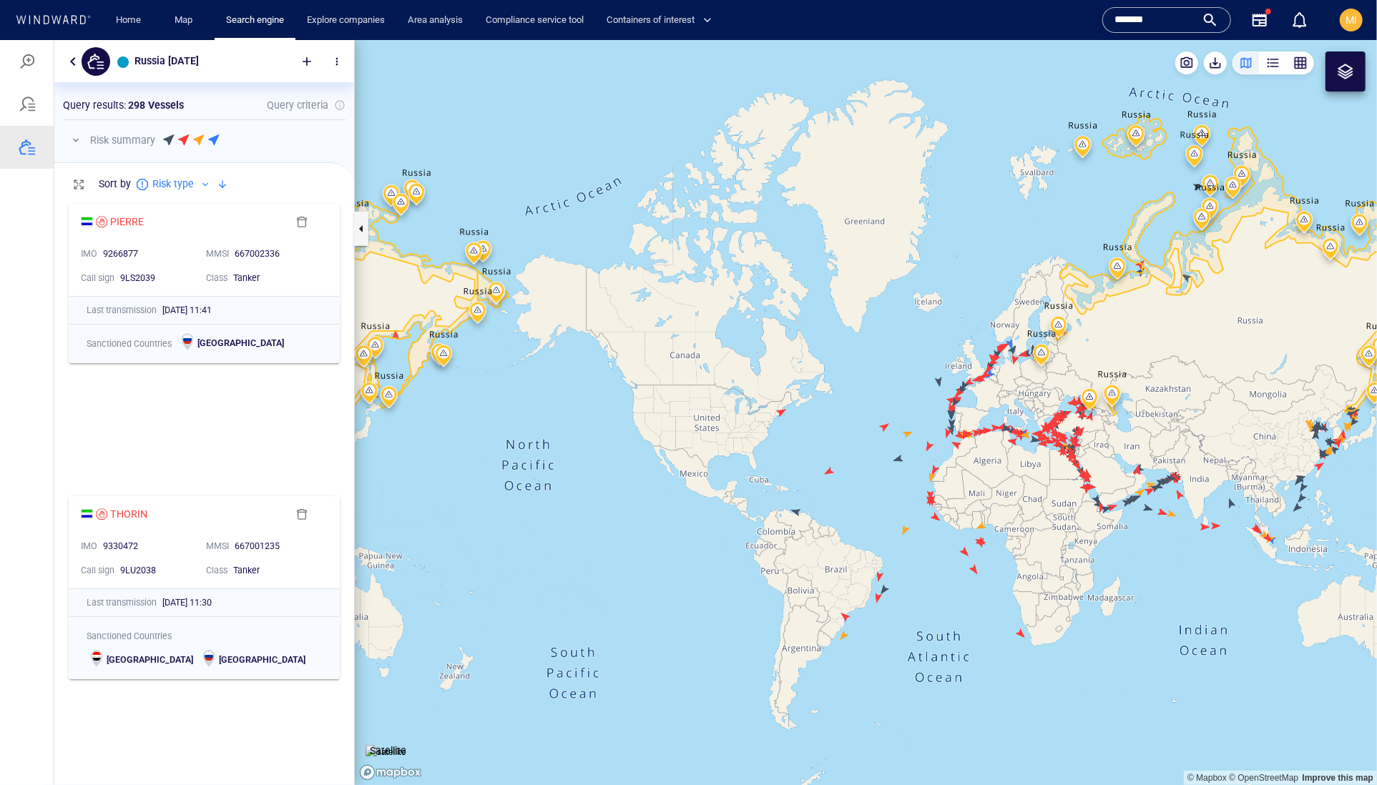
drag, startPoint x: 760, startPoint y: 497, endPoint x: 698, endPoint y: 636, distance: 151.8
click at [698, 636] on canvas "Map" at bounding box center [866, 412] width 1022 height 746
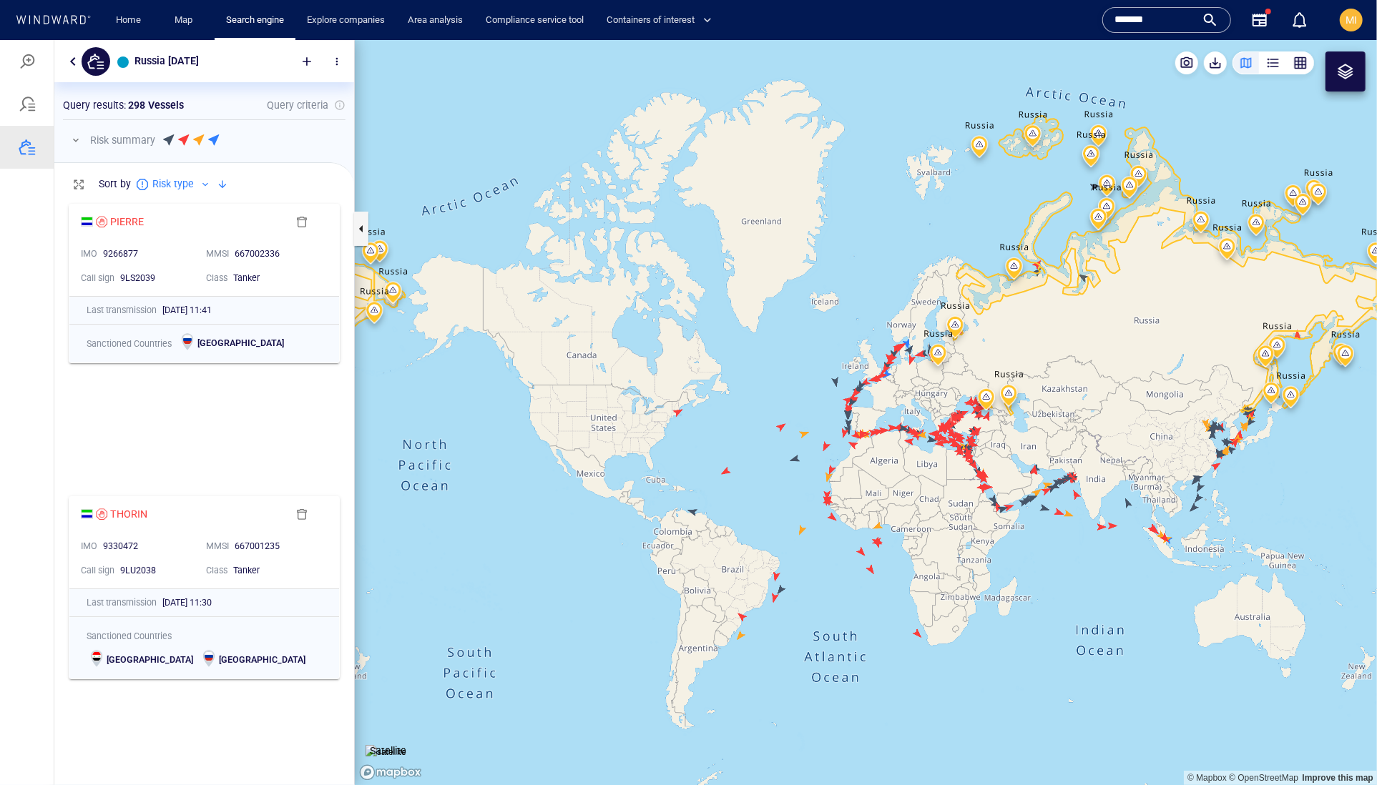
click at [676, 412] on canvas "Map" at bounding box center [866, 412] width 1022 height 746
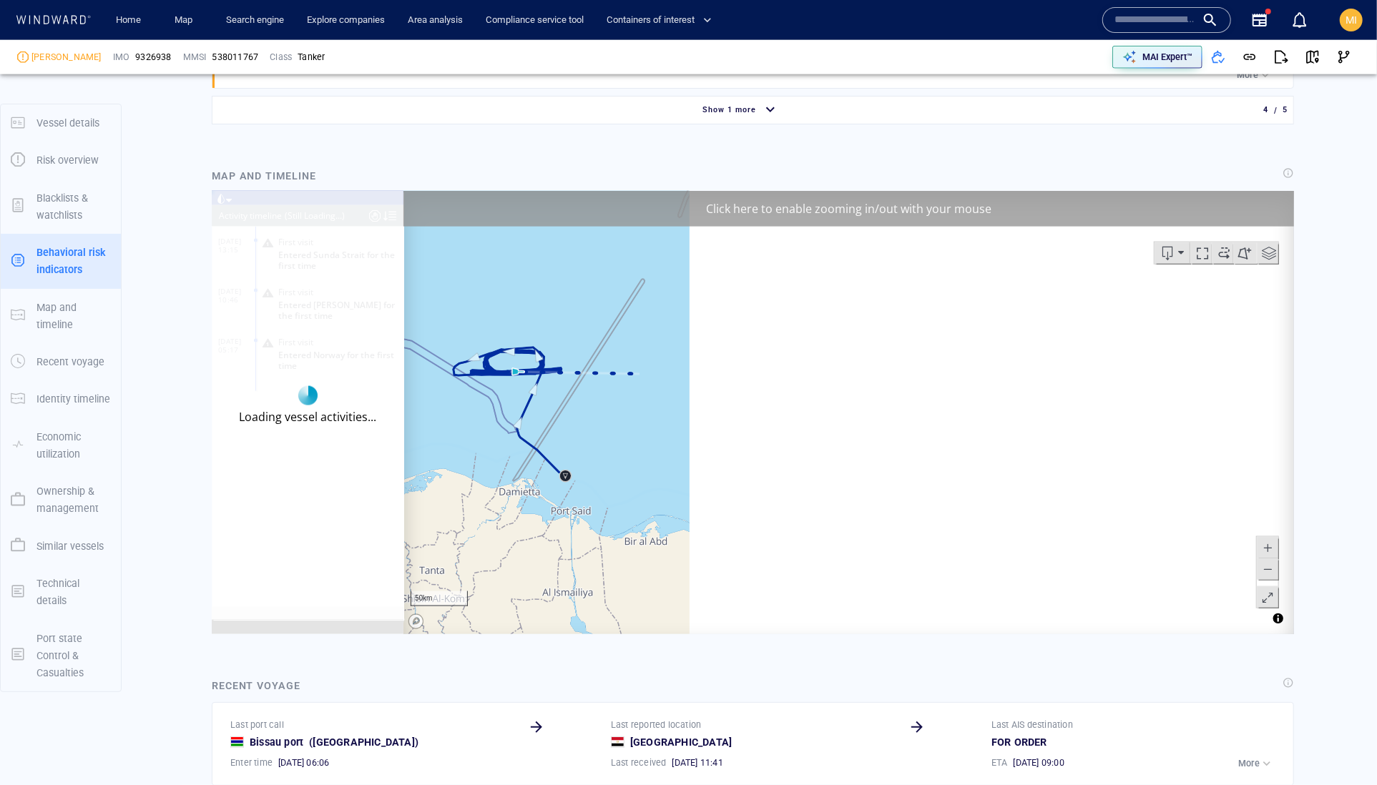
scroll to position [13701, 0]
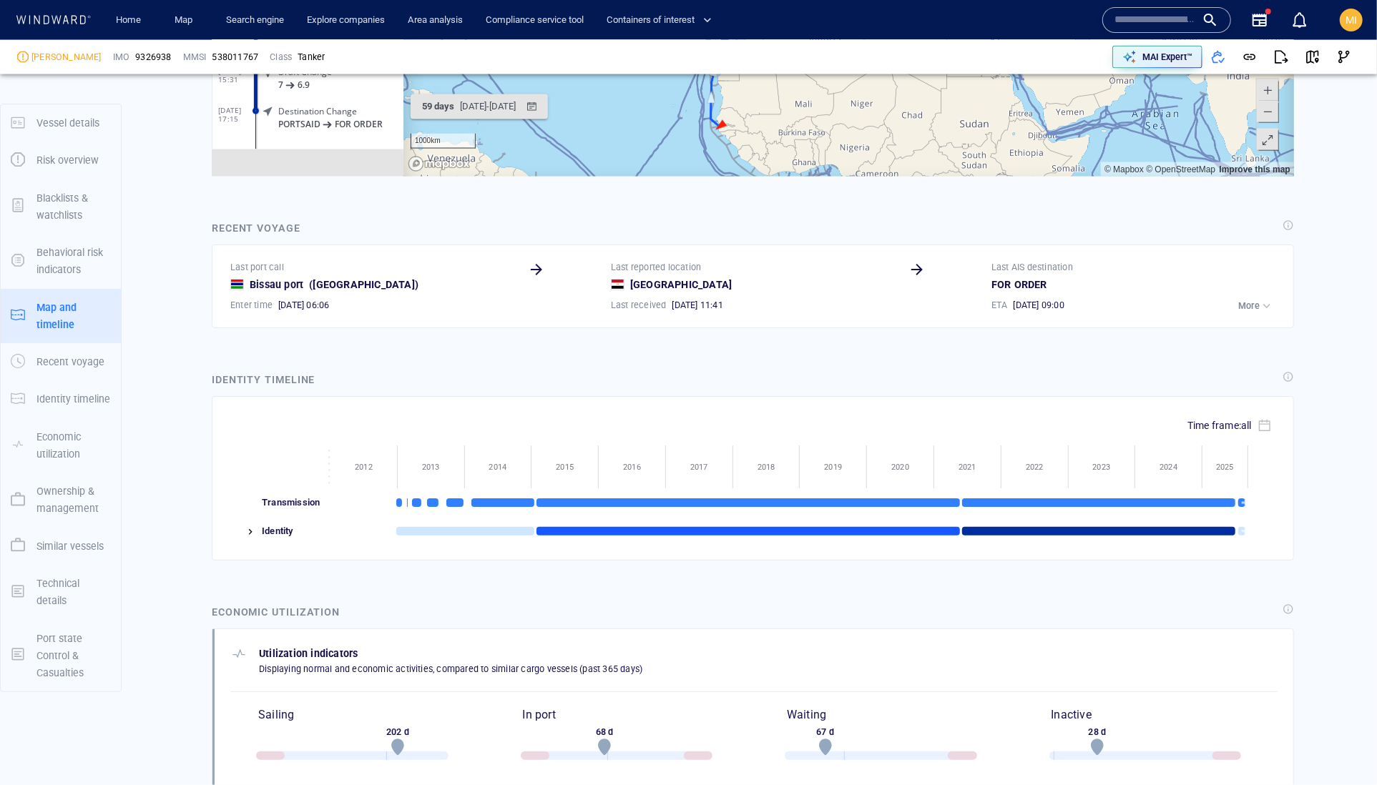
scroll to position [13964, 0]
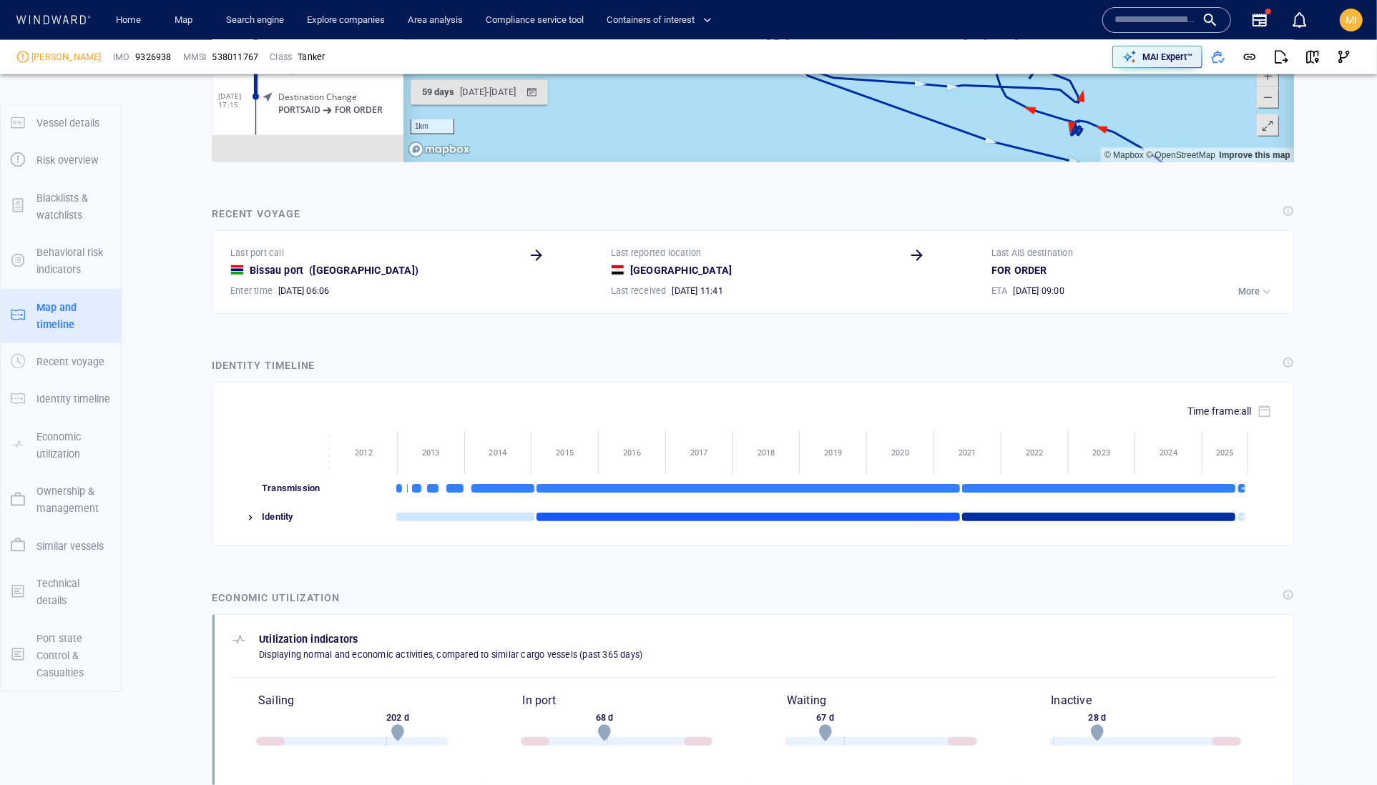
scroll to position [1837, 0]
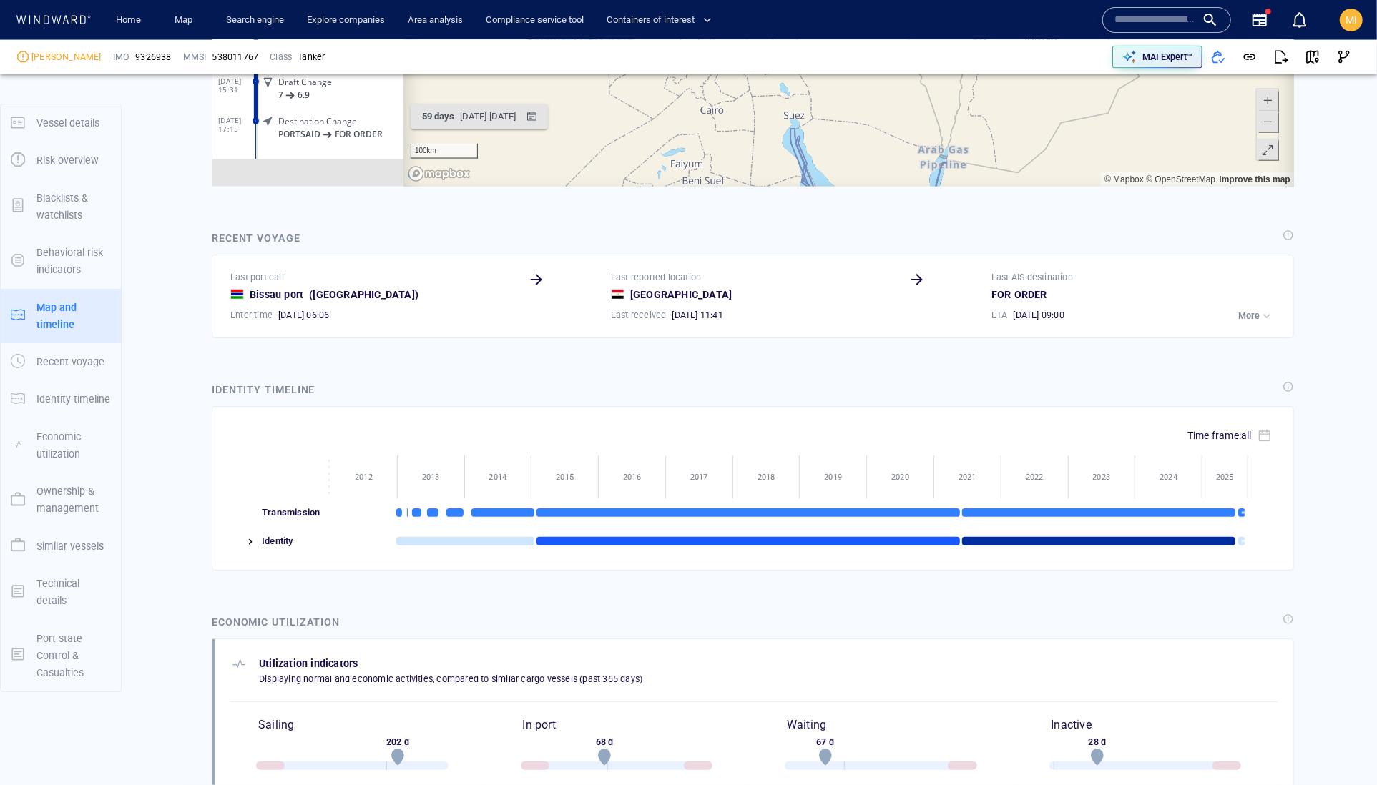
scroll to position [14158, 0]
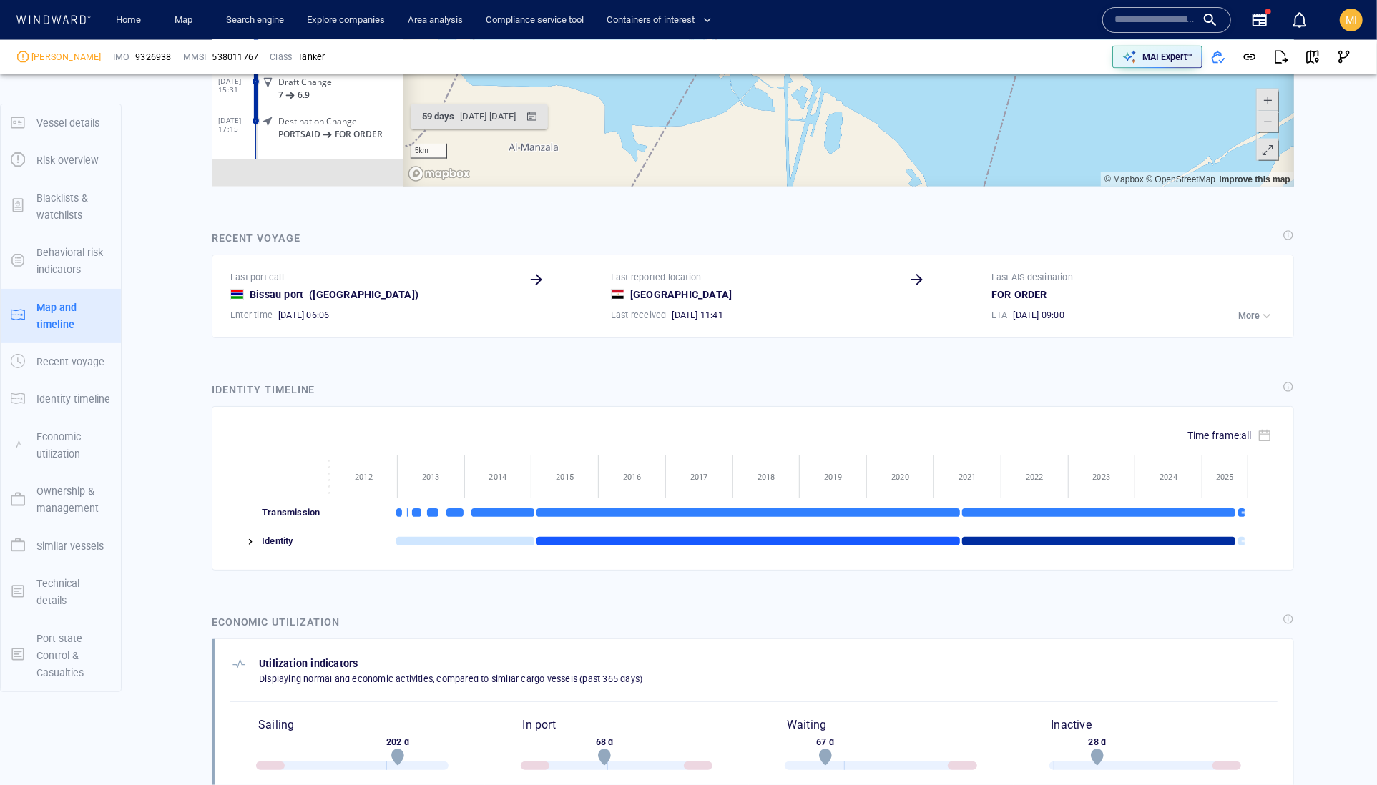
drag, startPoint x: 706, startPoint y: -32, endPoint x: 804, endPoint y: 18, distance: 110.0
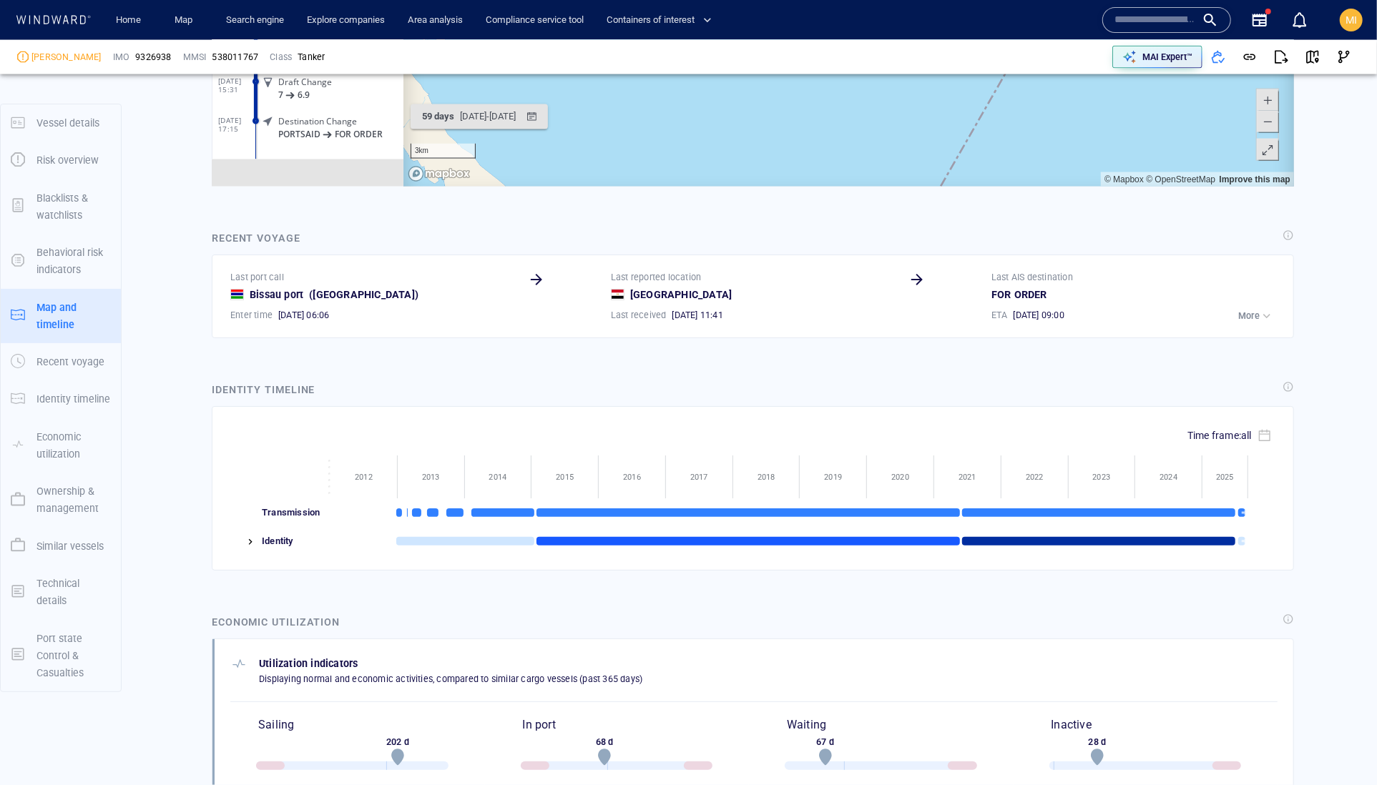
drag, startPoint x: 910, startPoint y: -99, endPoint x: 904, endPoint y: -1, distance: 98.9
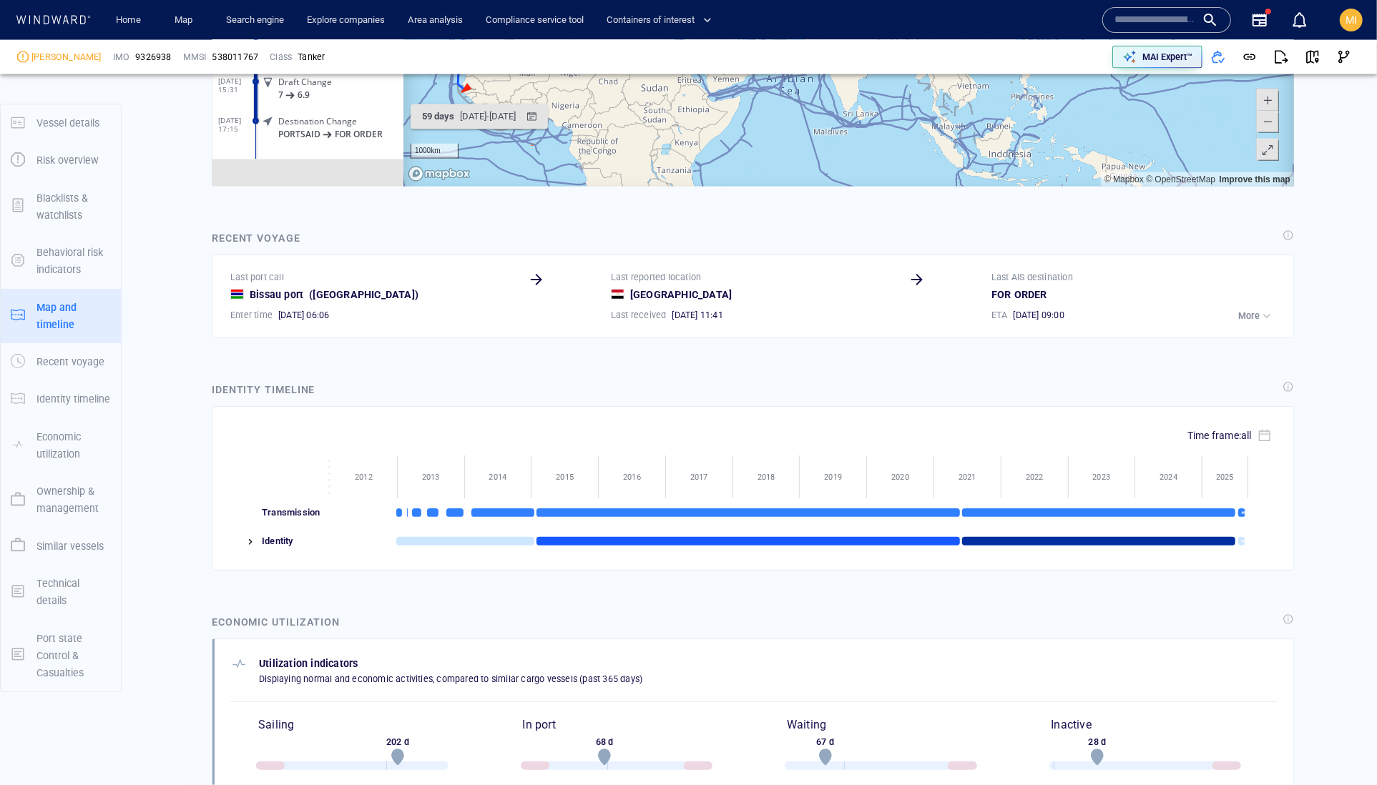
drag, startPoint x: 558, startPoint y: 4, endPoint x: 692, endPoint y: 1, distance: 133.8
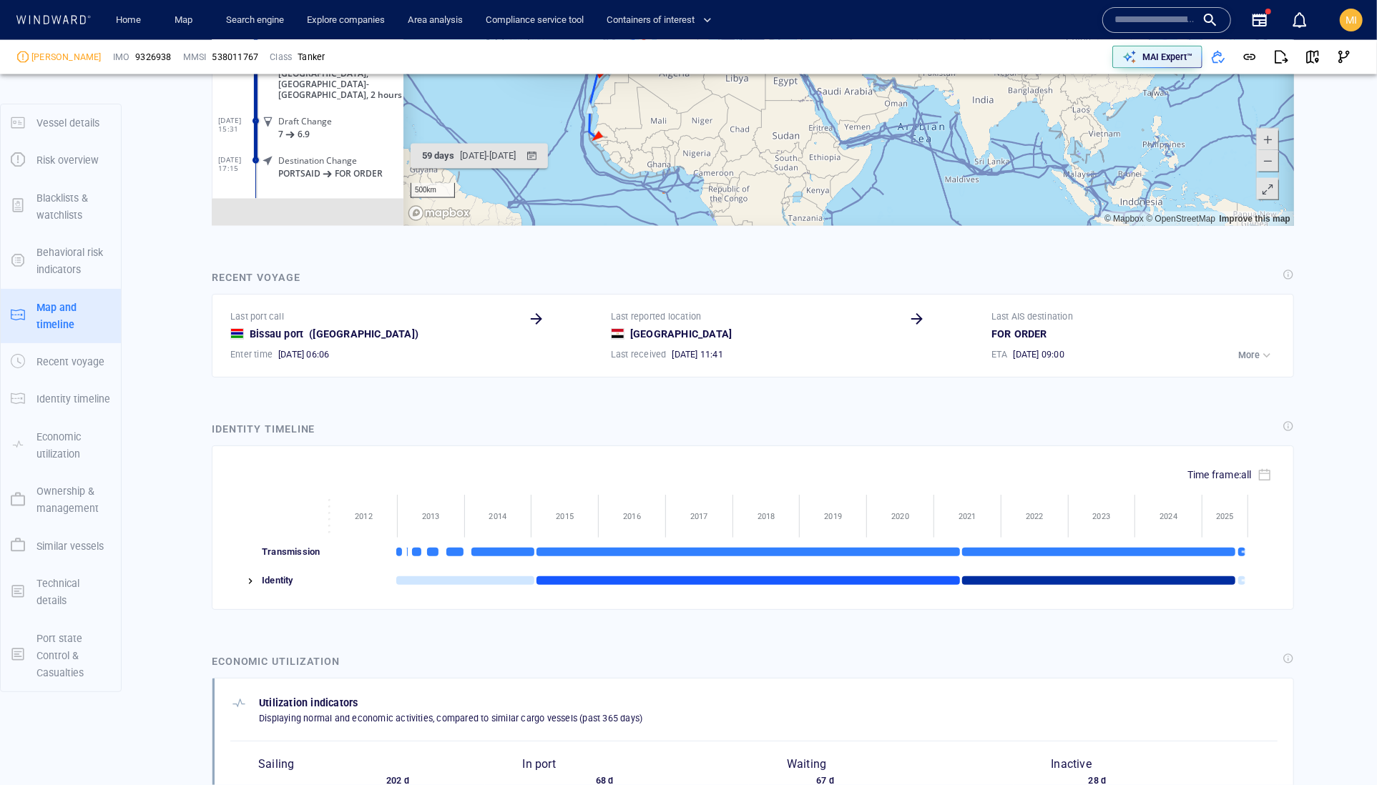
scroll to position [1781, 0]
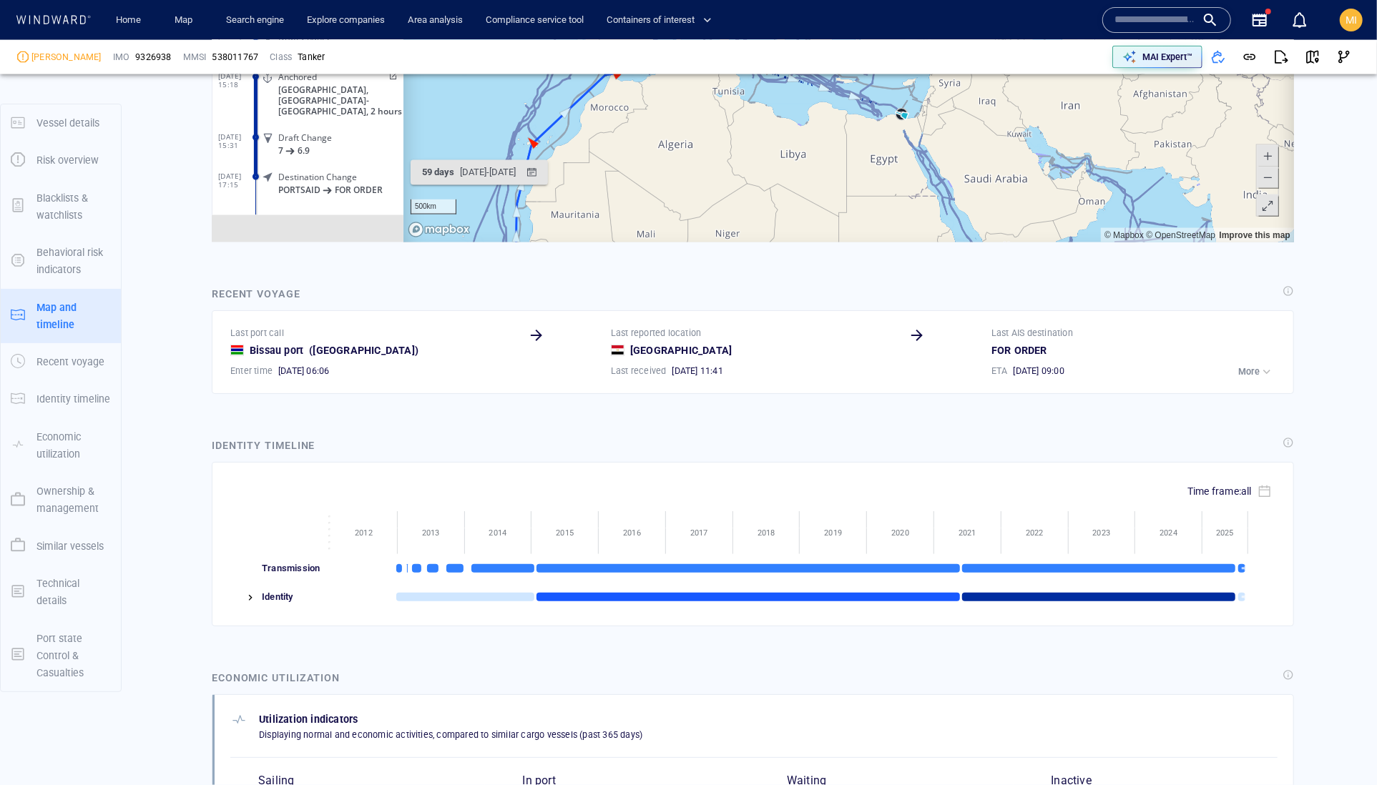
click at [865, 0] on canvas "Map" at bounding box center [848, 20] width 890 height 443
drag, startPoint x: 786, startPoint y: -61, endPoint x: 782, endPoint y: 61, distance: 121.7
click at [784, 60] on canvas "Map" at bounding box center [848, 20] width 890 height 443
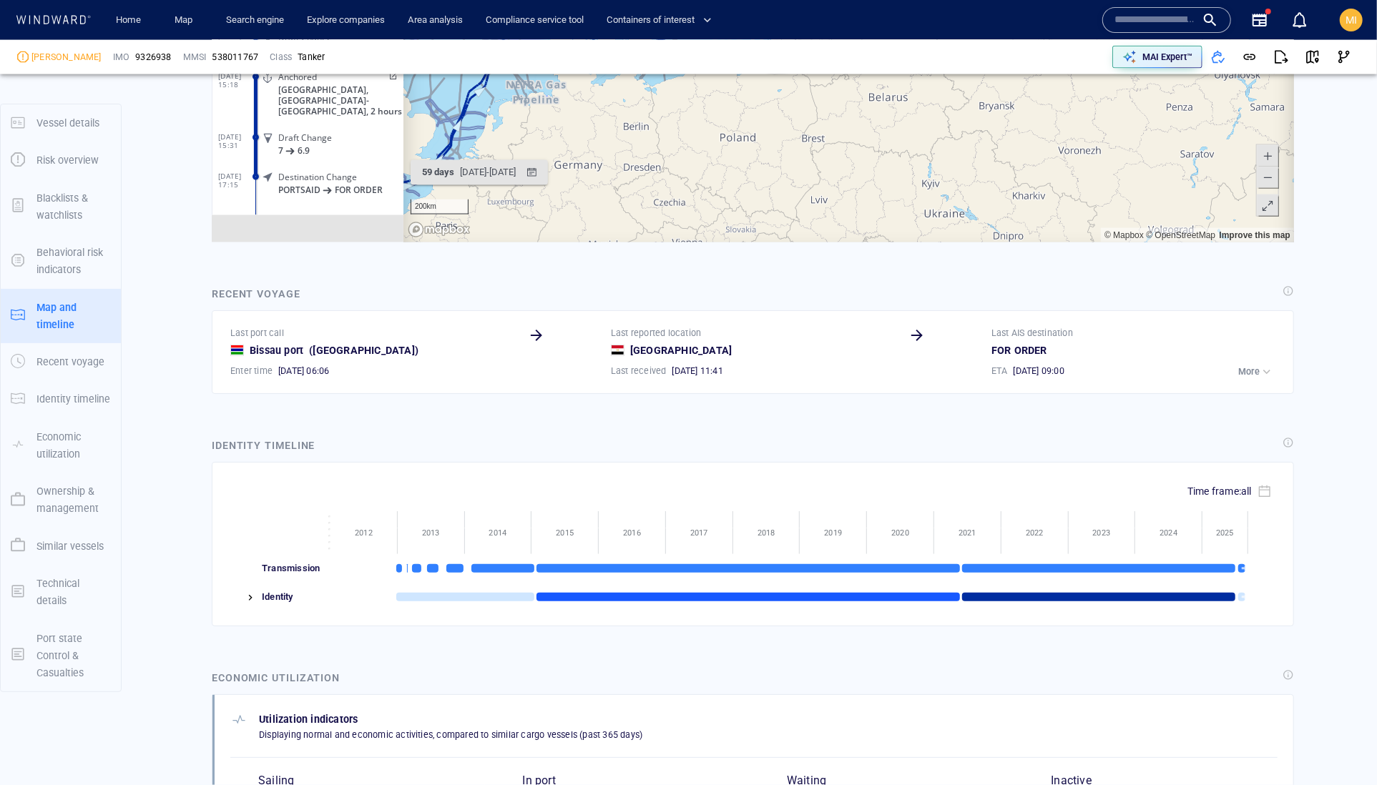
drag, startPoint x: 884, startPoint y: -29, endPoint x: 881, endPoint y: 36, distance: 65.9
click at [882, 35] on canvas "Map" at bounding box center [848, 20] width 890 height 443
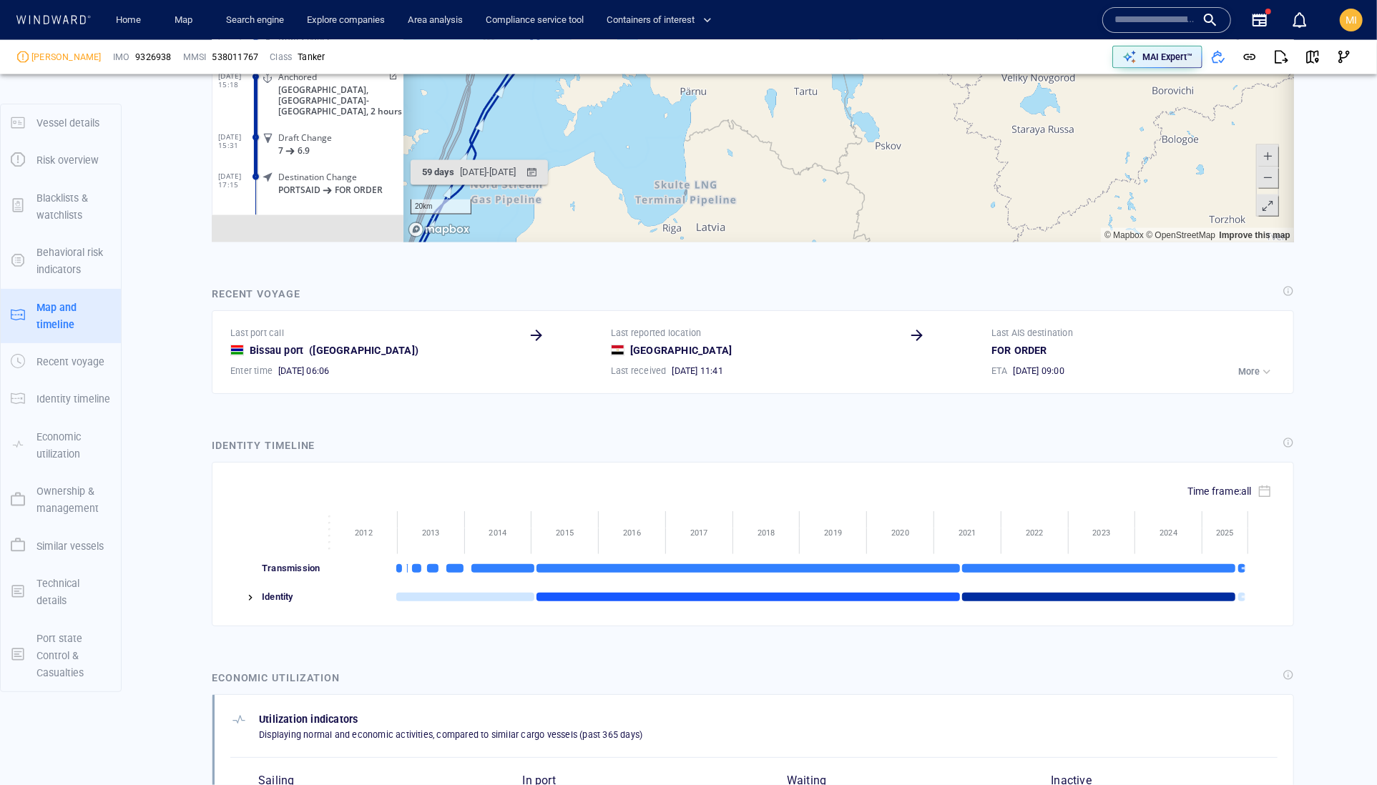
drag, startPoint x: 889, startPoint y: -9, endPoint x: 889, endPoint y: 37, distance: 45.8
click at [889, 17] on canvas "Map" at bounding box center [848, 20] width 890 height 443
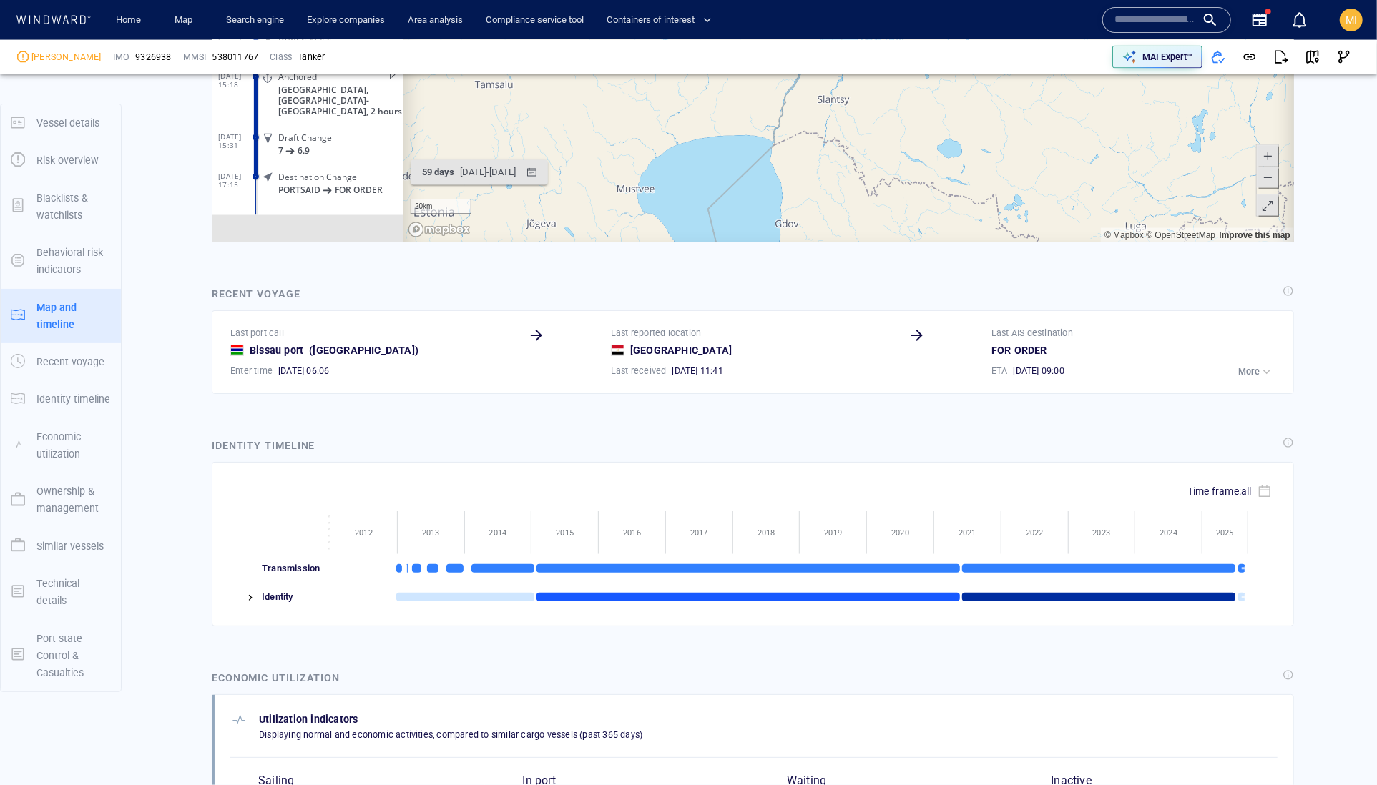
click at [884, 49] on canvas "Map" at bounding box center [848, 20] width 890 height 443
drag, startPoint x: 875, startPoint y: 25, endPoint x: 881, endPoint y: 171, distance: 146.0
click at [881, 171] on canvas "Map" at bounding box center [848, 20] width 890 height 443
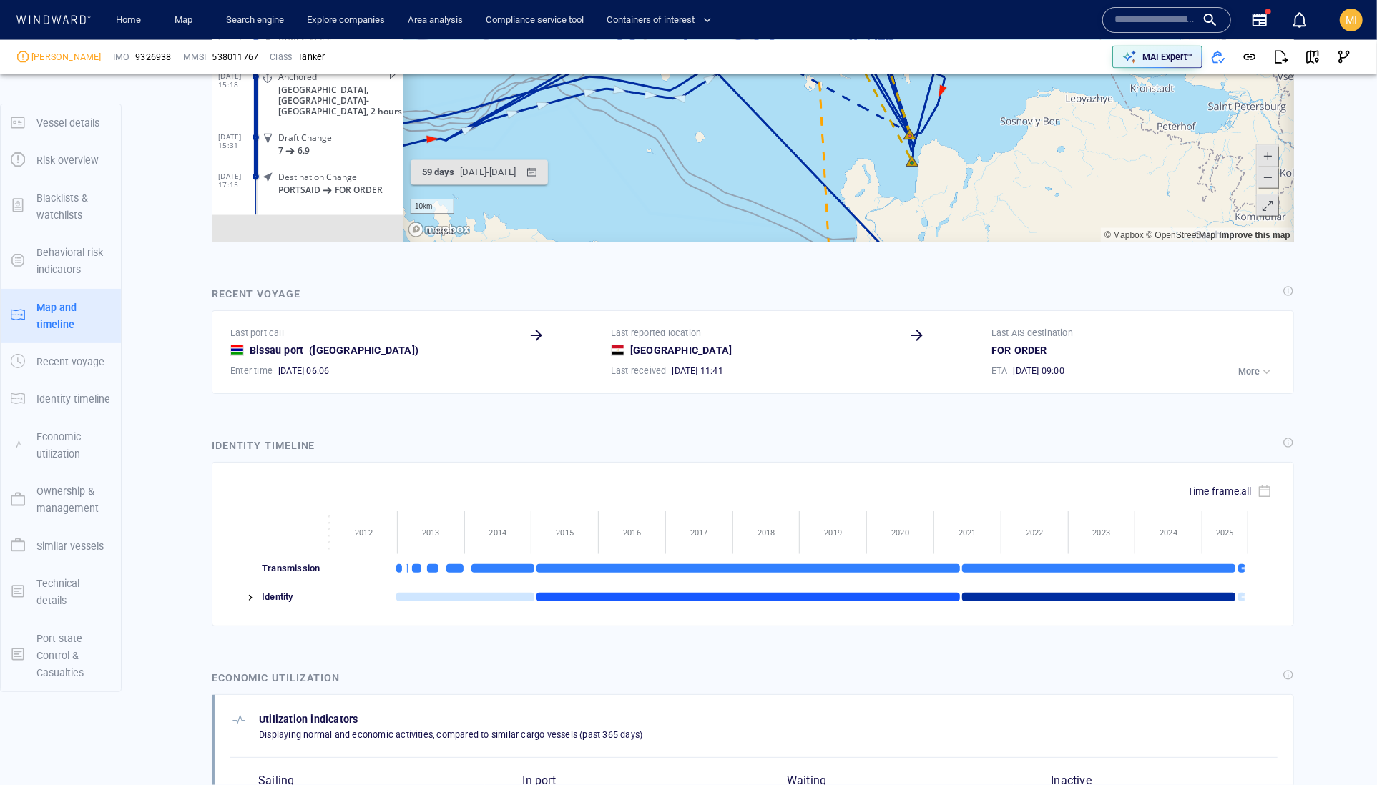
click at [793, 77] on canvas "Map" at bounding box center [848, 20] width 890 height 443
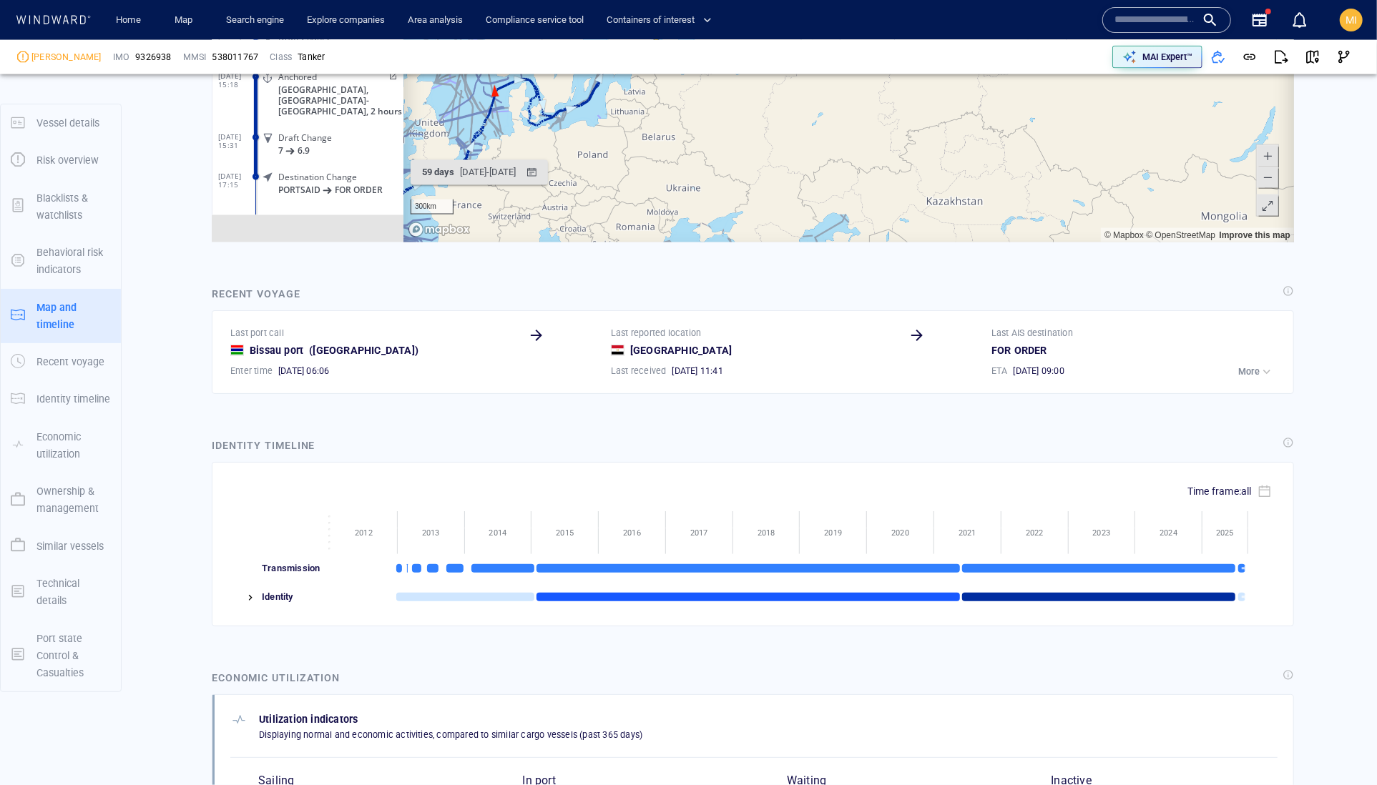
scroll to position [13938, 0]
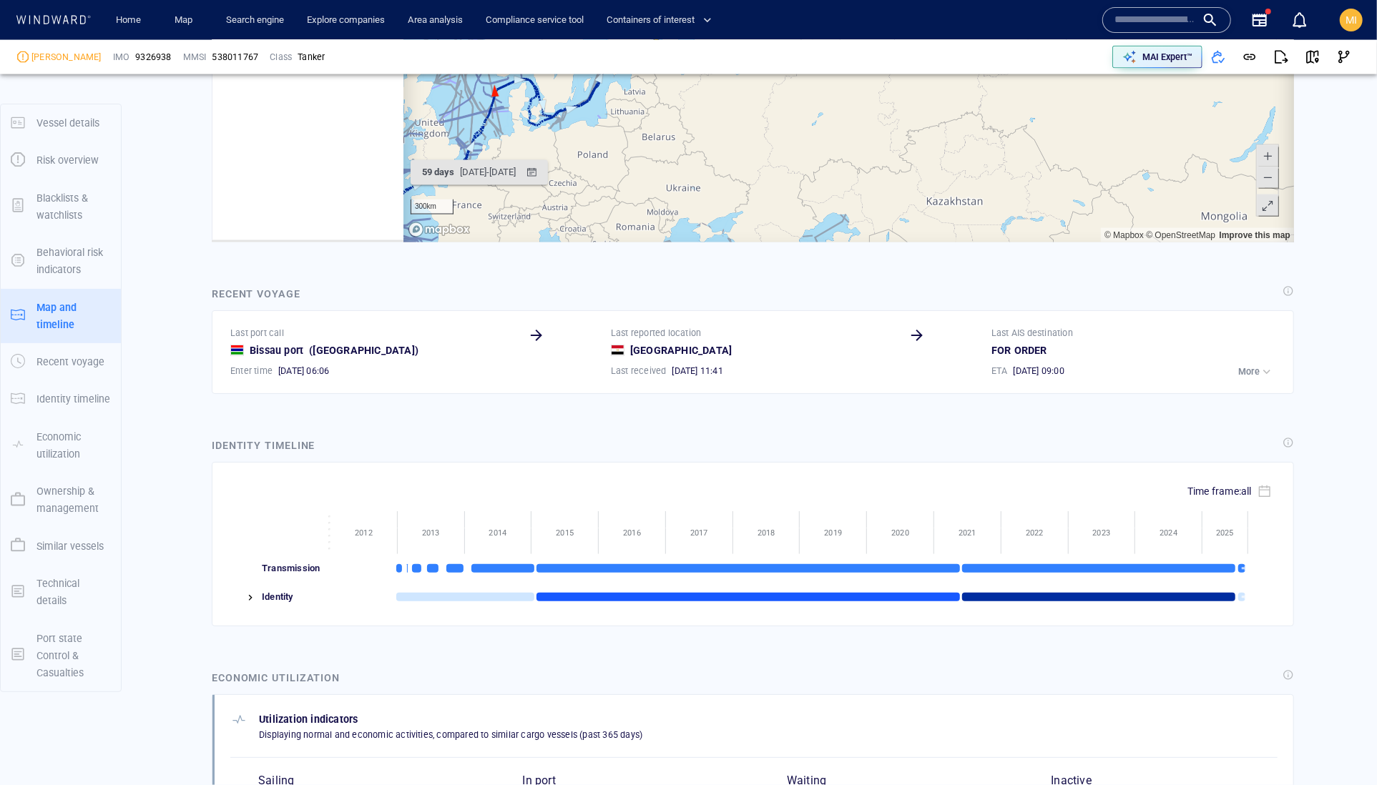
scroll to position [232915, 0]
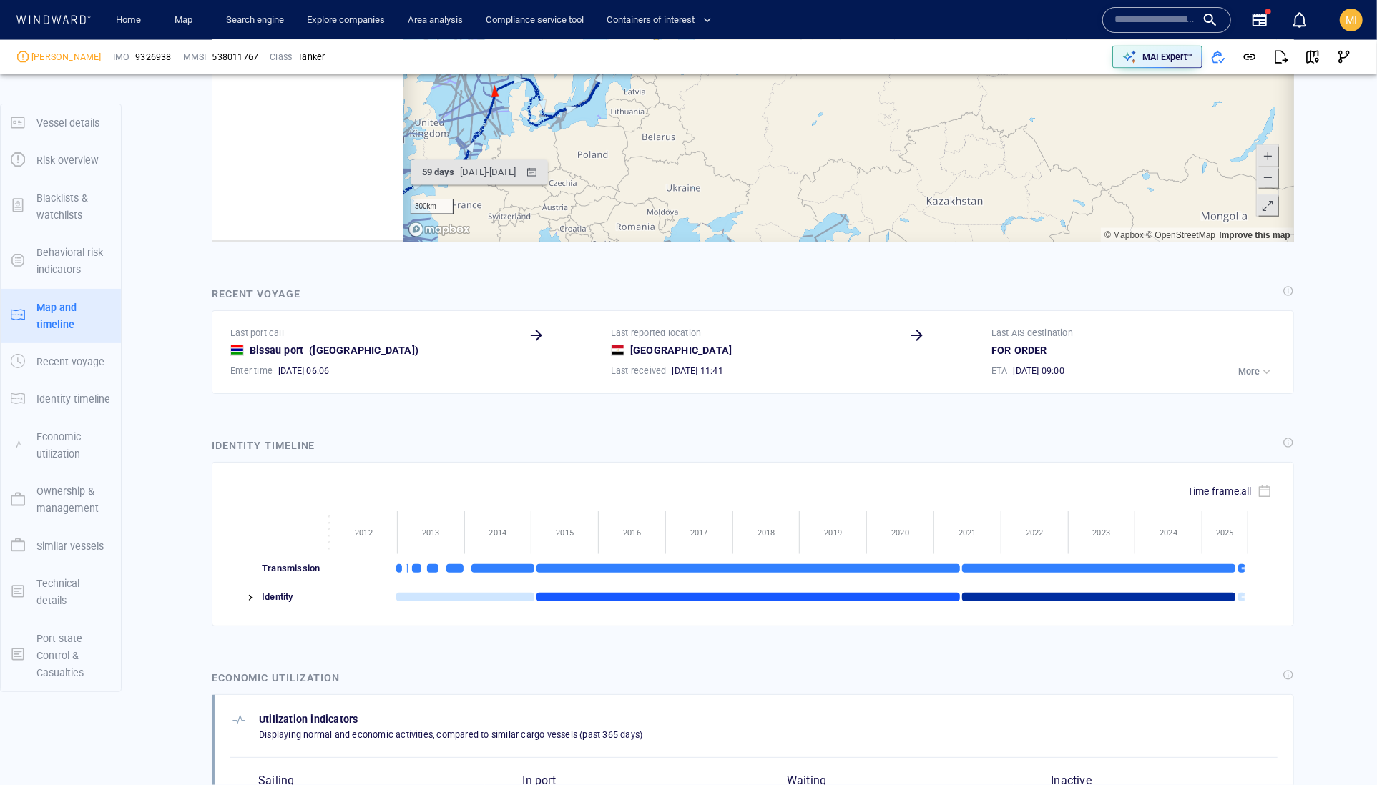
scroll to position [176, 0]
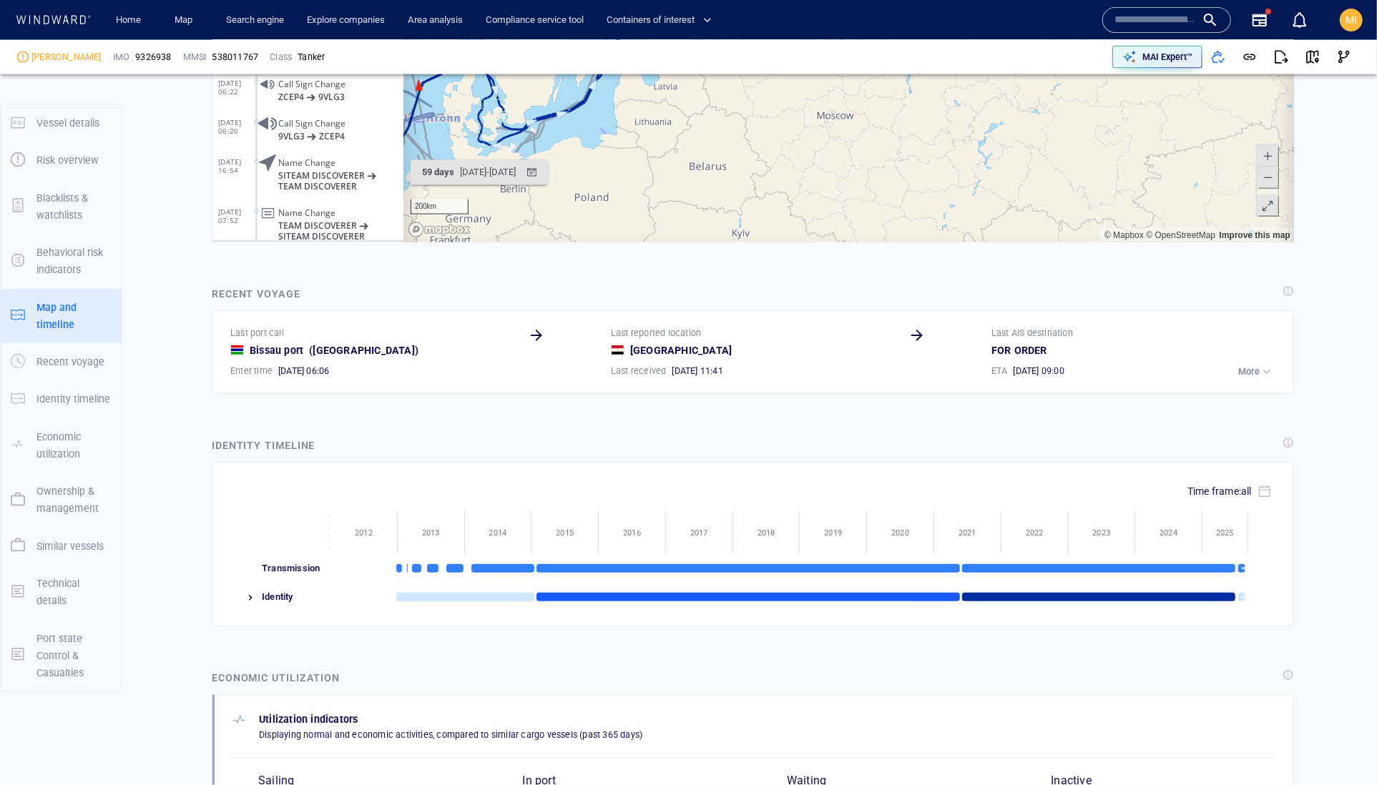
drag, startPoint x: 659, startPoint y: 59, endPoint x: 807, endPoint y: 3, distance: 158.5
click at [807, 3] on canvas "Map" at bounding box center [848, 20] width 890 height 443
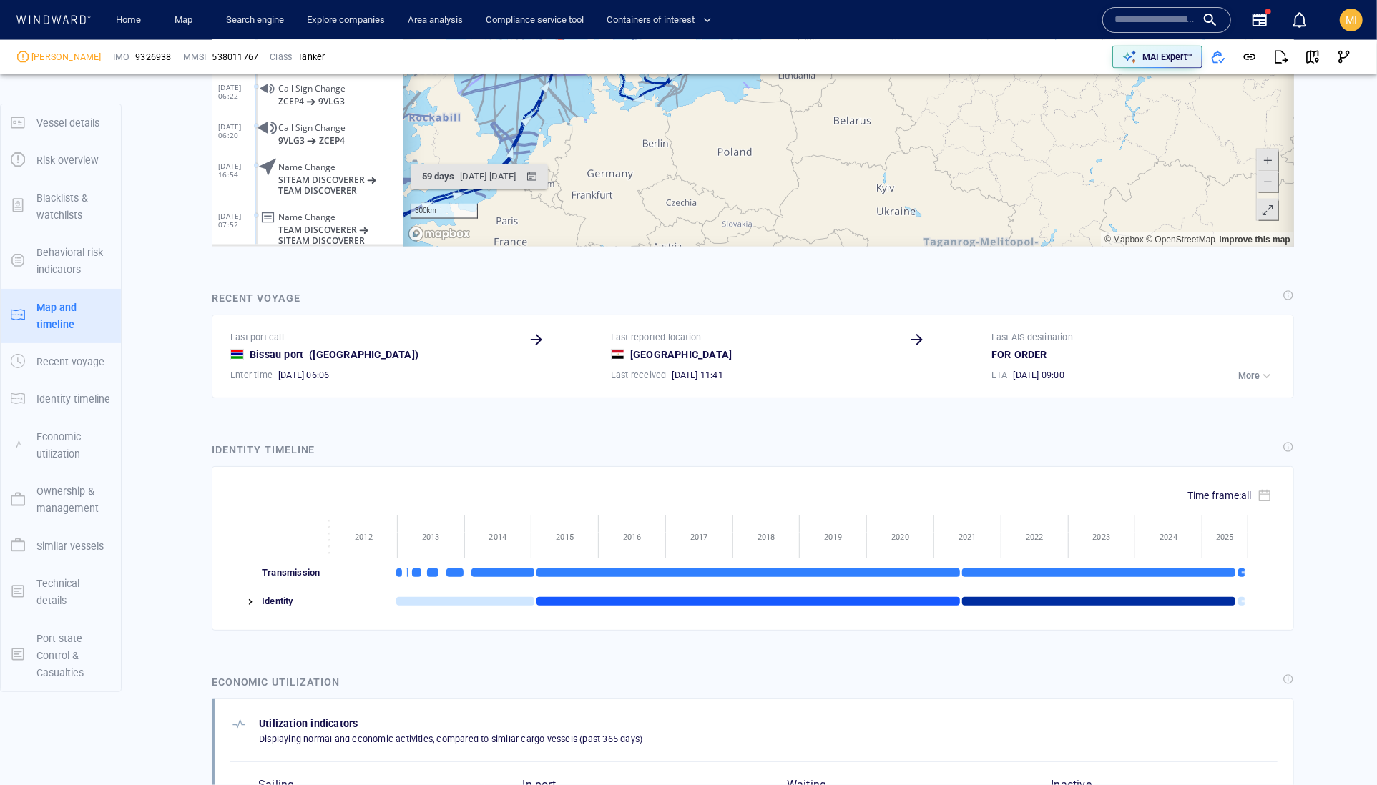
scroll to position [223, 0]
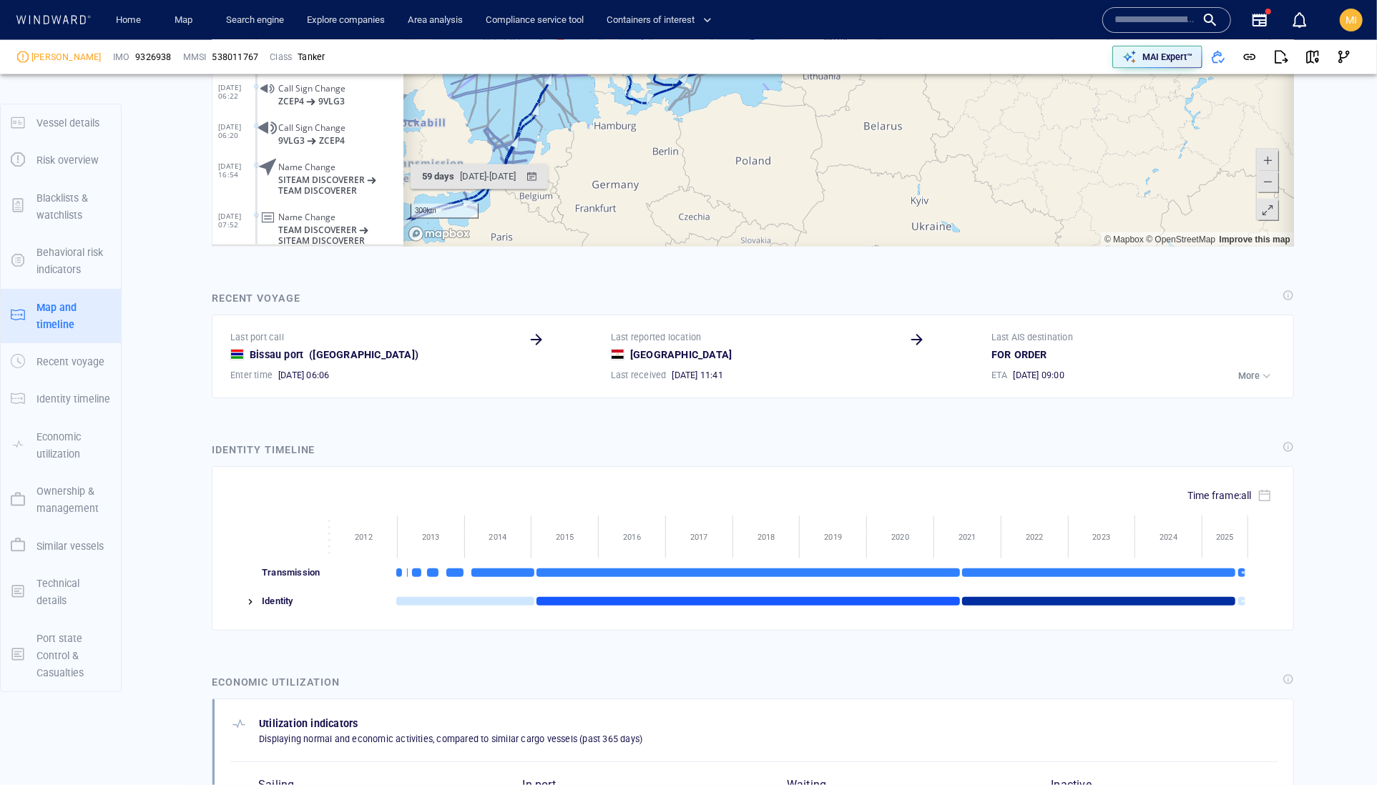
drag, startPoint x: 557, startPoint y: 68, endPoint x: 806, endPoint y: -64, distance: 281.9
click at [807, 0] on canvas "Map" at bounding box center [848, 24] width 890 height 443
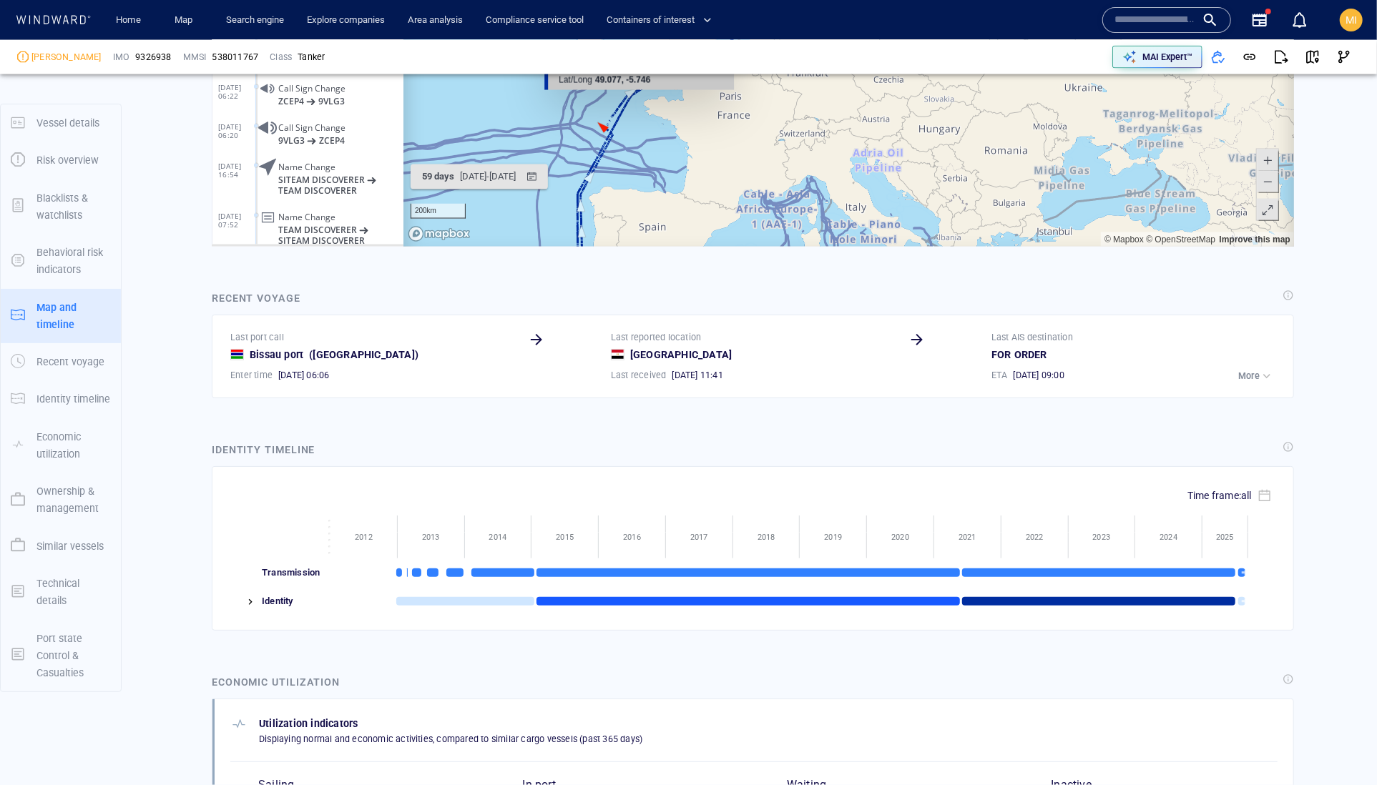
scroll to position [1754, 0]
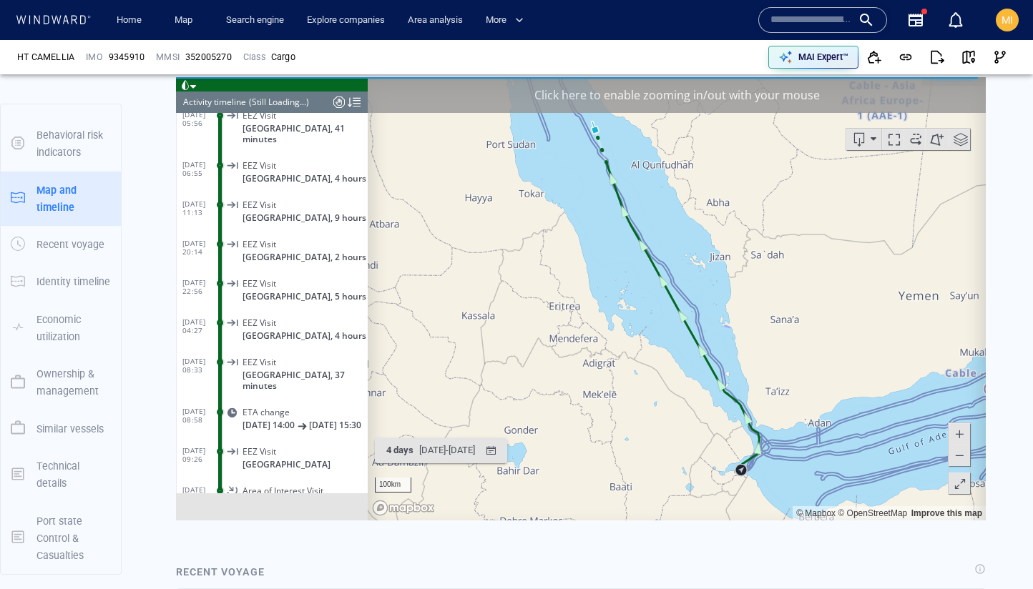
scroll to position [863, 0]
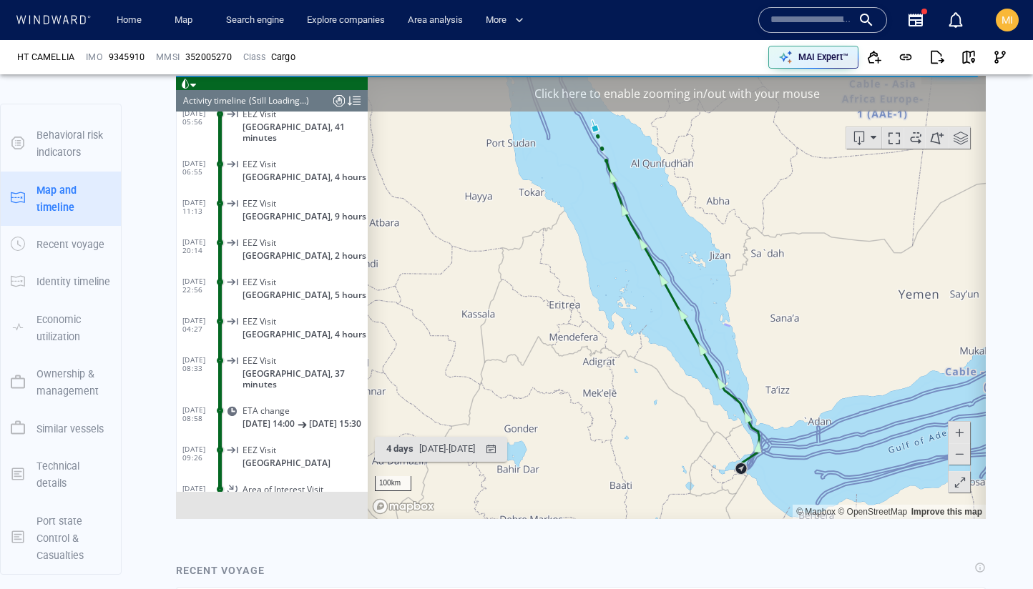
drag, startPoint x: 709, startPoint y: 314, endPoint x: 714, endPoint y: 397, distance: 83.1
click at [714, 393] on canvas "Map" at bounding box center [677, 296] width 618 height 443
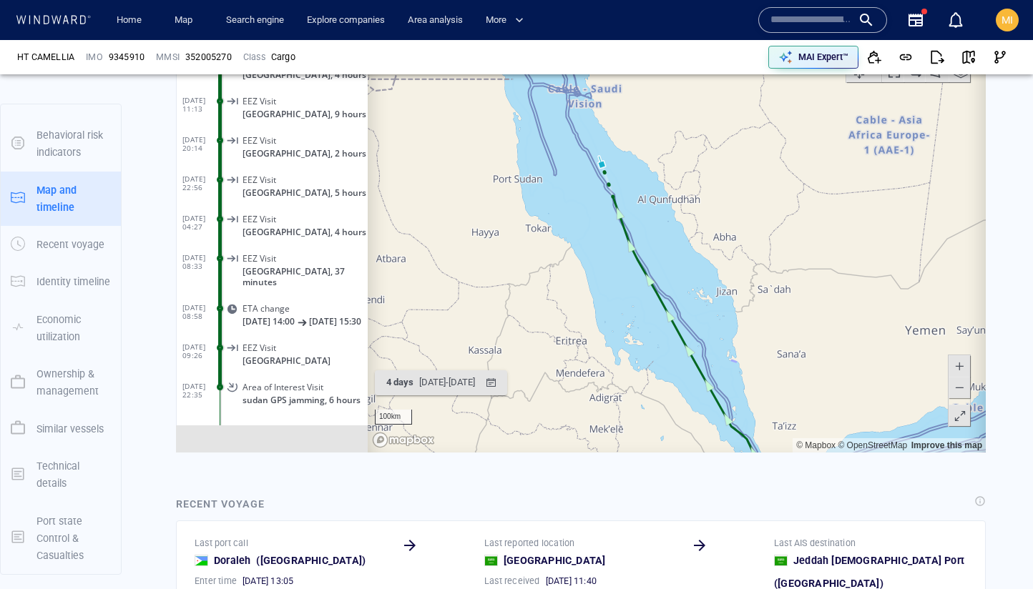
scroll to position [940, 0]
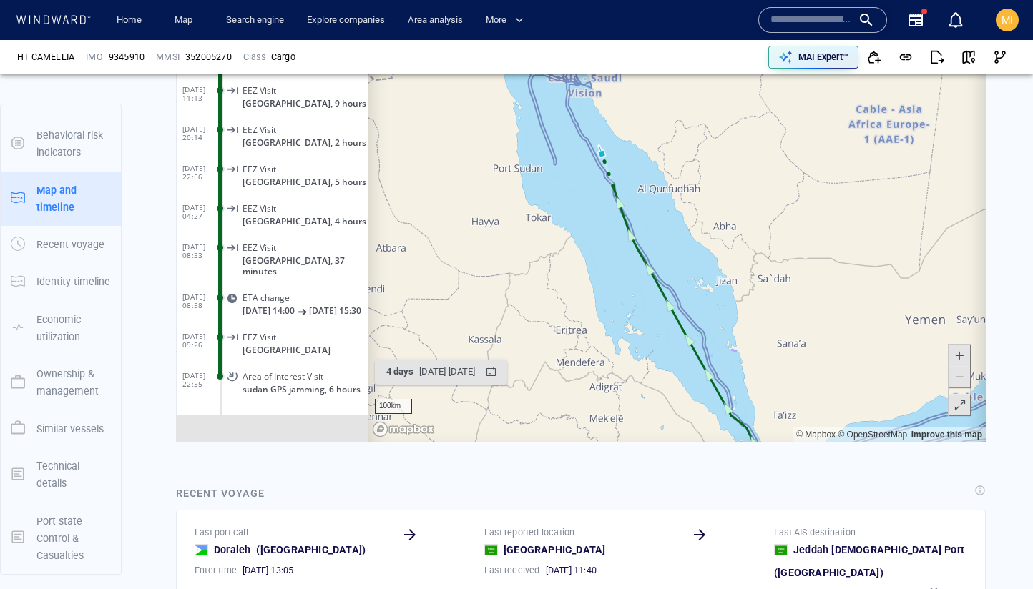
click at [293, 384] on span "sudan GPS jamming, 6 hours" at bounding box center [301, 389] width 118 height 11
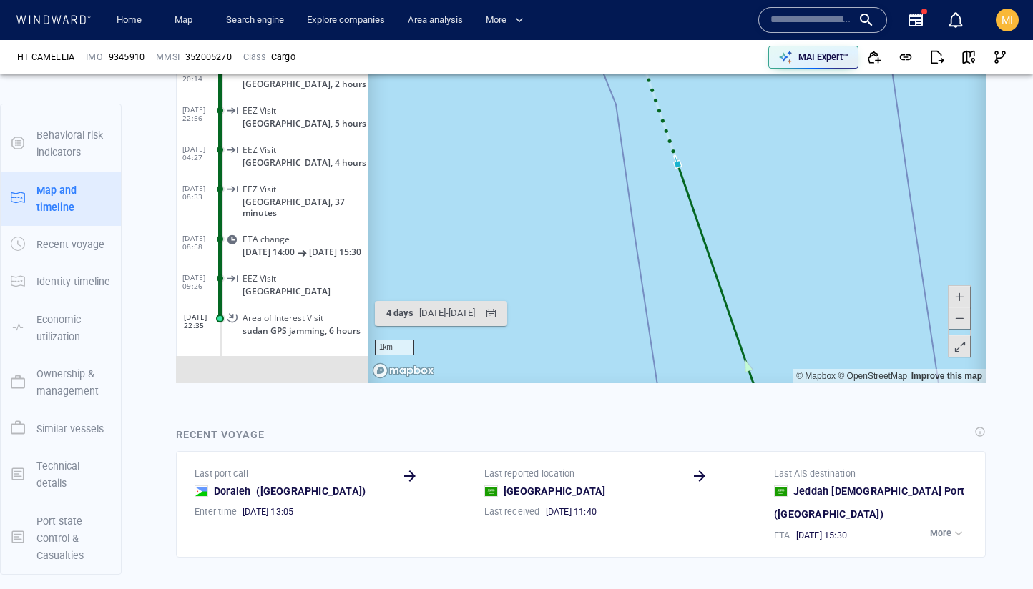
click at [735, 280] on canvas "Map" at bounding box center [677, 161] width 618 height 443
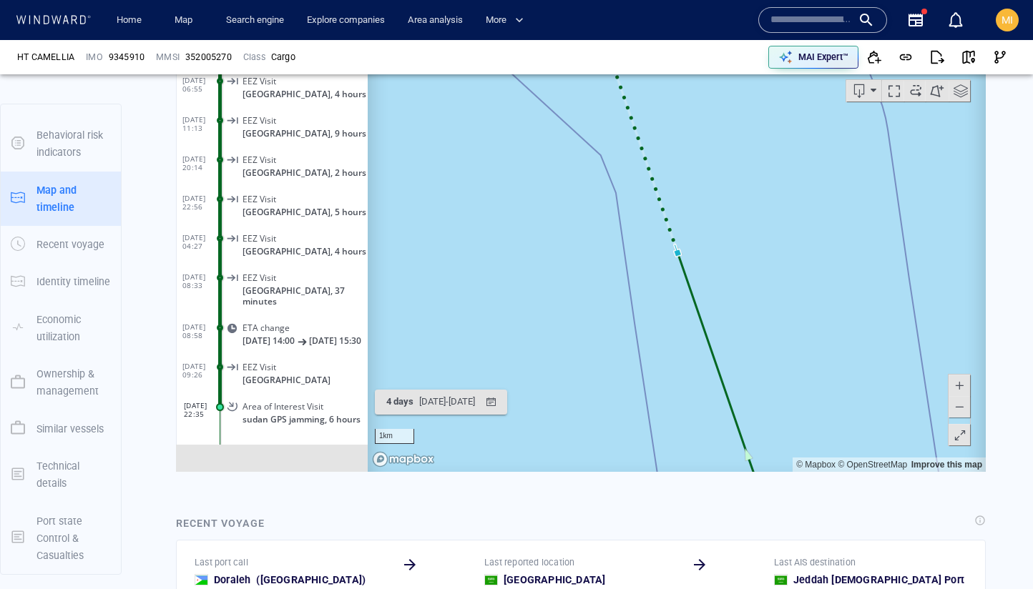
scroll to position [845, 0]
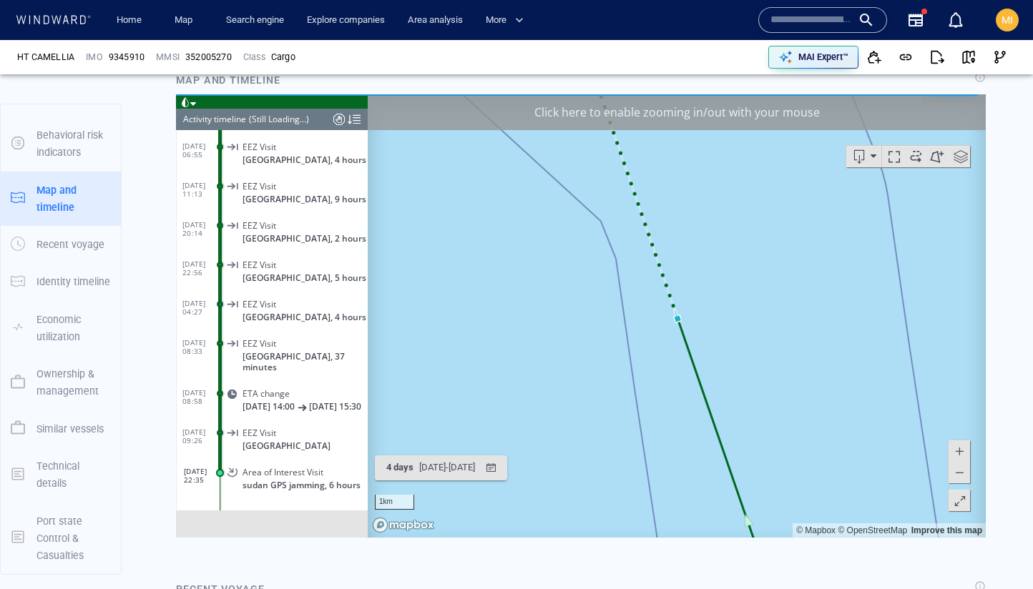
click at [678, 117] on div "Click here to enable zooming in/out with your mouse" at bounding box center [677, 112] width 618 height 36
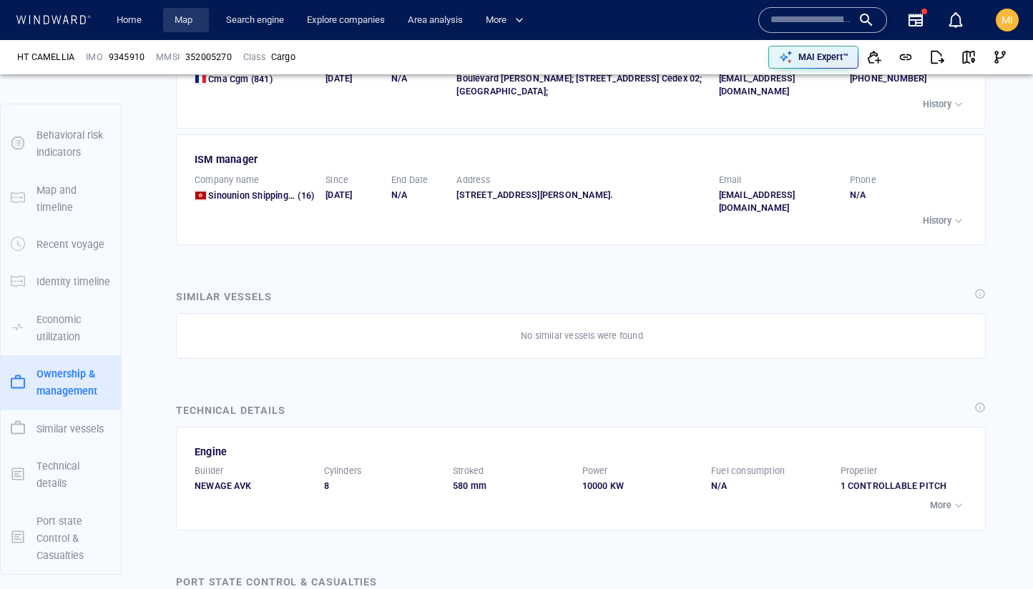
scroll to position [259466, 0]
